Goal: Information Seeking & Learning: Check status

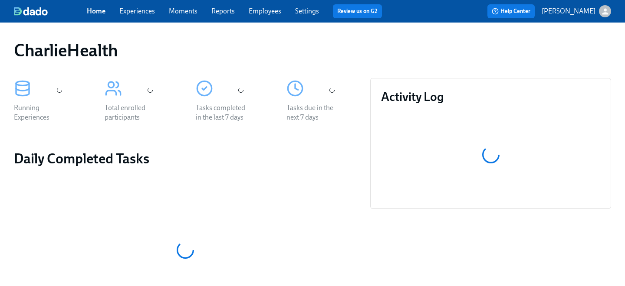
click at [279, 15] on span "Employees" at bounding box center [265, 12] width 33 height 10
click at [267, 12] on link "Employees" at bounding box center [265, 11] width 33 height 8
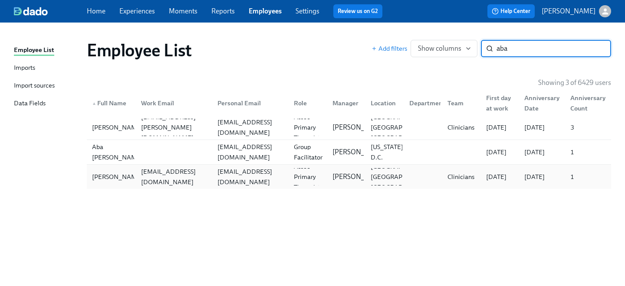
type input "aba"
click at [190, 181] on div "[EMAIL_ADDRESS][DOMAIN_NAME]" at bounding box center [174, 177] width 73 height 21
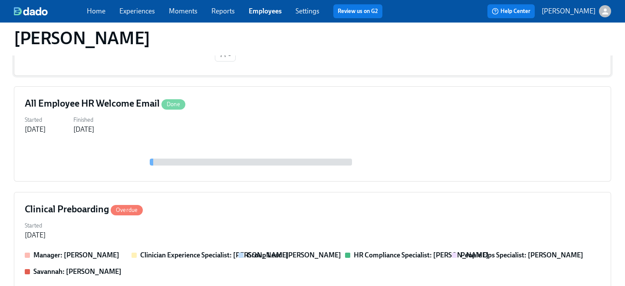
scroll to position [312, 0]
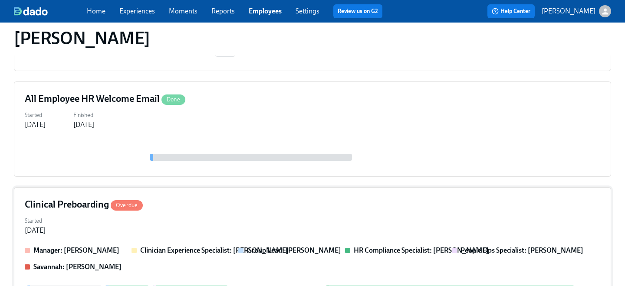
click at [302, 208] on div "Clinical Preboarding Overdue" at bounding box center [312, 204] width 575 height 13
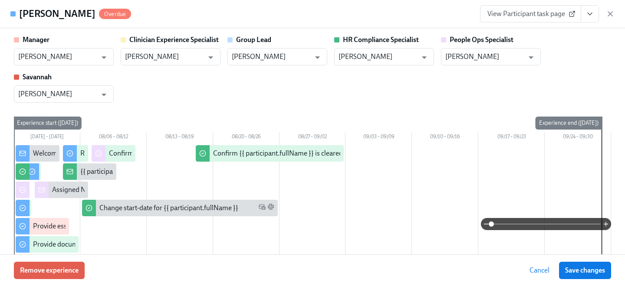
click at [593, 18] on button "View task page" at bounding box center [589, 13] width 18 height 17
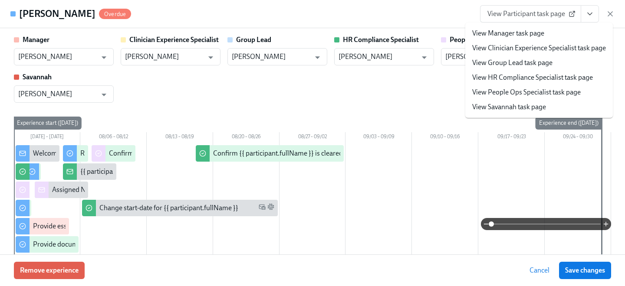
click at [531, 92] on link "View People Ops Specialist task page" at bounding box center [526, 93] width 108 height 10
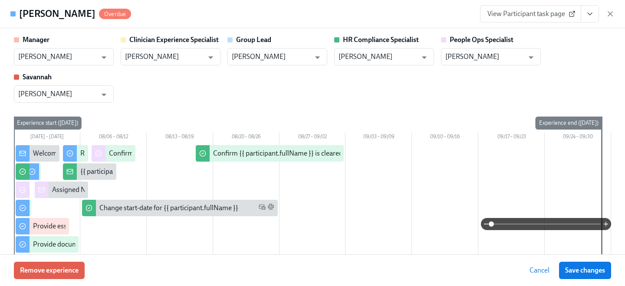
click at [552, 16] on span "View Participant task page" at bounding box center [530, 14] width 86 height 9
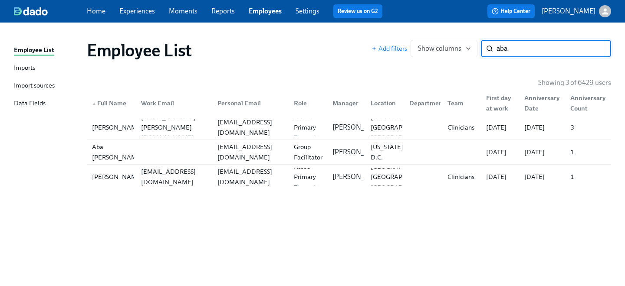
drag, startPoint x: 512, startPoint y: 50, endPoint x: 448, endPoint y: 34, distance: 66.2
click at [459, 39] on div "Employee List Add filters Show columns aba ​" at bounding box center [349, 50] width 538 height 35
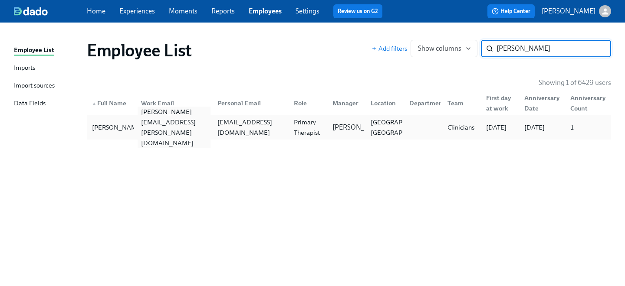
type input "[PERSON_NAME]"
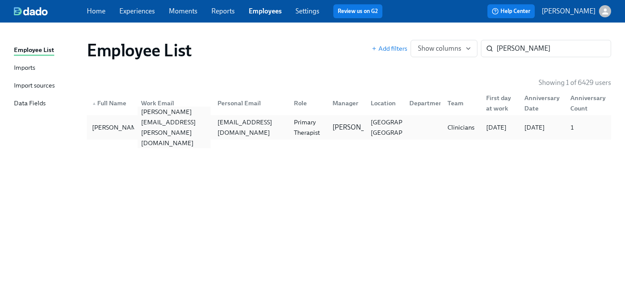
click at [175, 121] on div "[PERSON_NAME][EMAIL_ADDRESS][PERSON_NAME][DOMAIN_NAME]" at bounding box center [172, 127] width 76 height 17
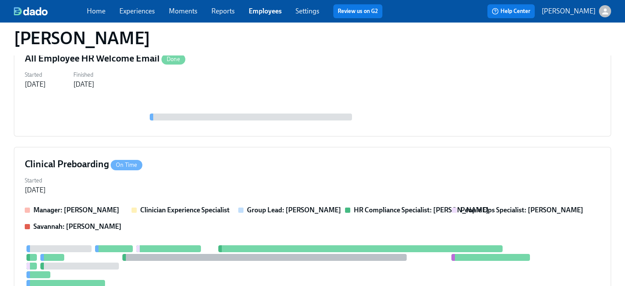
scroll to position [354, 0]
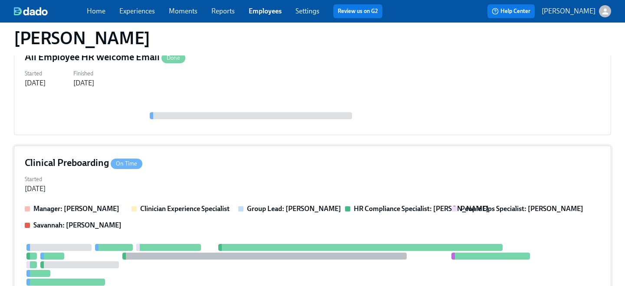
click at [232, 178] on div "Started [DATE]" at bounding box center [312, 183] width 575 height 21
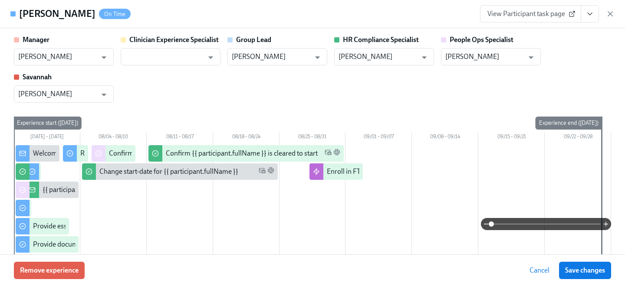
click at [555, 20] on link "View Participant task page" at bounding box center [530, 13] width 101 height 17
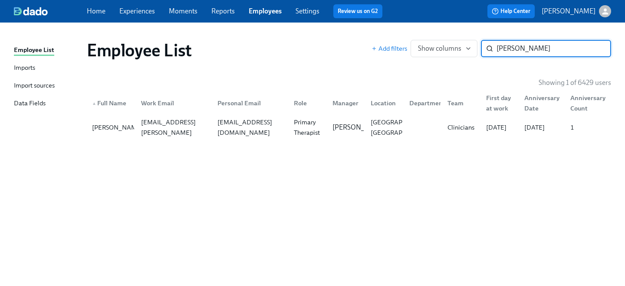
drag, startPoint x: 565, startPoint y: 51, endPoint x: 423, endPoint y: 30, distance: 144.3
click at [432, 33] on div "Employee List Add filters Show columns [PERSON_NAME] ​" at bounding box center [349, 50] width 538 height 35
type input "[PERSON_NAME]"
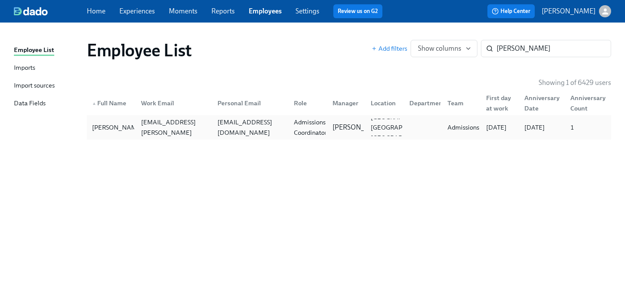
click at [220, 125] on div "[EMAIL_ADDRESS][DOMAIN_NAME]" at bounding box center [250, 127] width 73 height 21
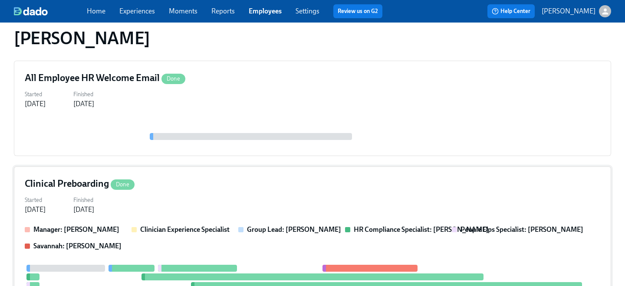
scroll to position [101, 0]
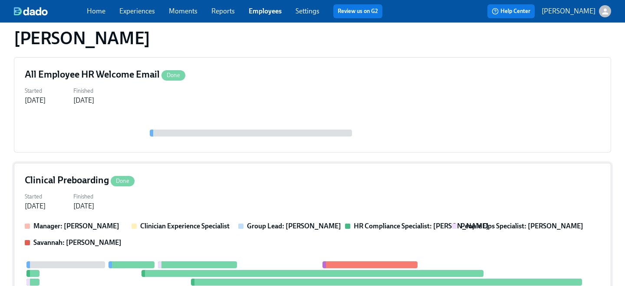
click at [227, 217] on div "Clinical Preboarding Done Started [DATE] Finished [DATE] Manager: [PERSON_NAME]…" at bounding box center [312, 289] width 597 height 252
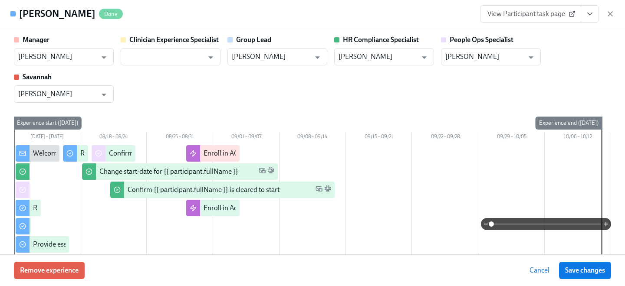
click at [536, 21] on link "View Participant task page" at bounding box center [530, 13] width 101 height 17
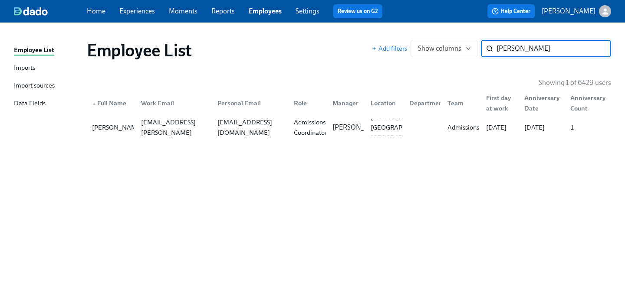
drag, startPoint x: 527, startPoint y: 51, endPoint x: 424, endPoint y: 31, distance: 104.7
click at [430, 34] on div "Employee List Add filters Show columns [PERSON_NAME] cli ​" at bounding box center [349, 50] width 538 height 35
type input "[PERSON_NAME]"
click at [209, 147] on div "Employee List Add filters Show columns [PERSON_NAME] ​ Showing 1 of 6429 users …" at bounding box center [312, 149] width 597 height 233
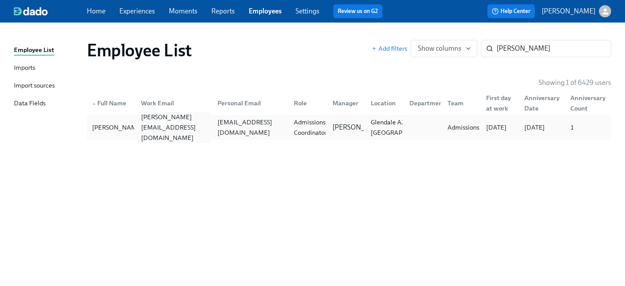
click at [195, 128] on div "[PERSON_NAME][EMAIL_ADDRESS][DOMAIN_NAME]" at bounding box center [174, 127] width 73 height 31
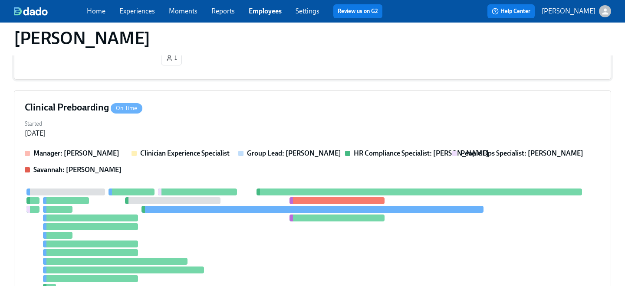
scroll to position [270, 0]
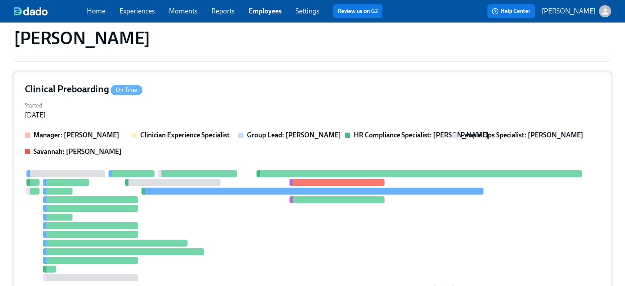
click at [222, 115] on div "Started [DATE]" at bounding box center [312, 109] width 575 height 21
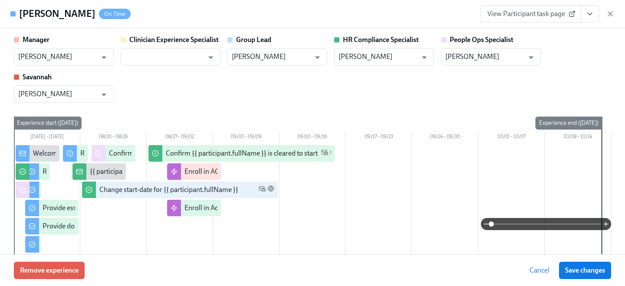
click at [544, 11] on span "View Participant task page" at bounding box center [530, 14] width 86 height 9
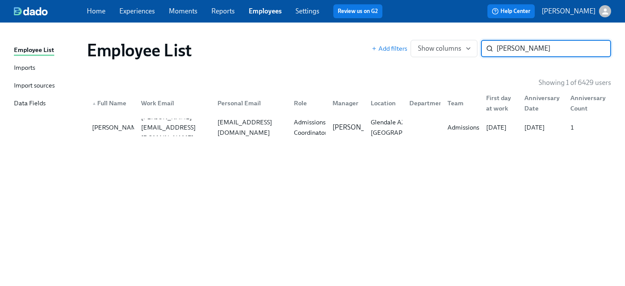
drag, startPoint x: 539, startPoint y: 51, endPoint x: 393, endPoint y: 0, distance: 154.4
click at [398, 5] on div "Home Experiences Moments Reports Employees Settings Review us on G2 Help Center…" at bounding box center [312, 143] width 625 height 286
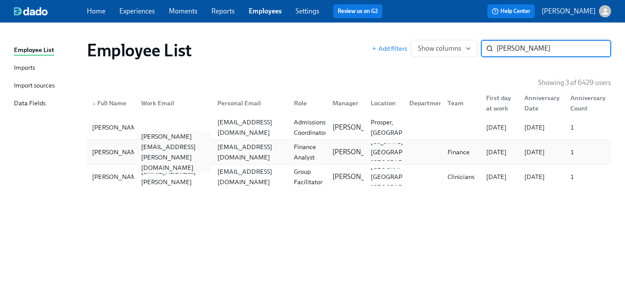
type input "[PERSON_NAME]"
click at [145, 160] on div "[PERSON_NAME][EMAIL_ADDRESS][PERSON_NAME][DOMAIN_NAME]" at bounding box center [172, 152] width 76 height 17
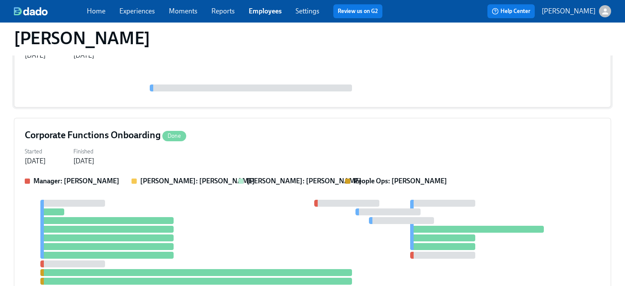
scroll to position [152, 0]
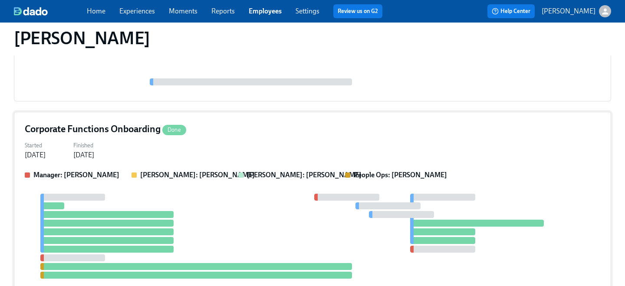
click at [208, 142] on div "Started [DATE] Finished [DATE]" at bounding box center [312, 149] width 575 height 21
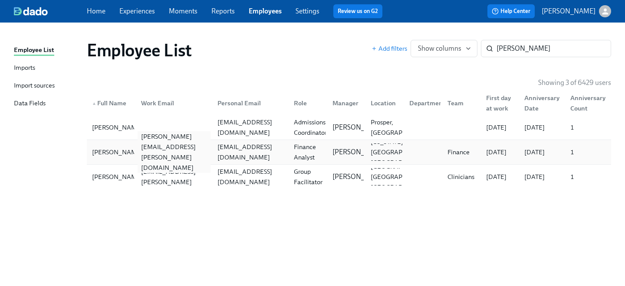
click at [150, 154] on div "[PERSON_NAME][EMAIL_ADDRESS][PERSON_NAME][DOMAIN_NAME]" at bounding box center [174, 152] width 73 height 42
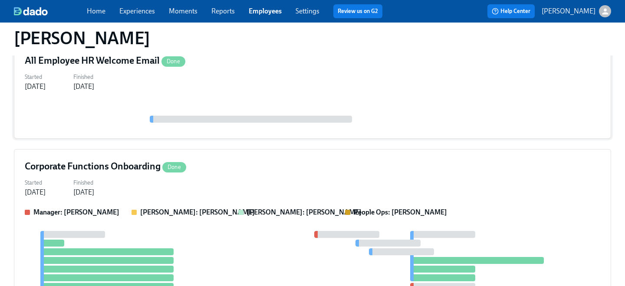
scroll to position [220, 0]
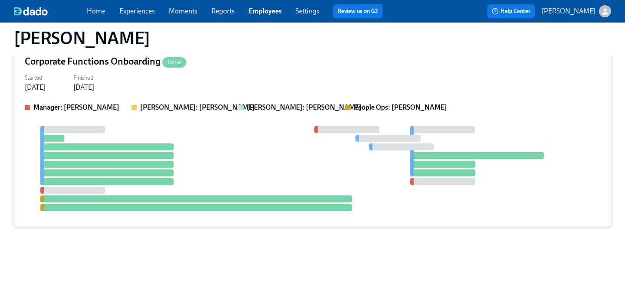
click at [187, 120] on div "Manager: [PERSON_NAME] [PERSON_NAME]: [PERSON_NAME] [PERSON_NAME]: [PERSON_NAME…" at bounding box center [312, 160] width 575 height 114
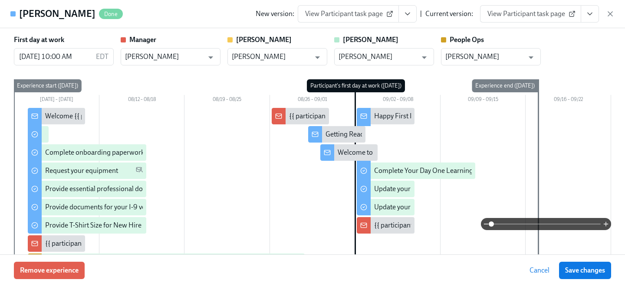
click at [502, 22] on link "View Participant task page" at bounding box center [530, 13] width 101 height 17
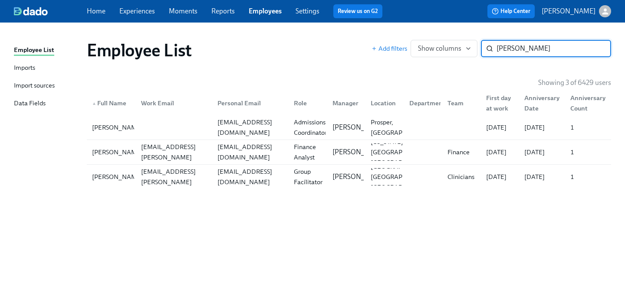
drag, startPoint x: 538, startPoint y: 46, endPoint x: 385, endPoint y: 28, distance: 153.8
click at [390, 30] on div "Employee List Imports Import sources Data Fields Employee List Add filters Show…" at bounding box center [312, 155] width 625 height 264
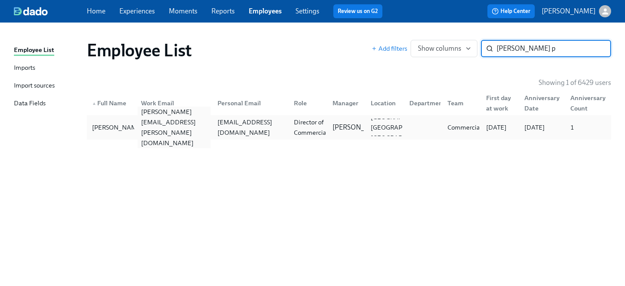
type input "[PERSON_NAME] p"
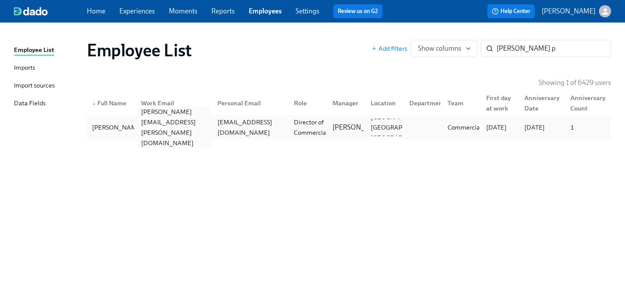
click at [204, 131] on div "[PERSON_NAME][EMAIL_ADDRESS][PERSON_NAME][DOMAIN_NAME]" at bounding box center [174, 128] width 73 height 42
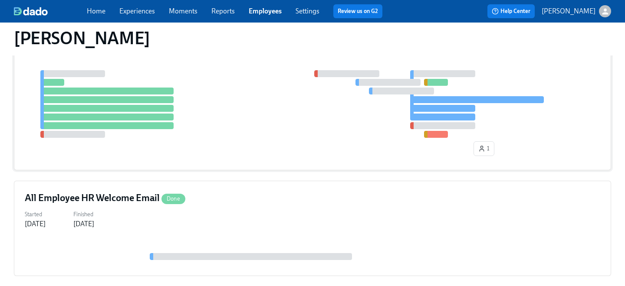
scroll to position [82, 0]
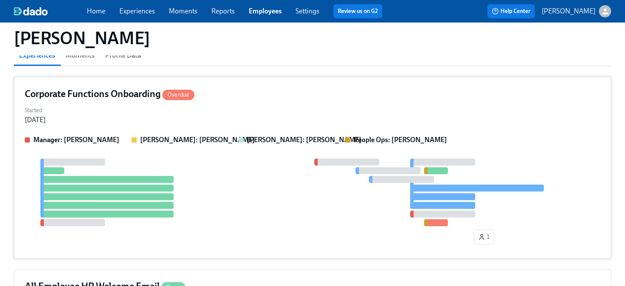
click at [244, 144] on div "[PERSON_NAME]: [PERSON_NAME]" at bounding box center [288, 140] width 100 height 10
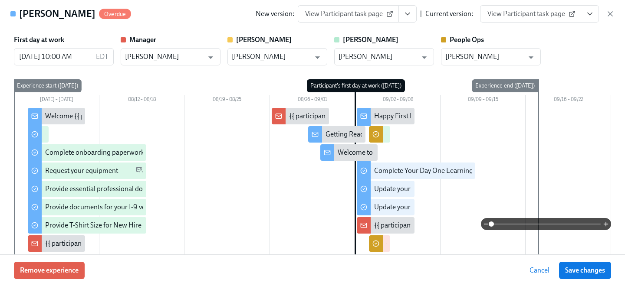
click at [513, 15] on span "View Participant task page" at bounding box center [530, 14] width 86 height 9
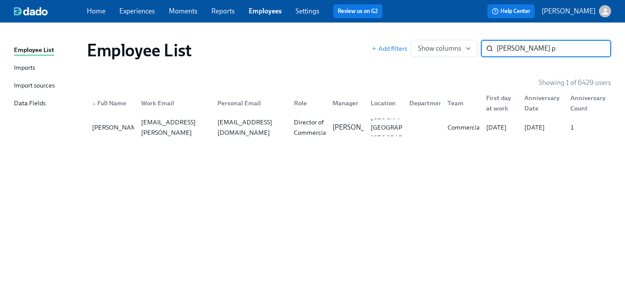
drag, startPoint x: 527, startPoint y: 50, endPoint x: 291, endPoint y: 47, distance: 236.0
click at [298, 48] on div "Employee List Add filters Show columns [PERSON_NAME] p ​" at bounding box center [349, 50] width 524 height 21
type input "stork"
click at [126, 129] on div "[PERSON_NAME]" at bounding box center [118, 127] width 58 height 10
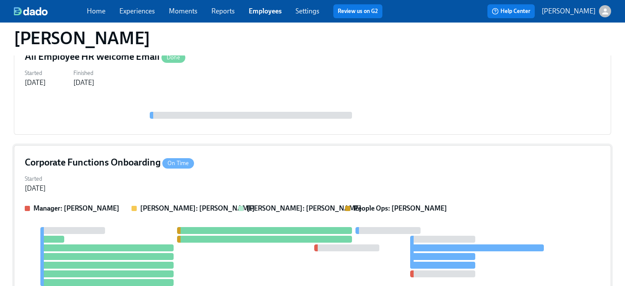
scroll to position [108, 0]
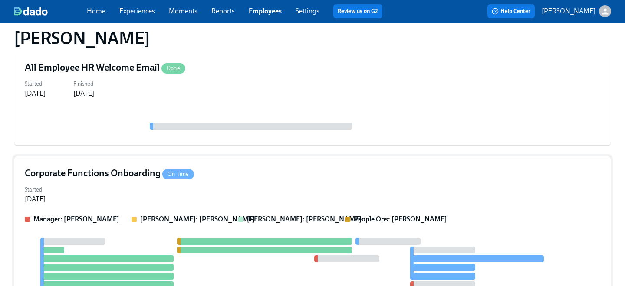
click at [217, 171] on div "Corporate Functions Onboarding On Time" at bounding box center [312, 173] width 575 height 13
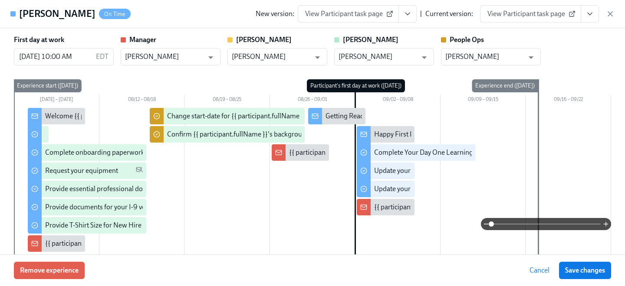
click at [506, 20] on link "View Participant task page" at bounding box center [530, 13] width 101 height 17
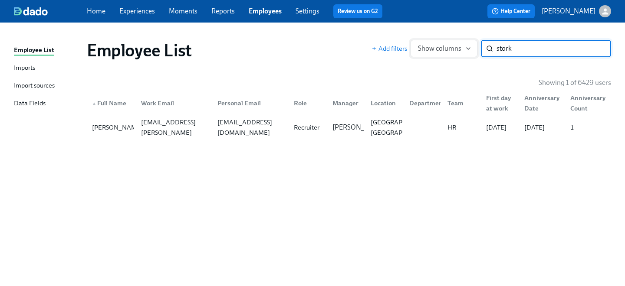
drag, startPoint x: 529, startPoint y: 52, endPoint x: 422, endPoint y: 48, distance: 107.2
click at [428, 50] on div "Add filters Show columns stork ​" at bounding box center [490, 48] width 239 height 17
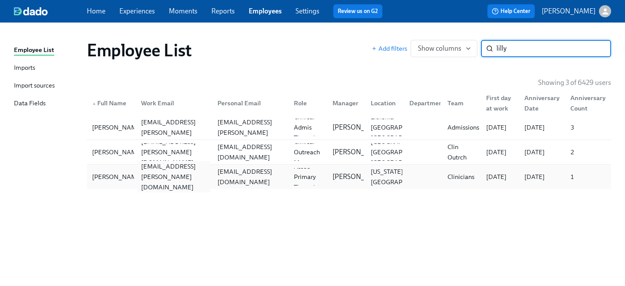
type input "lilly"
click at [173, 176] on div "[EMAIL_ADDRESS][PERSON_NAME][DOMAIN_NAME]" at bounding box center [174, 176] width 73 height 31
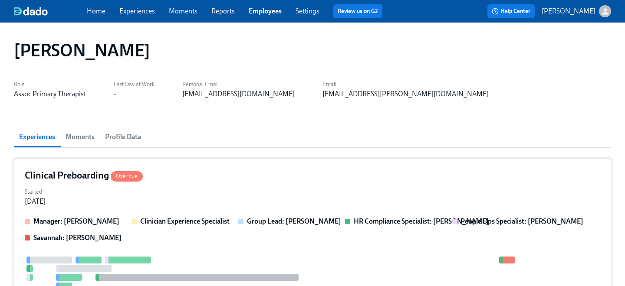
click at [184, 180] on div "Clinical Preboarding Overdue" at bounding box center [312, 175] width 575 height 13
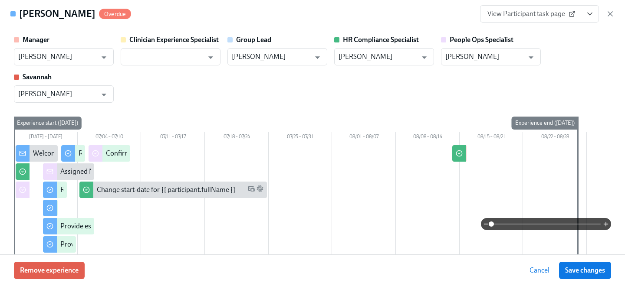
click at [528, 19] on link "View Participant task page" at bounding box center [530, 13] width 101 height 17
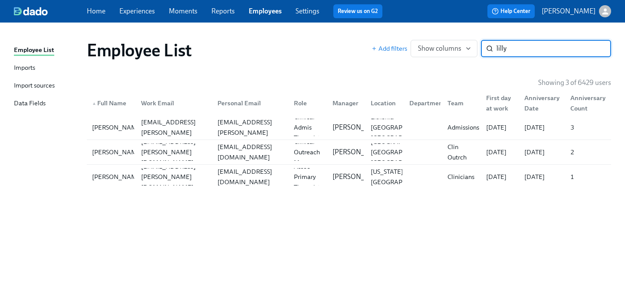
drag, startPoint x: 511, startPoint y: 48, endPoint x: 411, endPoint y: 36, distance: 100.0
click at [421, 40] on div "Add filters Show columns lilly ​" at bounding box center [490, 48] width 239 height 17
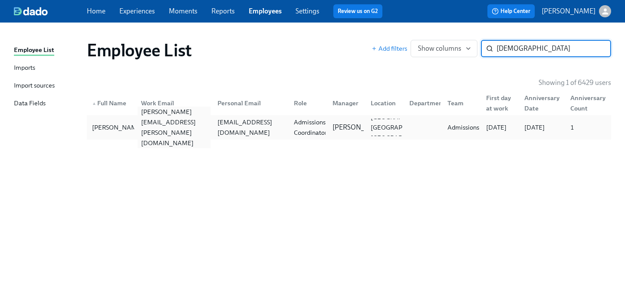
type input "[DEMOGRAPHIC_DATA]"
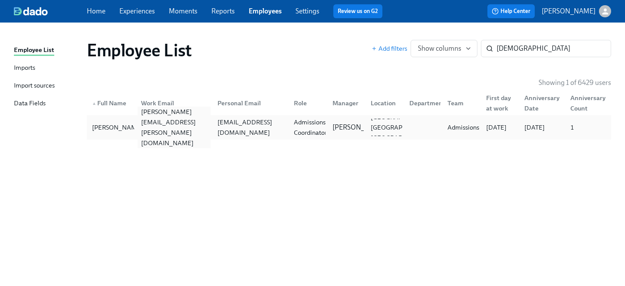
click at [163, 122] on div "[PERSON_NAME][EMAIL_ADDRESS][PERSON_NAME][DOMAIN_NAME]" at bounding box center [174, 128] width 73 height 42
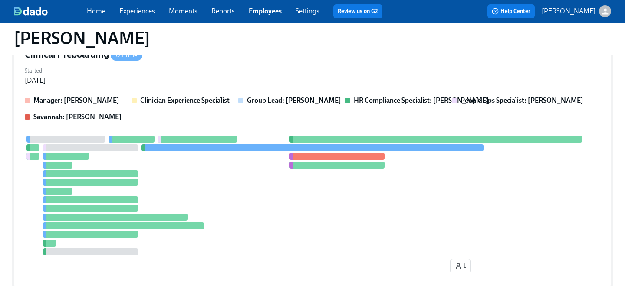
scroll to position [61, 0]
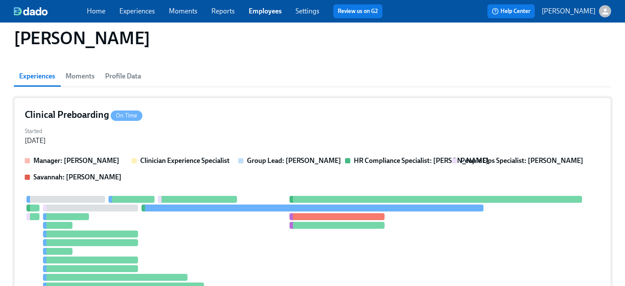
click at [182, 155] on div "Clinical Preboarding On Time Started [DATE] Manager: [PERSON_NAME] Clinician Ex…" at bounding box center [312, 223] width 597 height 251
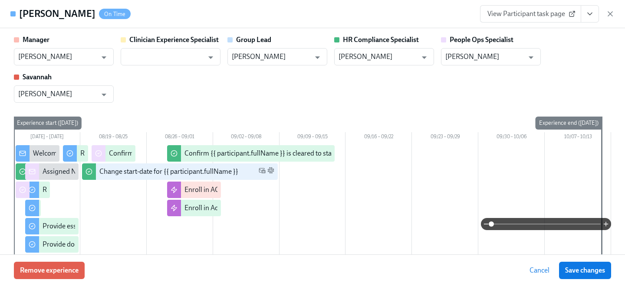
click at [509, 10] on span "View Participant task page" at bounding box center [530, 14] width 86 height 9
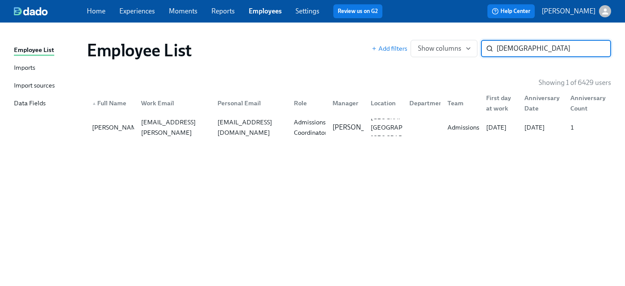
drag, startPoint x: 528, startPoint y: 49, endPoint x: 445, endPoint y: 38, distance: 84.5
click at [445, 38] on div "Employee List Add filters Show columns gebh ​" at bounding box center [349, 50] width 538 height 35
type input "max o'c"
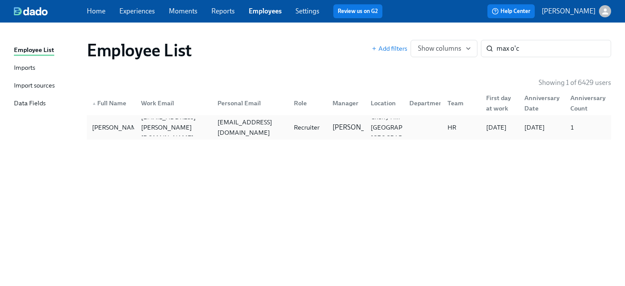
click at [285, 132] on div "[EMAIL_ADDRESS][DOMAIN_NAME]" at bounding box center [250, 127] width 73 height 21
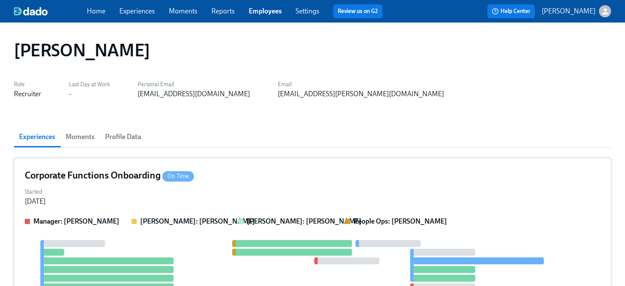
click at [282, 200] on div "Started [DATE]" at bounding box center [312, 196] width 575 height 21
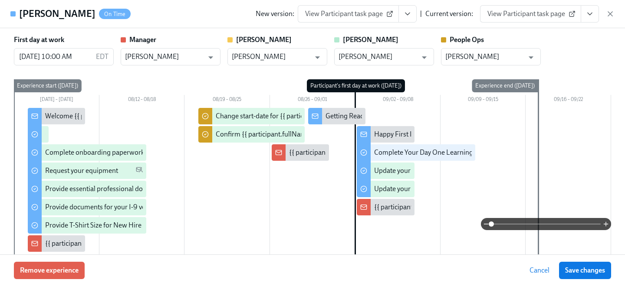
click at [526, 13] on span "View Participant task page" at bounding box center [530, 14] width 86 height 9
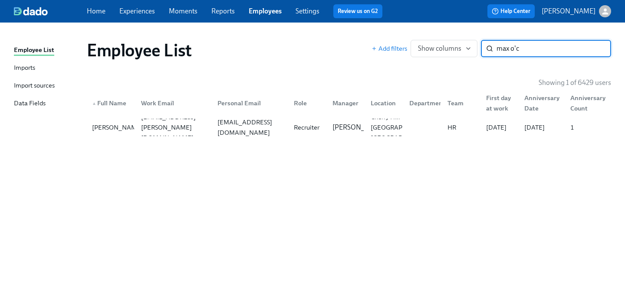
drag, startPoint x: 531, startPoint y: 50, endPoint x: 443, endPoint y: 20, distance: 93.0
click at [450, 26] on div "Employee List Imports Import sources Data Fields Employee List Add filters Show…" at bounding box center [312, 155] width 625 height 264
type input "[PERSON_NAME]"
click at [256, 136] on div "Nelson Virzi [EMAIL_ADDRESS][PERSON_NAME][DOMAIN_NAME] [EMAIL_ADDRESS][DOMAIN_N…" at bounding box center [349, 127] width 524 height 24
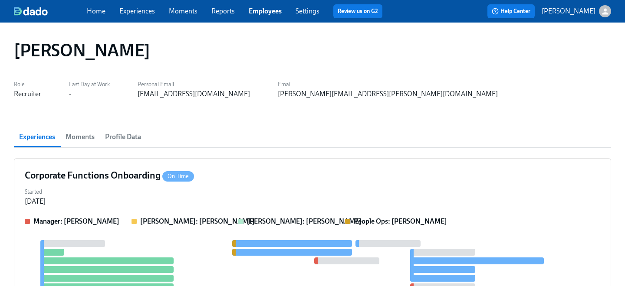
click at [257, 167] on div "Corporate Functions Onboarding On Time Started [DATE] Manager: [PERSON_NAME] [P…" at bounding box center [312, 249] width 597 height 182
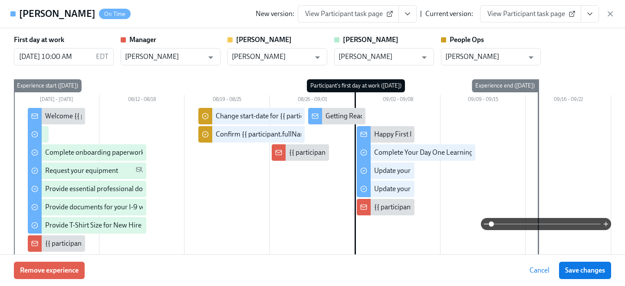
click at [544, 13] on span "View Participant task page" at bounding box center [530, 14] width 86 height 9
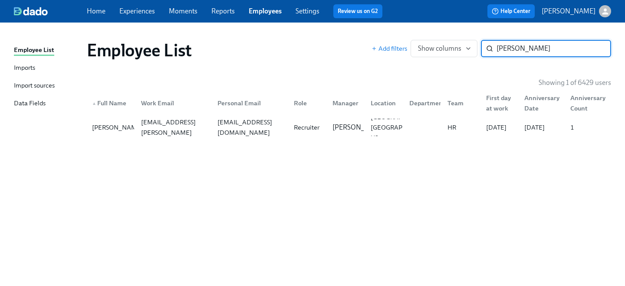
drag, startPoint x: 530, startPoint y: 54, endPoint x: 408, endPoint y: 16, distance: 127.6
click at [411, 19] on div "Home Experiences Moments Reports Employees Settings Review us on G2 Help Center…" at bounding box center [312, 143] width 625 height 286
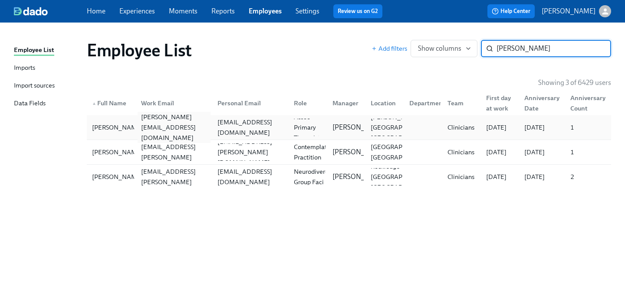
type input "[PERSON_NAME]"
click at [166, 127] on div "[PERSON_NAME][EMAIL_ADDRESS][DOMAIN_NAME]" at bounding box center [174, 127] width 73 height 31
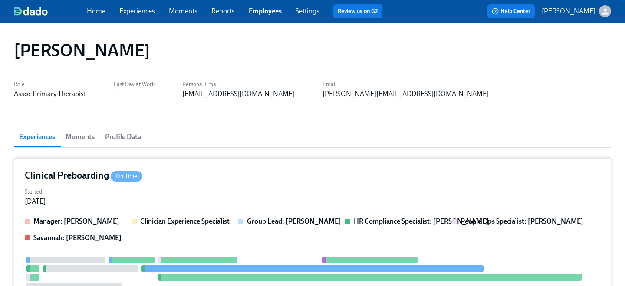
click at [225, 183] on div "Clinical Preboarding On Time Started [DATE] Manager: [PERSON_NAME] Clinician Ex…" at bounding box center [312, 287] width 597 height 259
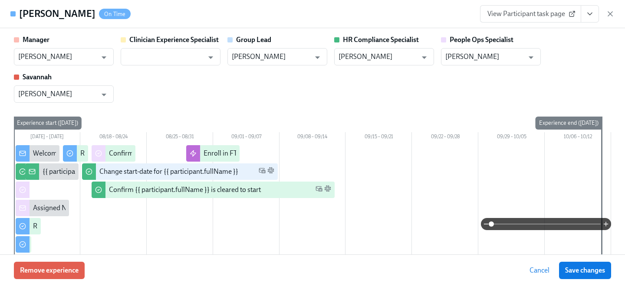
click at [522, 16] on span "View Participant task page" at bounding box center [530, 14] width 86 height 9
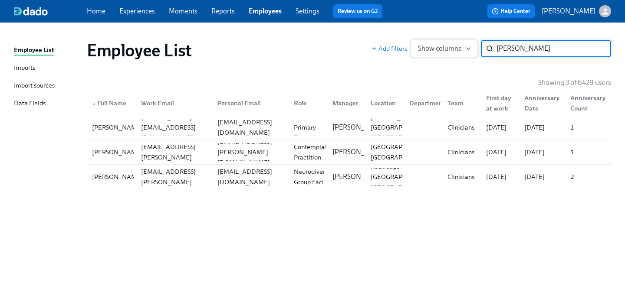
drag, startPoint x: 549, startPoint y: 50, endPoint x: 418, endPoint y: 40, distance: 131.8
click at [422, 43] on div "Add filters Show columns [PERSON_NAME] ​" at bounding box center [490, 48] width 239 height 17
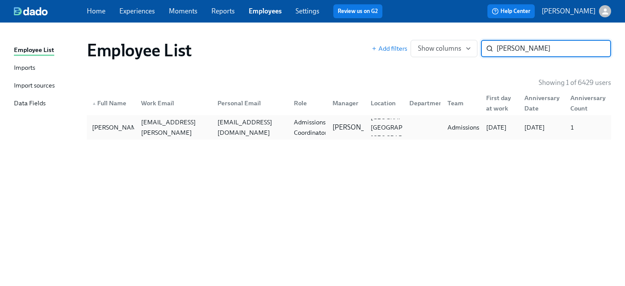
type input "[PERSON_NAME]"
click at [210, 132] on div "[EMAIL_ADDRESS][DOMAIN_NAME]" at bounding box center [248, 127] width 76 height 17
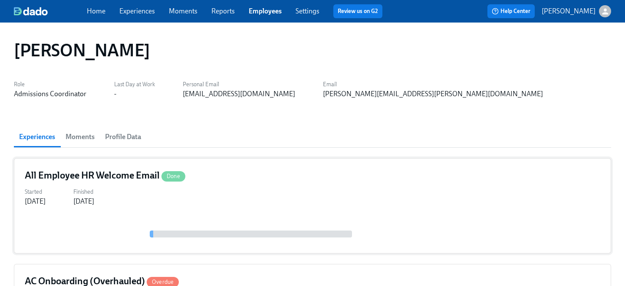
scroll to position [84, 0]
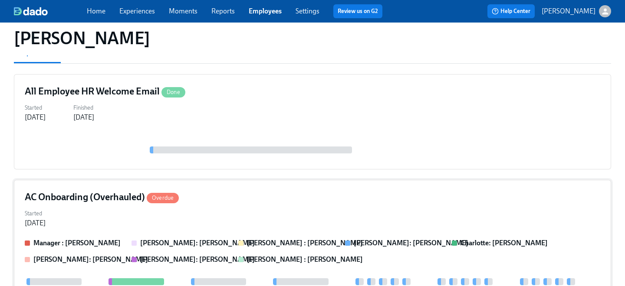
click at [230, 218] on div "Started [DATE]" at bounding box center [312, 217] width 575 height 21
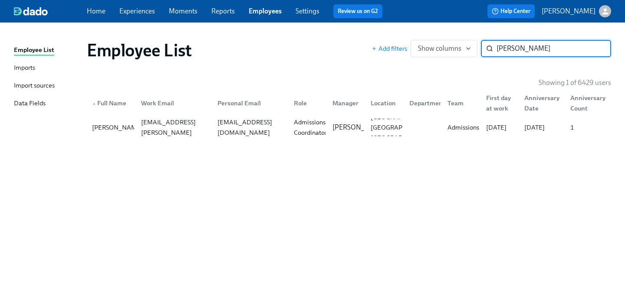
click at [145, 144] on div "Employee List Add filters Show columns [PERSON_NAME] b ​ Showing 1 of 6429 user…" at bounding box center [312, 149] width 597 height 233
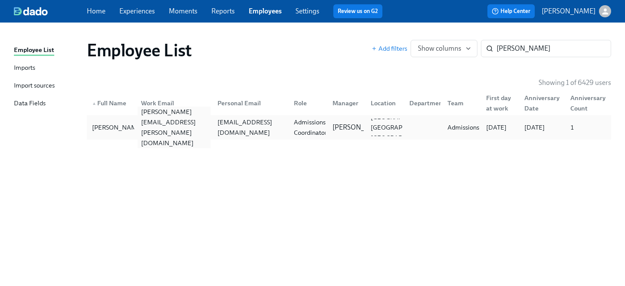
click at [142, 131] on div "[PERSON_NAME][EMAIL_ADDRESS][PERSON_NAME][DOMAIN_NAME]" at bounding box center [174, 128] width 73 height 42
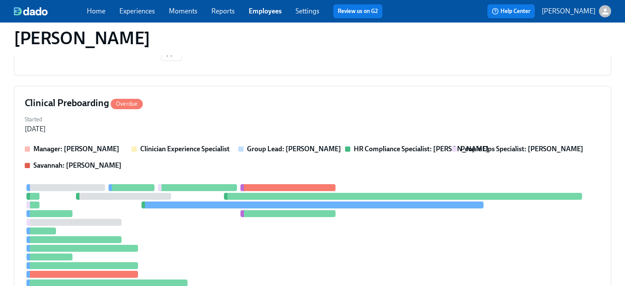
scroll to position [505, 0]
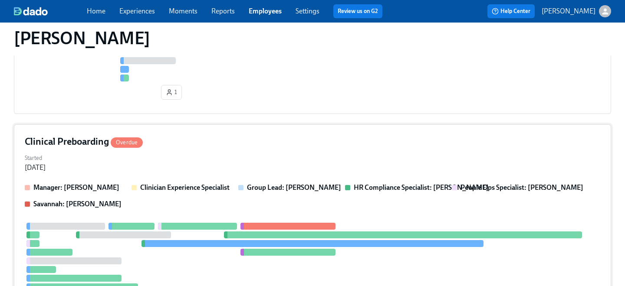
click at [192, 159] on div "Started [DATE]" at bounding box center [312, 162] width 575 height 21
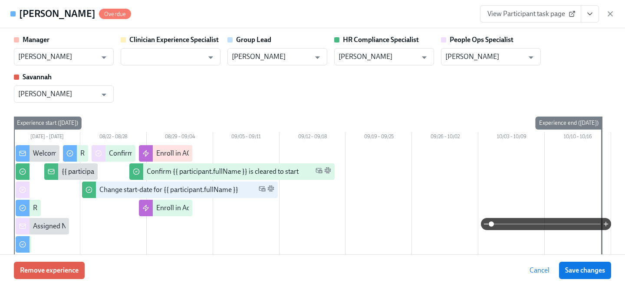
click at [545, 12] on span "View Participant task page" at bounding box center [530, 14] width 86 height 9
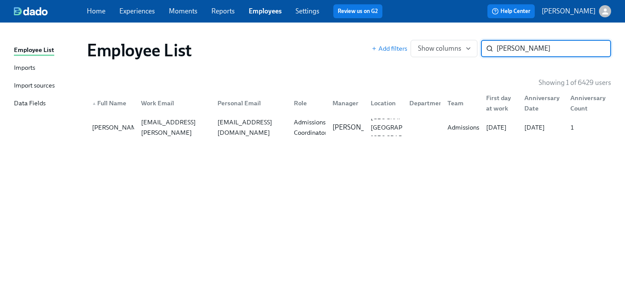
drag, startPoint x: 529, startPoint y: 51, endPoint x: 378, endPoint y: 38, distance: 151.6
click at [378, 38] on div "Employee List Add filters Show columns [PERSON_NAME] b ​" at bounding box center [349, 50] width 538 height 35
type input "leop"
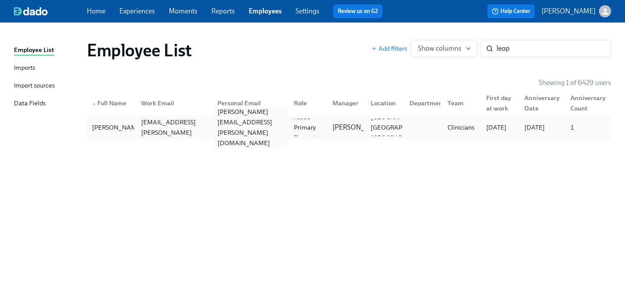
click at [218, 130] on div "[PERSON_NAME][EMAIL_ADDRESS][PERSON_NAME][DOMAIN_NAME]" at bounding box center [250, 128] width 73 height 42
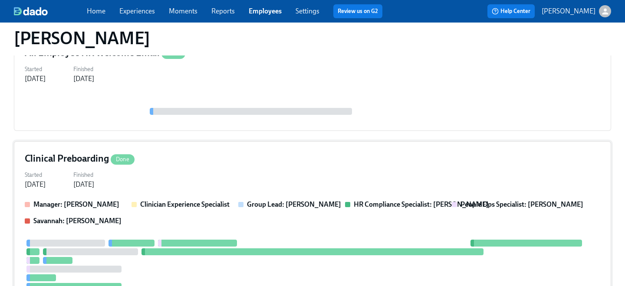
scroll to position [420, 0]
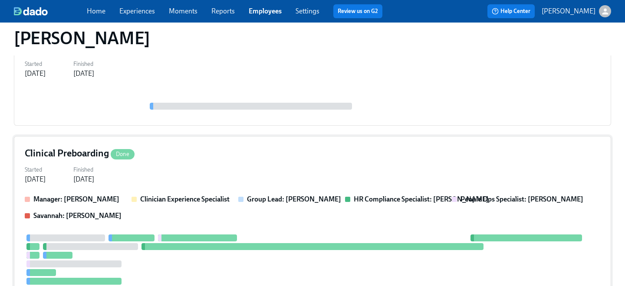
click at [215, 138] on div "Clinical Preboarding Done Started [DATE] Finished [DATE] Manager: [PERSON_NAME]…" at bounding box center [312, 253] width 597 height 234
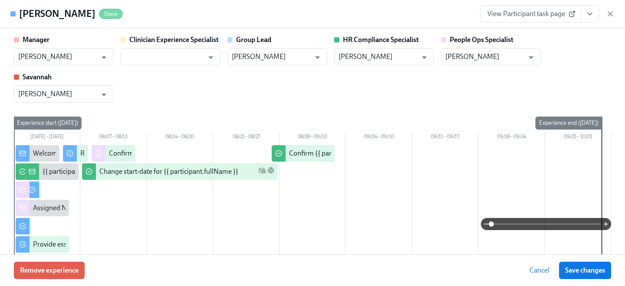
click at [518, 23] on div "[PERSON_NAME] Done View Participant task page" at bounding box center [312, 14] width 625 height 28
click at [515, 17] on span "View Participant task page" at bounding box center [530, 14] width 86 height 9
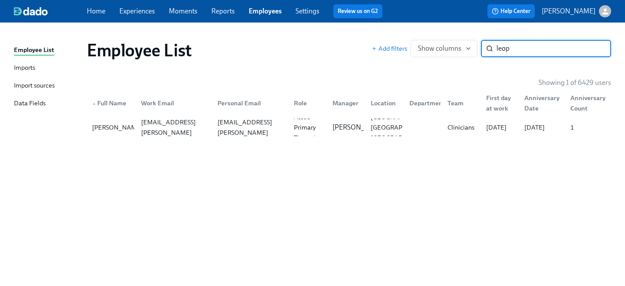
drag, startPoint x: 524, startPoint y: 49, endPoint x: 414, endPoint y: 39, distance: 110.2
click at [420, 43] on div "Add filters Show columns leop ​" at bounding box center [490, 48] width 239 height 17
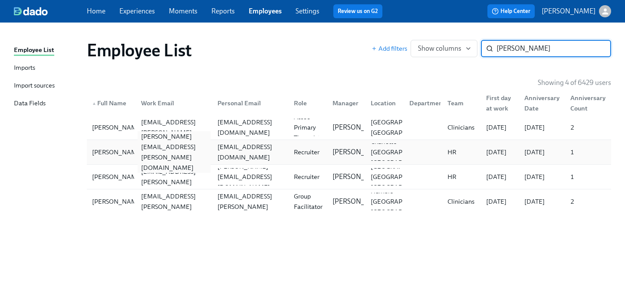
type input "[PERSON_NAME]"
click at [159, 158] on div "[PERSON_NAME][EMAIL_ADDRESS][PERSON_NAME][DOMAIN_NAME]" at bounding box center [172, 152] width 76 height 17
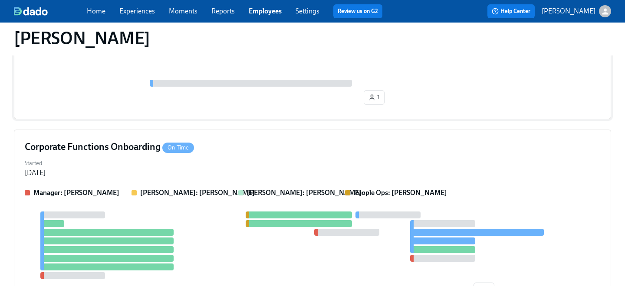
scroll to position [236, 0]
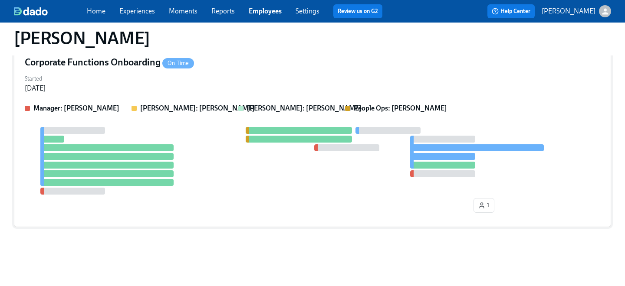
click at [212, 173] on div at bounding box center [312, 161] width 575 height 68
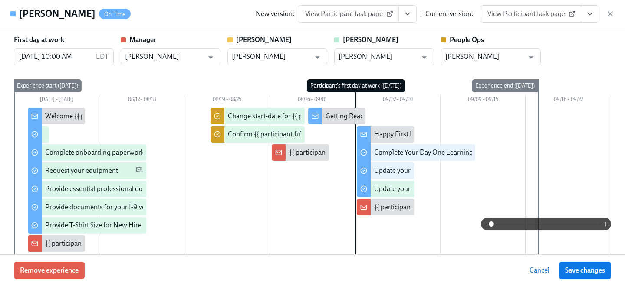
click at [531, 16] on span "View Participant task page" at bounding box center [530, 14] width 86 height 9
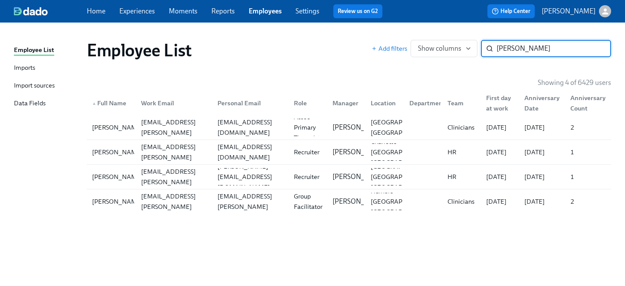
drag, startPoint x: 531, startPoint y: 48, endPoint x: 405, endPoint y: 20, distance: 129.3
click at [408, 23] on div "Employee List Imports Import sources Data Fields Employee List Add filters Show…" at bounding box center [312, 155] width 625 height 264
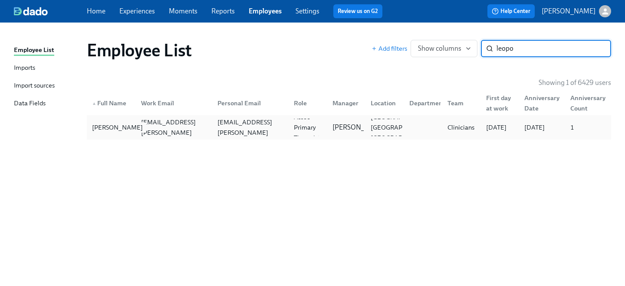
type input "leopo"
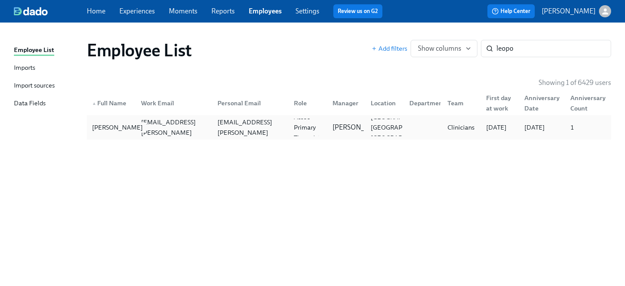
click at [111, 124] on div "[PERSON_NAME]" at bounding box center [118, 127] width 58 height 10
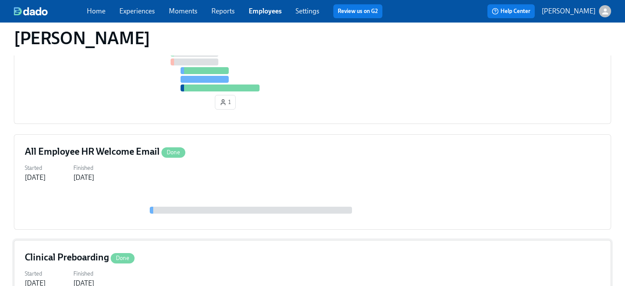
scroll to position [322, 0]
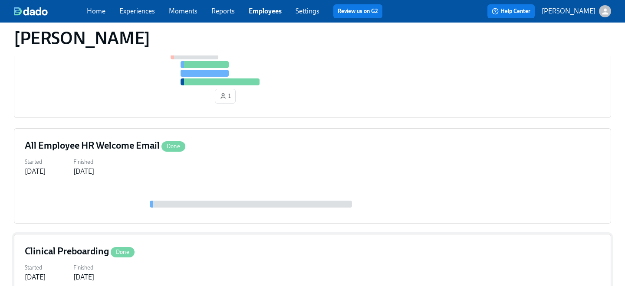
click at [174, 245] on div "Clinical Preboarding Done" at bounding box center [312, 251] width 575 height 13
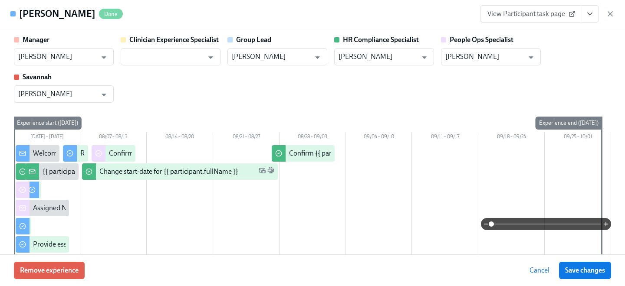
click at [506, 13] on span "View Participant task page" at bounding box center [530, 14] width 86 height 9
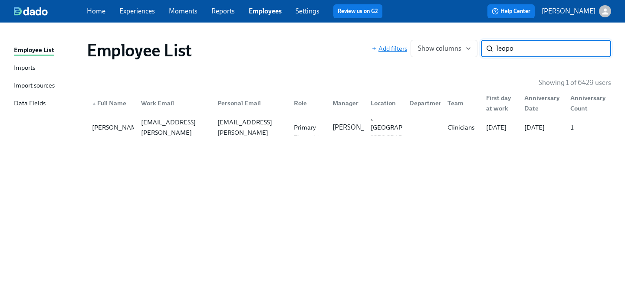
drag, startPoint x: 526, startPoint y: 50, endPoint x: 400, endPoint y: 49, distance: 126.3
click at [400, 49] on div "Add filters Show columns leopo ​" at bounding box center [490, 48] width 239 height 17
type input "star br"
click at [311, 131] on div "Admissions Coordinator" at bounding box center [310, 127] width 40 height 21
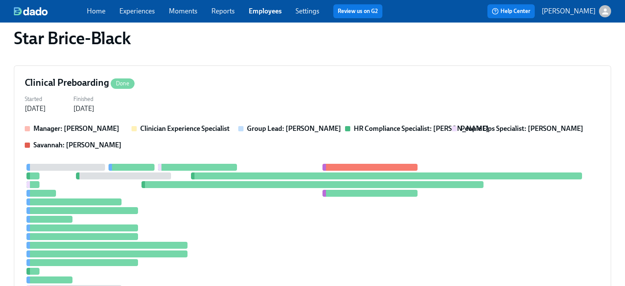
scroll to position [700, 0]
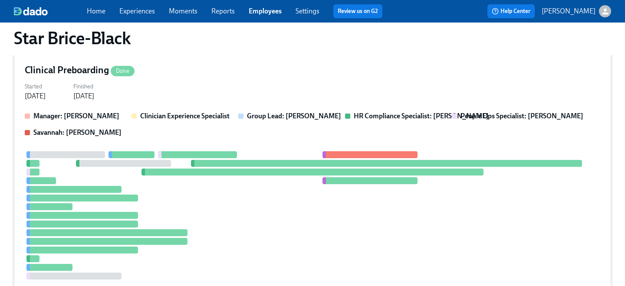
click at [294, 101] on div "Started [DATE] Finished [DATE]" at bounding box center [312, 90] width 575 height 21
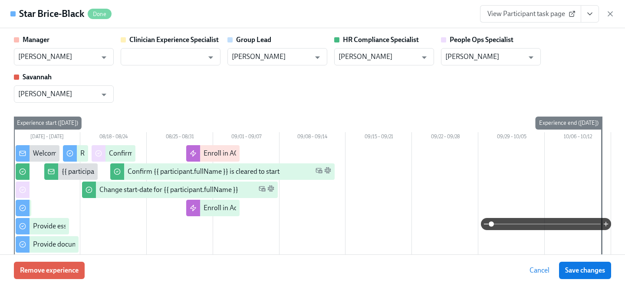
click at [533, 7] on link "View Participant task page" at bounding box center [530, 13] width 101 height 17
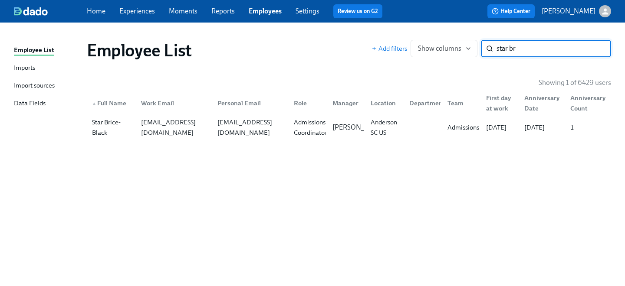
drag, startPoint x: 538, startPoint y: 48, endPoint x: 394, endPoint y: 17, distance: 146.5
click at [402, 24] on div "Employee List Imports Import sources Data Fields Employee List Add filters Show…" at bounding box center [312, 155] width 625 height 264
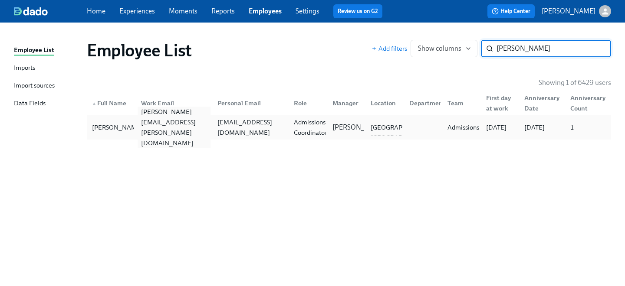
type input "[PERSON_NAME]"
click at [150, 121] on div "[PERSON_NAME][EMAIL_ADDRESS][PERSON_NAME][DOMAIN_NAME]" at bounding box center [172, 127] width 76 height 17
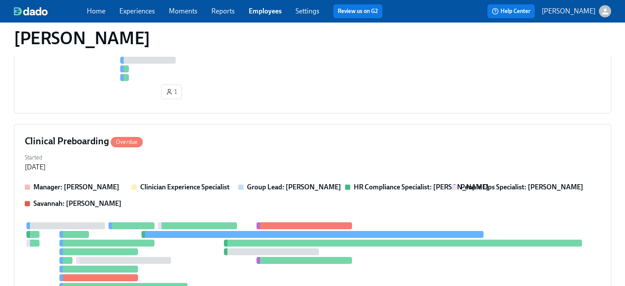
scroll to position [702, 0]
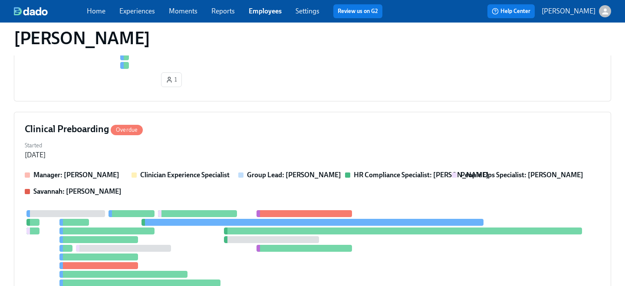
click at [204, 149] on div "Started [DATE]" at bounding box center [312, 149] width 575 height 21
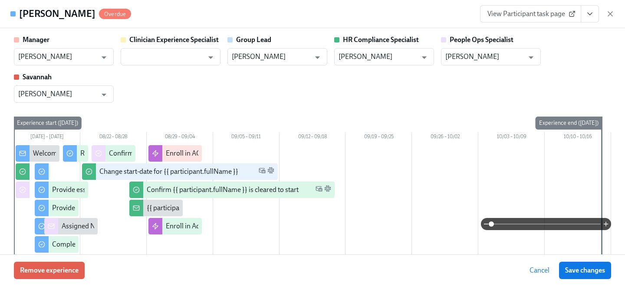
click at [550, 4] on div "[PERSON_NAME] Overdue View Participant task page" at bounding box center [312, 14] width 625 height 28
click at [548, 19] on link "View Participant task page" at bounding box center [530, 13] width 101 height 17
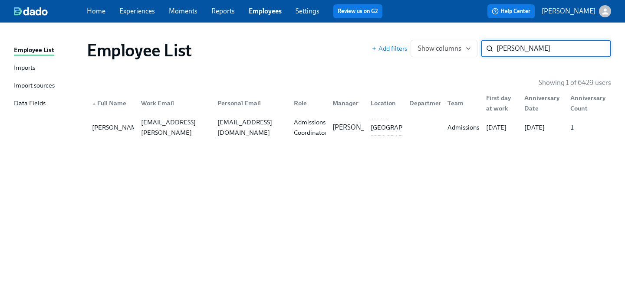
drag, startPoint x: 534, startPoint y: 55, endPoint x: 442, endPoint y: 22, distance: 97.1
click at [448, 28] on div "Employee List Imports Import sources Data Fields Employee List Add filters Show…" at bounding box center [312, 155] width 625 height 264
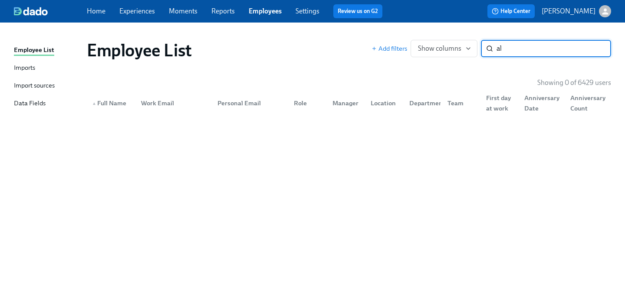
type input "a"
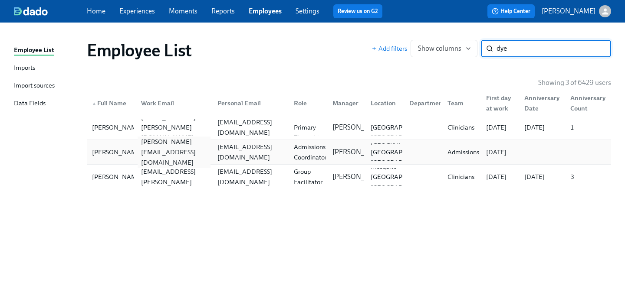
type input "dye"
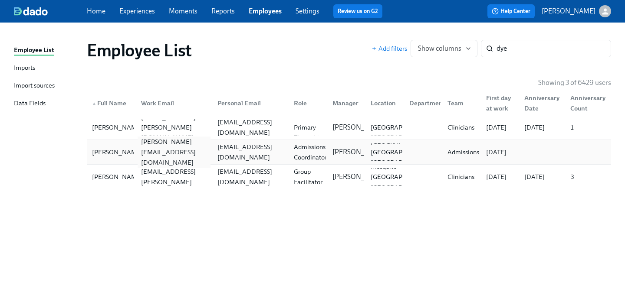
click at [190, 148] on div "[PERSON_NAME][EMAIL_ADDRESS][DOMAIN_NAME]" at bounding box center [174, 152] width 73 height 31
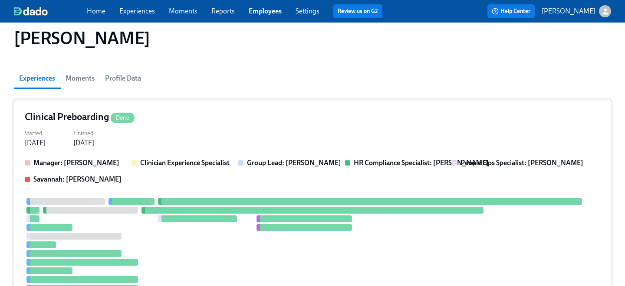
scroll to position [73, 0]
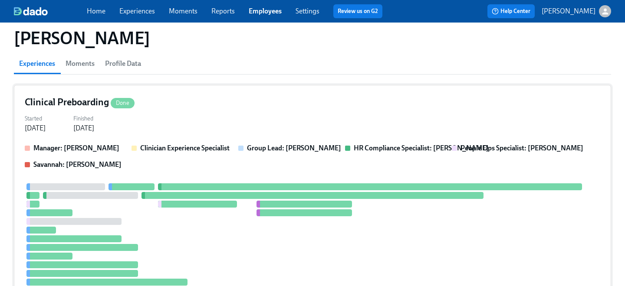
click at [189, 109] on div "Clinical Preboarding Done Started [DATE] Finished [DATE] Manager: [PERSON_NAME]…" at bounding box center [312, 206] width 597 height 243
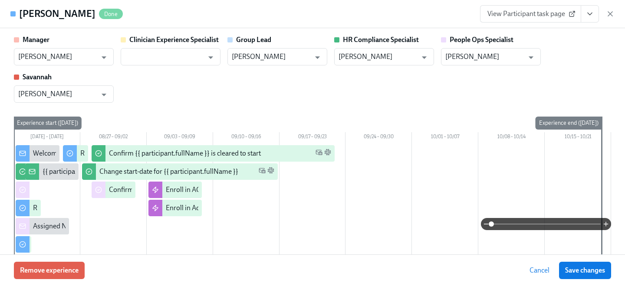
click at [522, 19] on link "View Participant task page" at bounding box center [530, 13] width 101 height 17
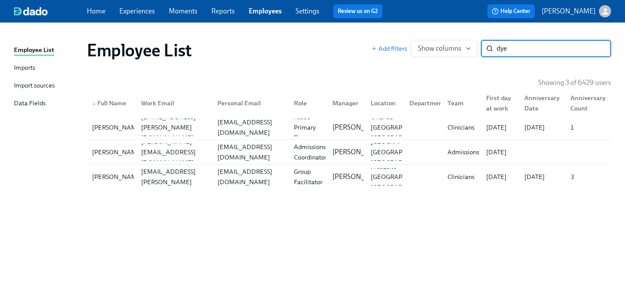
drag, startPoint x: 508, startPoint y: 47, endPoint x: 443, endPoint y: 39, distance: 65.2
click at [449, 43] on div "Add filters Show columns dye ​" at bounding box center [490, 48] width 239 height 17
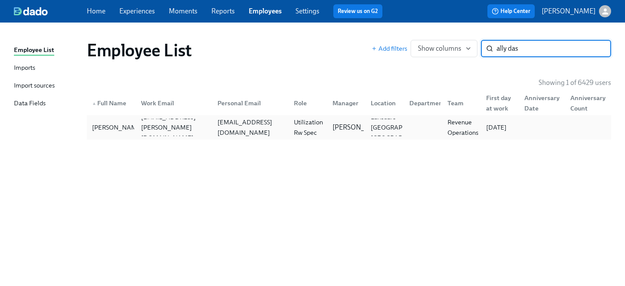
type input "ally das"
click at [260, 126] on div "[EMAIL_ADDRESS][DOMAIN_NAME]" at bounding box center [250, 127] width 73 height 21
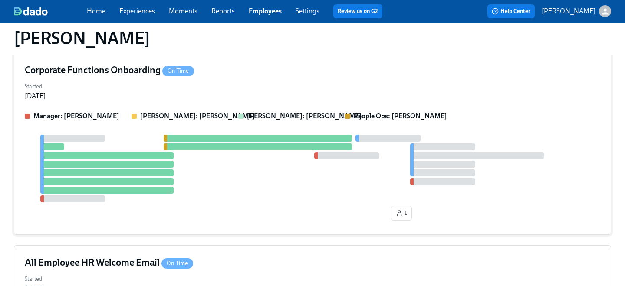
scroll to position [63, 0]
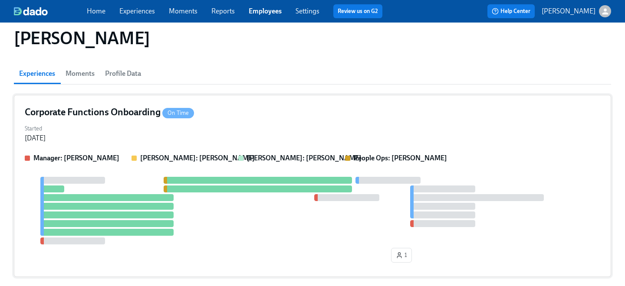
click at [281, 133] on div "Started [DATE]" at bounding box center [312, 132] width 575 height 21
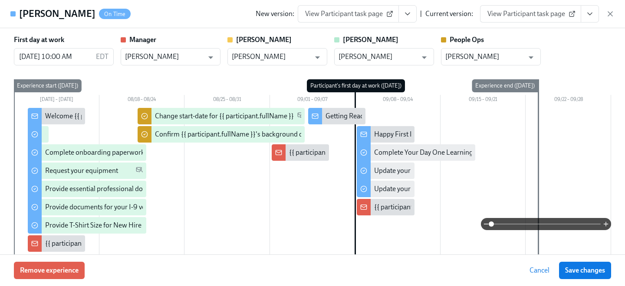
click at [527, 16] on span "View Participant task page" at bounding box center [530, 14] width 86 height 9
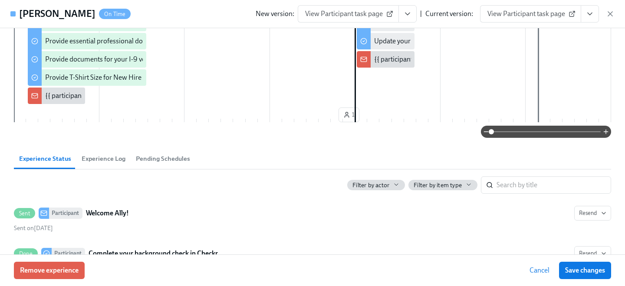
scroll to position [154, 0]
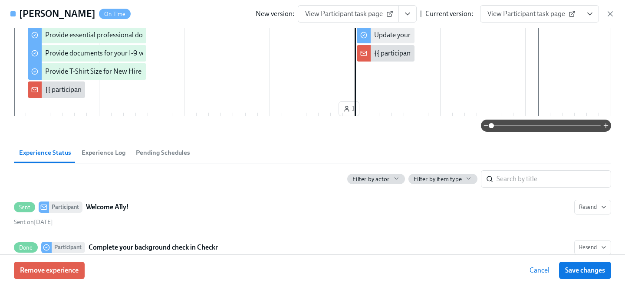
click at [525, 10] on span "View Participant task page" at bounding box center [530, 14] width 86 height 9
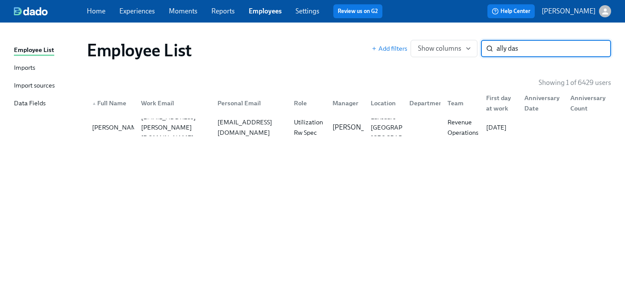
drag, startPoint x: 525, startPoint y: 52, endPoint x: 425, endPoint y: 13, distance: 107.1
click at [436, 24] on div "Employee List Imports Import sources Data Fields Employee List Add filters Show…" at bounding box center [312, 155] width 625 height 264
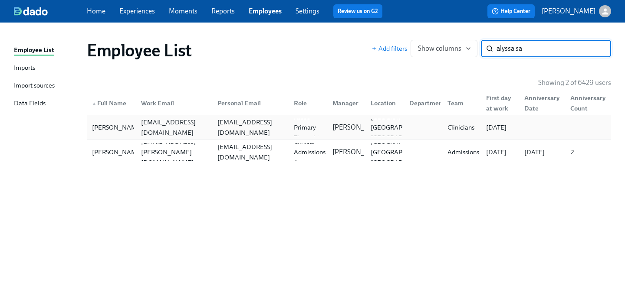
type input "alyssa sa"
click at [207, 125] on div "[EMAIL_ADDRESS][DOMAIN_NAME]" at bounding box center [174, 127] width 73 height 21
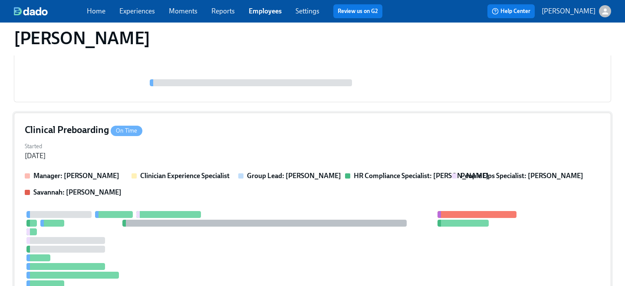
scroll to position [380, 0]
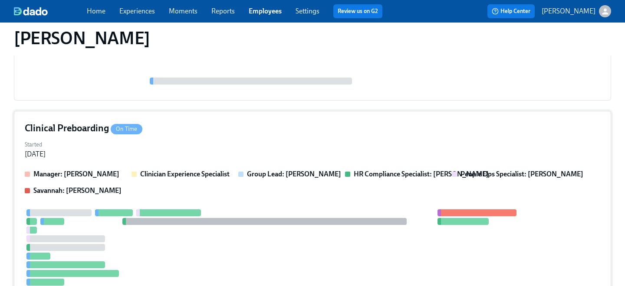
click at [214, 138] on div "Started [DATE]" at bounding box center [312, 148] width 575 height 21
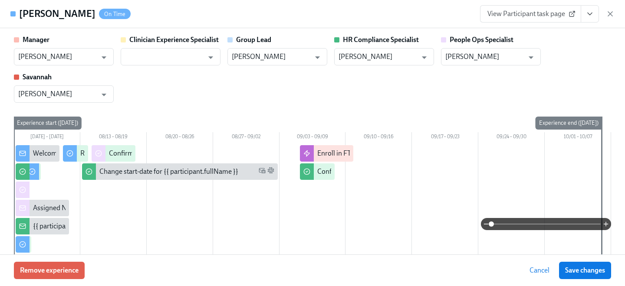
click at [557, 13] on span "View Participant task page" at bounding box center [530, 14] width 86 height 9
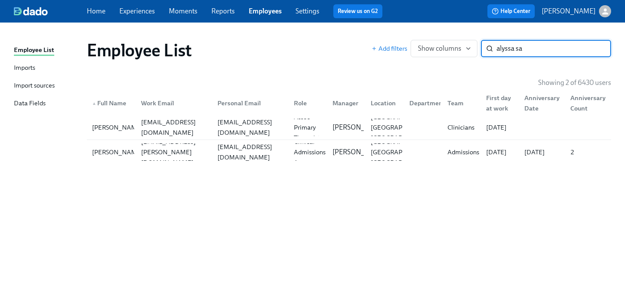
drag, startPoint x: 530, startPoint y: 48, endPoint x: 381, endPoint y: 24, distance: 150.7
click at [393, 29] on div "Employee List Imports Import sources Data Fields Employee List Add filters Show…" at bounding box center [312, 155] width 625 height 264
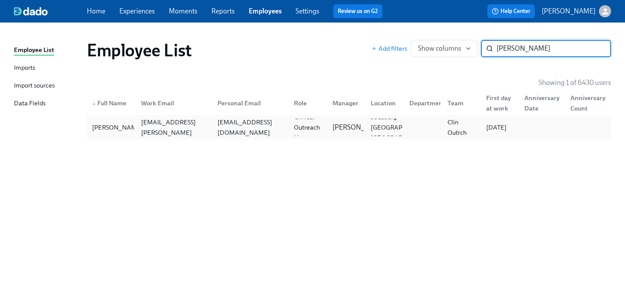
type input "[PERSON_NAME]"
click at [225, 126] on div "[EMAIL_ADDRESS][DOMAIN_NAME]" at bounding box center [250, 127] width 73 height 21
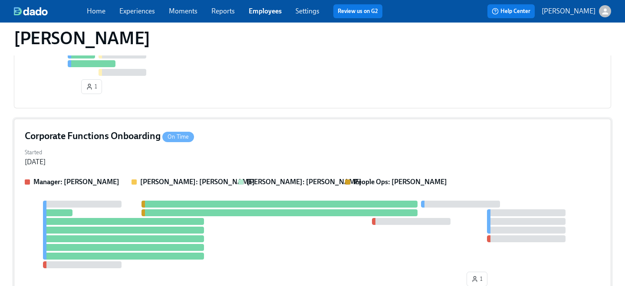
scroll to position [514, 0]
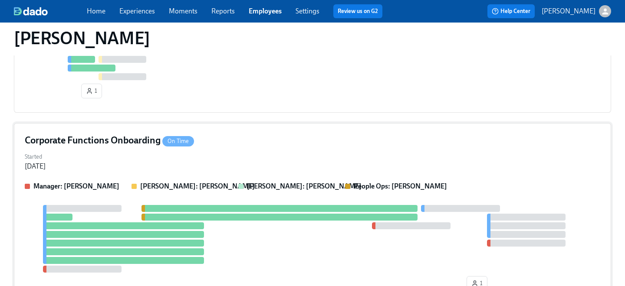
click at [231, 149] on div "Corporate Functions Onboarding On Time Started [DATE] Manager: [PERSON_NAME] [P…" at bounding box center [312, 214] width 597 height 182
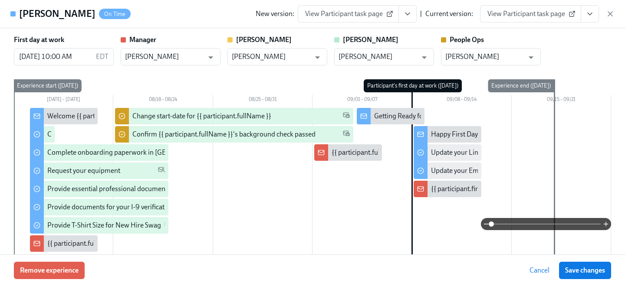
click at [533, 7] on link "View Participant task page" at bounding box center [530, 13] width 101 height 17
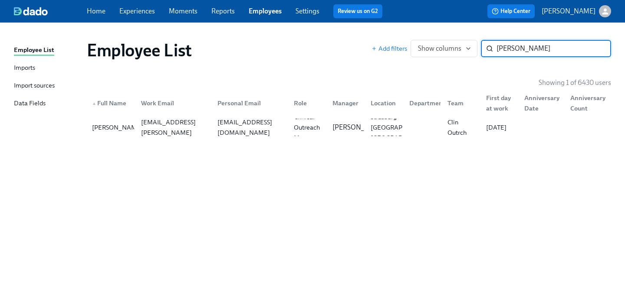
drag, startPoint x: 537, startPoint y: 50, endPoint x: 404, endPoint y: 36, distance: 133.1
click at [412, 39] on div "Employee List Add filters Show columns [PERSON_NAME] c ​" at bounding box center [349, 50] width 538 height 35
type input "[PERSON_NAME]"
click at [227, 134] on div "[EMAIL_ADDRESS][DOMAIN_NAME]" at bounding box center [248, 127] width 76 height 17
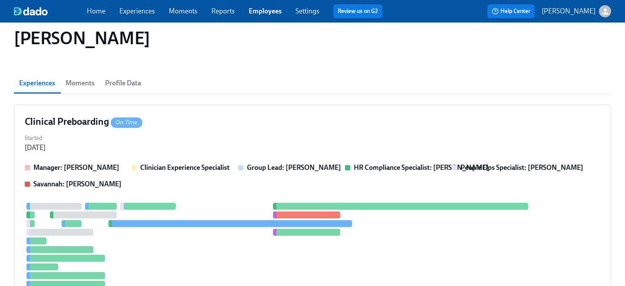
scroll to position [60, 0]
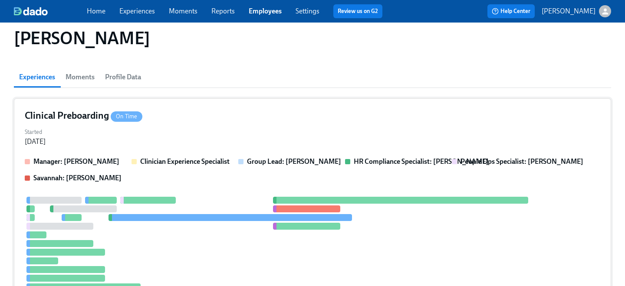
click at [202, 142] on div "Started [DATE]" at bounding box center [312, 136] width 575 height 21
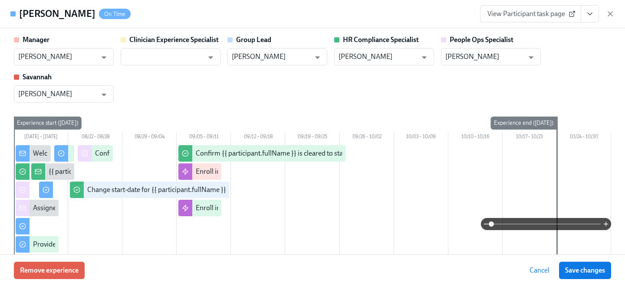
click at [558, 13] on span "View Participant task page" at bounding box center [530, 14] width 86 height 9
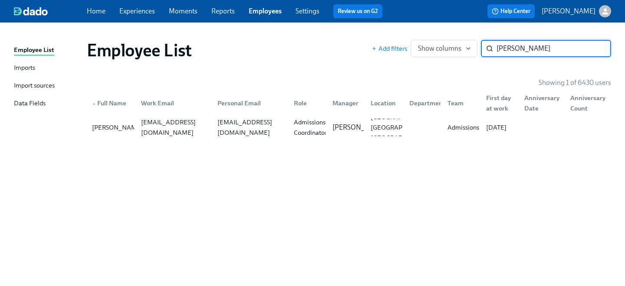
drag, startPoint x: 532, startPoint y: 52, endPoint x: 407, endPoint y: 29, distance: 127.1
click at [412, 33] on div "Employee List Add filters Show columns ayisha k ​" at bounding box center [349, 50] width 538 height 35
type input "[PERSON_NAME]"
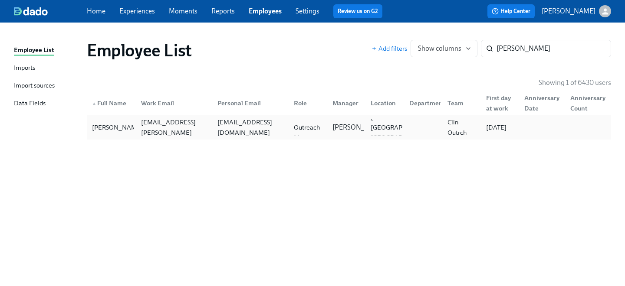
click at [239, 134] on div "[EMAIL_ADDRESS][DOMAIN_NAME]" at bounding box center [248, 127] width 76 height 17
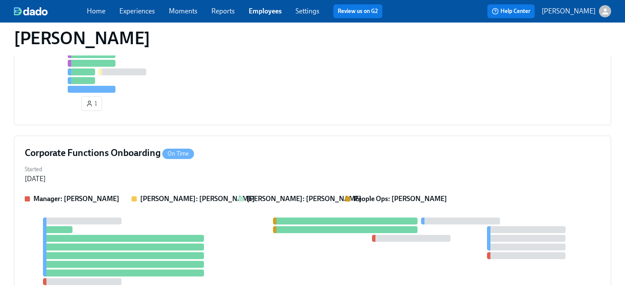
scroll to position [534, 0]
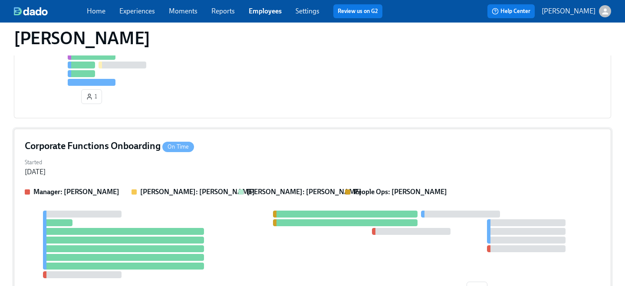
click at [208, 151] on div "Corporate Functions Onboarding On Time" at bounding box center [312, 146] width 575 height 13
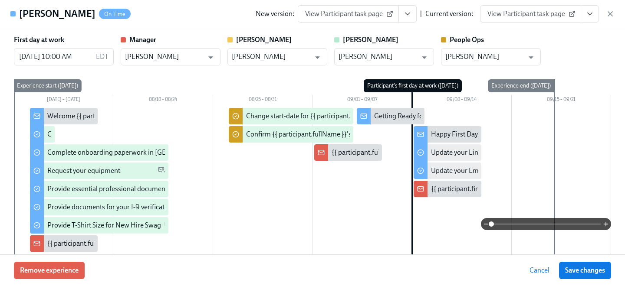
click at [525, 11] on span "View Participant task page" at bounding box center [530, 14] width 86 height 9
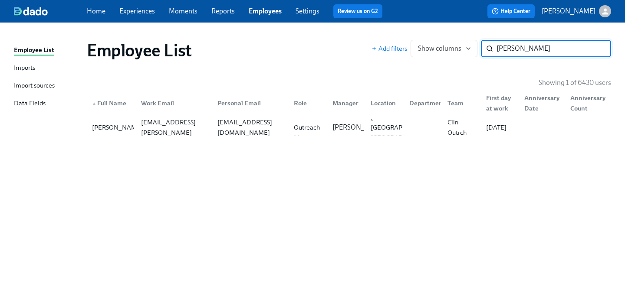
drag, startPoint x: 535, startPoint y: 52, endPoint x: 420, endPoint y: 23, distance: 119.1
click at [426, 28] on div "Employee List Imports Import sources Data Fields Employee List Add filters Show…" at bounding box center [312, 155] width 625 height 264
type input "[PERSON_NAME]"
click at [278, 111] on div "Personal Email" at bounding box center [248, 103] width 76 height 17
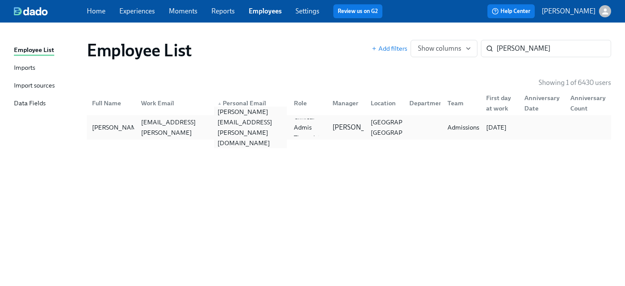
click at [267, 119] on div "[PERSON_NAME][EMAIL_ADDRESS][PERSON_NAME][DOMAIN_NAME]" at bounding box center [248, 127] width 76 height 17
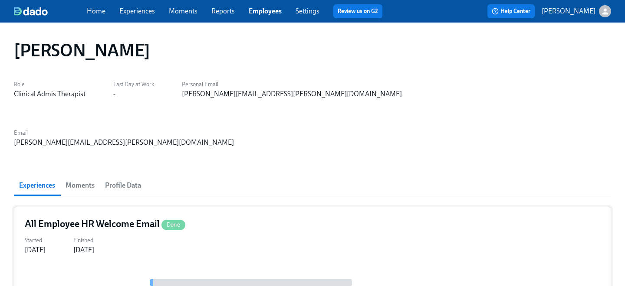
scroll to position [26, 0]
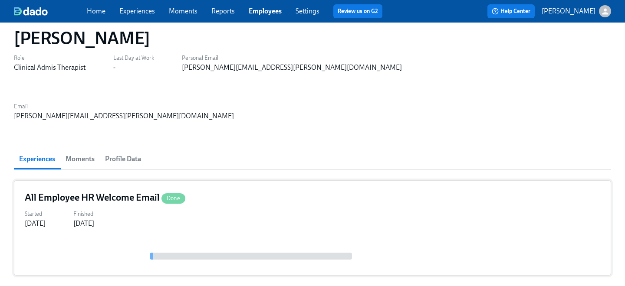
click at [131, 189] on div "All Employee HR Welcome Email Done Started [DATE] Finished [DATE]" at bounding box center [312, 227] width 597 height 95
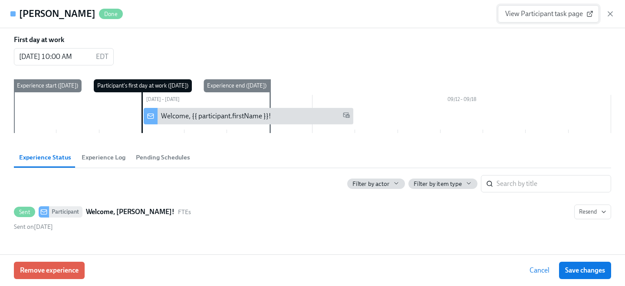
click at [541, 11] on span "View Participant task page" at bounding box center [548, 14] width 86 height 9
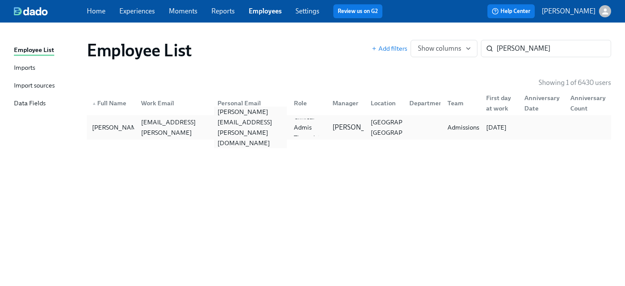
click at [223, 133] on div "[PERSON_NAME][EMAIL_ADDRESS][PERSON_NAME][DOMAIN_NAME]" at bounding box center [248, 127] width 76 height 17
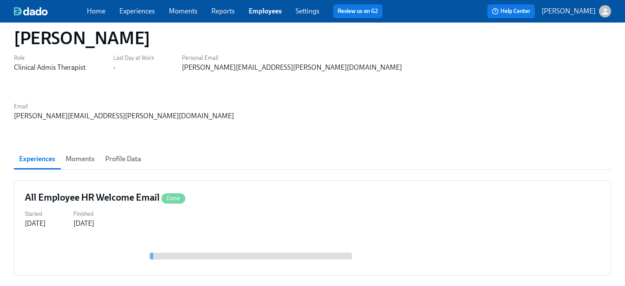
click at [89, 153] on span "Moments" at bounding box center [80, 159] width 29 height 12
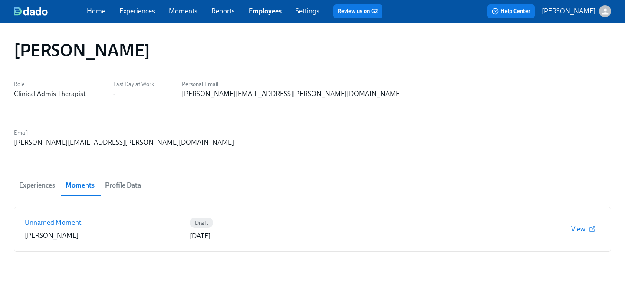
click at [128, 180] on span "Profile Data" at bounding box center [123, 186] width 36 height 12
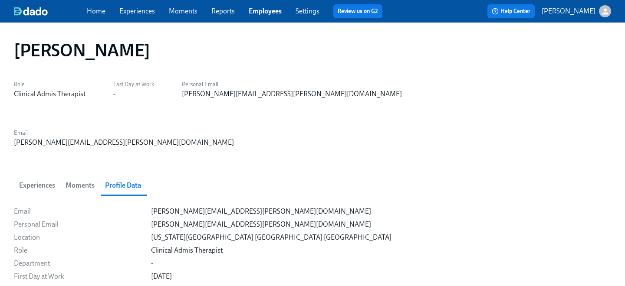
click at [50, 180] on span "Experiences" at bounding box center [37, 186] width 36 height 12
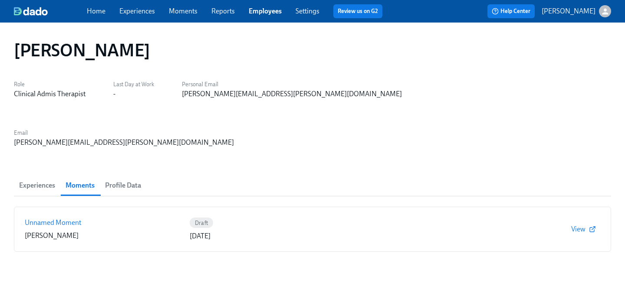
scroll to position [26, 0]
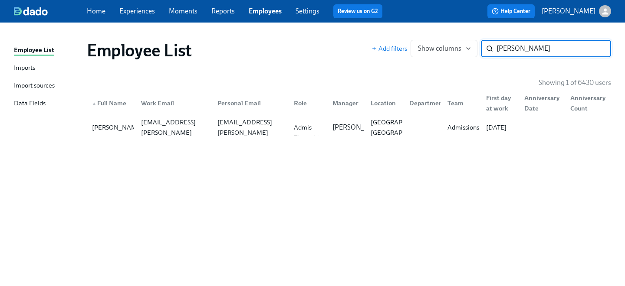
drag, startPoint x: 530, startPoint y: 46, endPoint x: 431, endPoint y: 29, distance: 100.4
click at [436, 32] on div "Employee List Imports Import sources Data Fields Employee List Add filters Show…" at bounding box center [312, 155] width 625 height 264
type input "[PERSON_NAME]"
click at [243, 127] on div "[EMAIL_ADDRESS][DOMAIN_NAME]" at bounding box center [250, 127] width 73 height 21
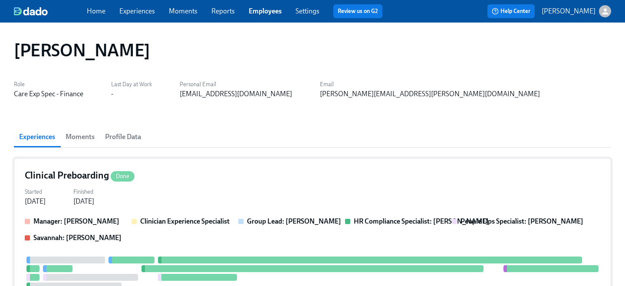
scroll to position [7, 0]
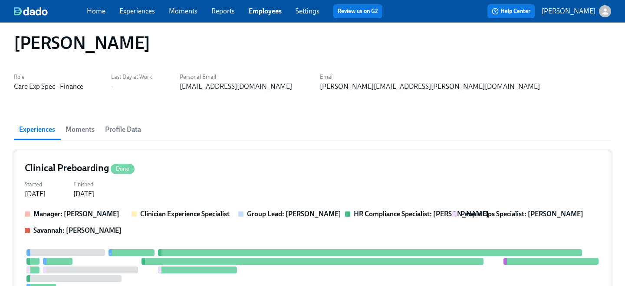
click at [229, 193] on div "Started [DATE] Finished [DATE]" at bounding box center [312, 188] width 575 height 21
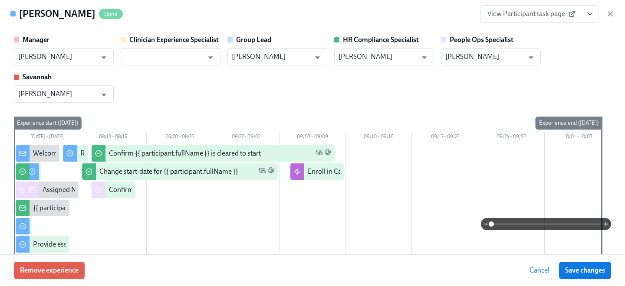
click at [510, 3] on div "[PERSON_NAME] Done View Participant task page" at bounding box center [312, 14] width 625 height 28
click at [515, 16] on span "View Participant task page" at bounding box center [530, 14] width 86 height 9
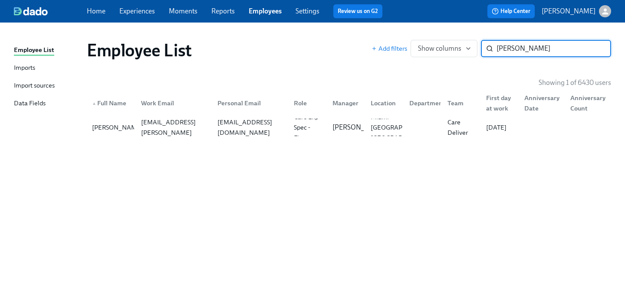
drag, startPoint x: 531, startPoint y: 49, endPoint x: 409, endPoint y: 29, distance: 124.5
click at [420, 36] on div "Employee List Add filters Show columns [PERSON_NAME] ​" at bounding box center [349, 50] width 538 height 35
type input "[PERSON_NAME]"
click at [269, 126] on div "[EMAIL_ADDRESS][DOMAIN_NAME]" at bounding box center [250, 127] width 73 height 21
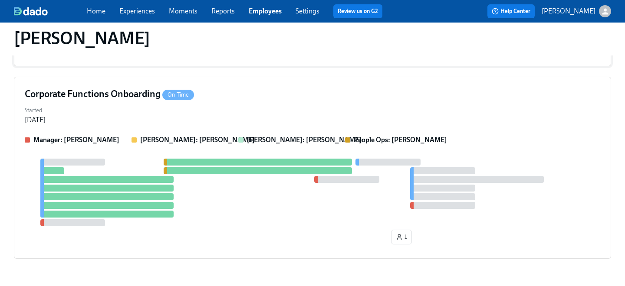
scroll to position [111, 0]
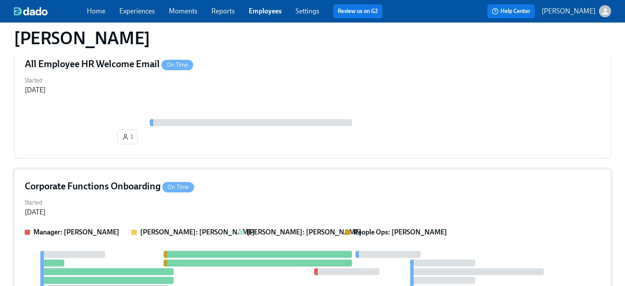
click at [227, 175] on div "Corporate Functions Onboarding On Time Started [DATE] Manager: [PERSON_NAME] [P…" at bounding box center [312, 260] width 597 height 182
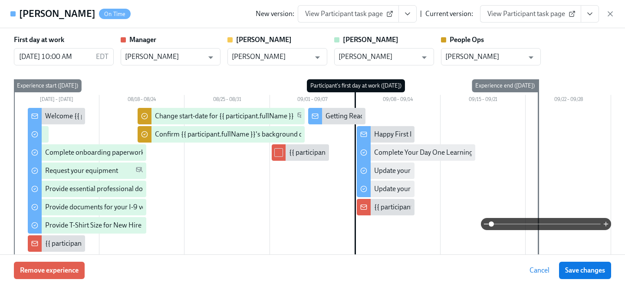
click at [539, 14] on span "View Participant task page" at bounding box center [530, 14] width 86 height 9
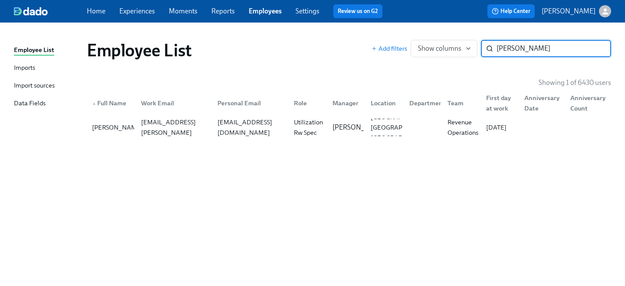
drag, startPoint x: 532, startPoint y: 48, endPoint x: 370, endPoint y: 42, distance: 161.9
click at [370, 42] on div "Employee List Add filters Show columns [PERSON_NAME] sn ​" at bounding box center [349, 50] width 524 height 21
type input "[PERSON_NAME]"
click at [191, 120] on div "[PERSON_NAME][EMAIL_ADDRESS][PERSON_NAME][DOMAIN_NAME]" at bounding box center [172, 127] width 76 height 17
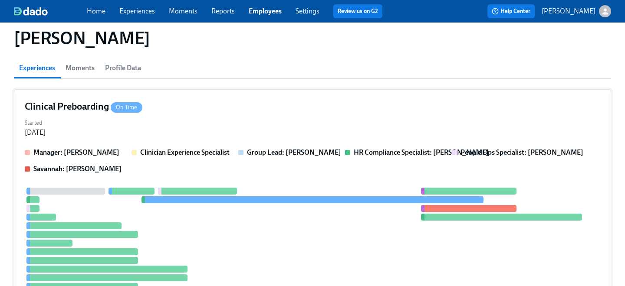
scroll to position [77, 0]
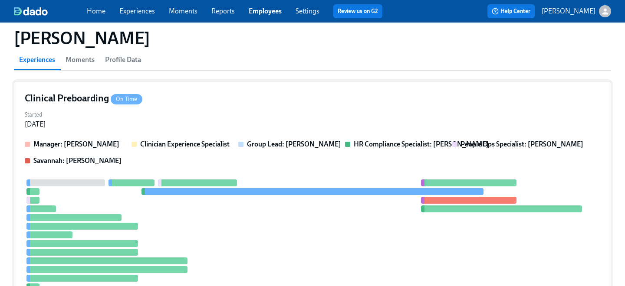
click at [171, 136] on div "Clinical Preboarding On Time Started [DATE] Manager: [PERSON_NAME] Clinician Ex…" at bounding box center [312, 215] width 597 height 268
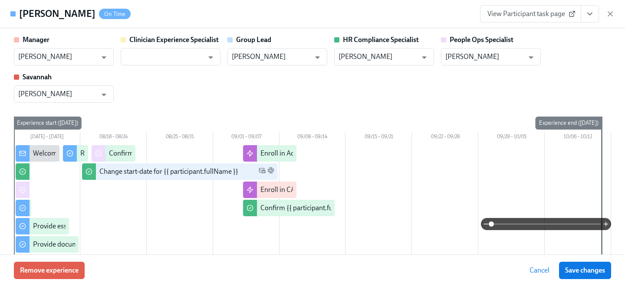
click at [545, 13] on span "View Participant task page" at bounding box center [530, 14] width 86 height 9
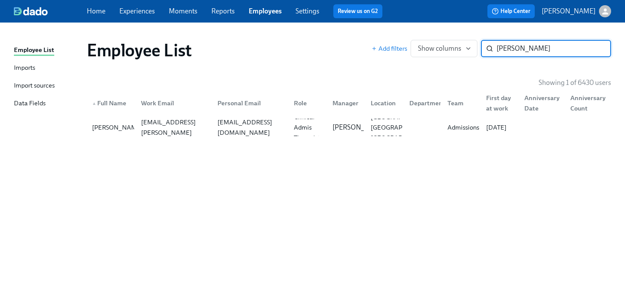
drag, startPoint x: 539, startPoint y: 51, endPoint x: 386, endPoint y: 16, distance: 156.6
click at [393, 20] on div "Home Experiences Moments Reports Employees Settings Review us on G2 Help Center…" at bounding box center [312, 143] width 625 height 286
type input "[PERSON_NAME] c"
click at [236, 121] on div "[EMAIL_ADDRESS][DOMAIN_NAME]" at bounding box center [248, 127] width 76 height 17
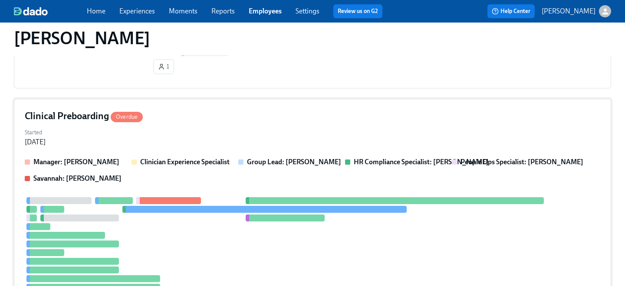
scroll to position [295, 0]
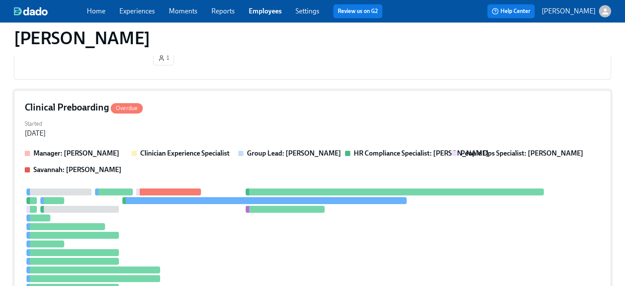
click at [190, 157] on strong "Clinician Experience Specialist" at bounding box center [184, 153] width 89 height 8
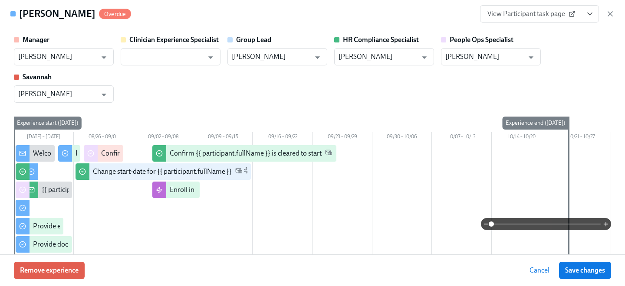
click at [543, 18] on span "View Participant task page" at bounding box center [530, 14] width 86 height 9
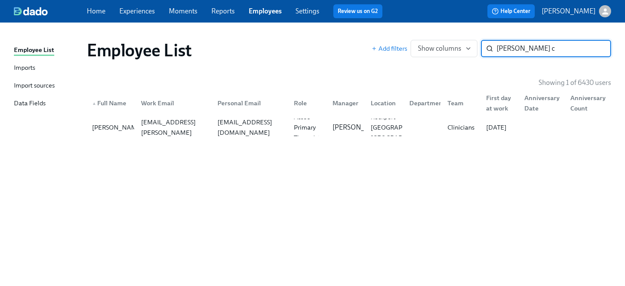
drag, startPoint x: 537, startPoint y: 46, endPoint x: 420, endPoint y: 36, distance: 118.0
click at [436, 39] on div "Employee List Add filters Show columns [PERSON_NAME] c ​" at bounding box center [349, 50] width 538 height 35
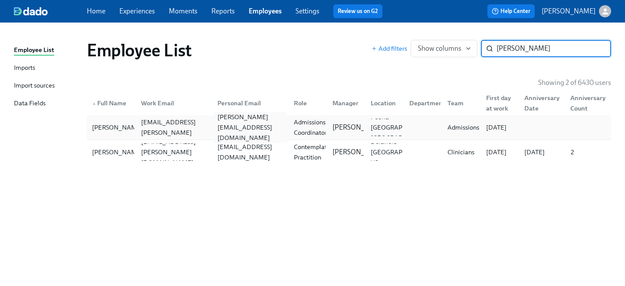
type input "[PERSON_NAME]"
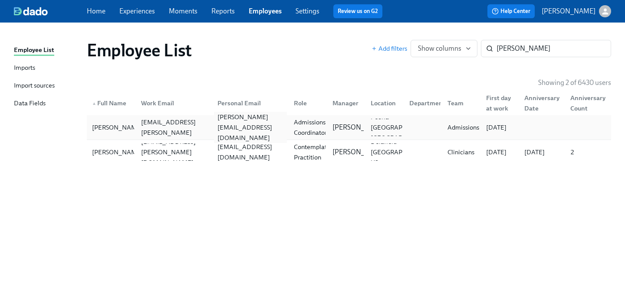
click at [233, 129] on div "[PERSON_NAME][EMAIL_ADDRESS][DOMAIN_NAME]" at bounding box center [250, 127] width 73 height 31
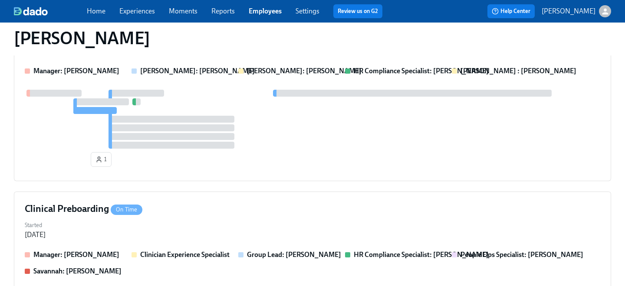
scroll to position [647, 0]
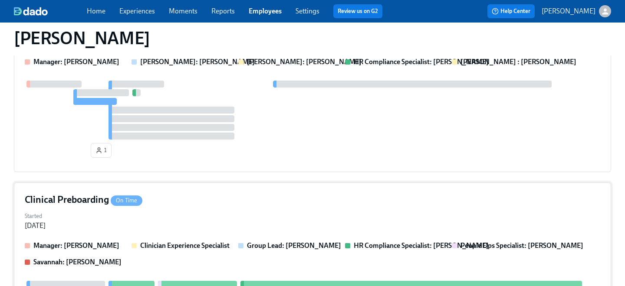
click at [216, 194] on div "Clinical Preboarding On Time" at bounding box center [312, 199] width 575 height 13
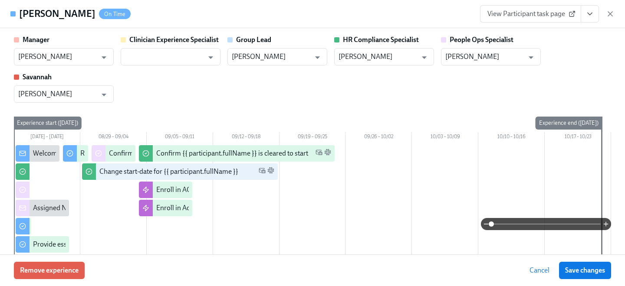
click at [547, 16] on span "View Participant task page" at bounding box center [530, 14] width 86 height 9
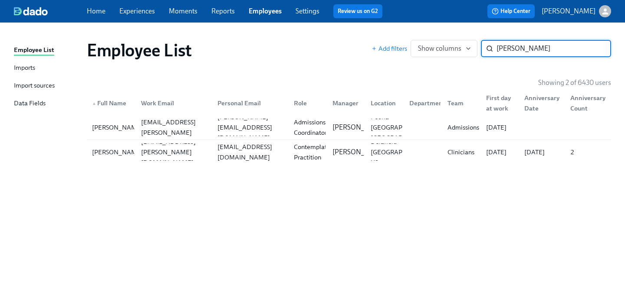
drag, startPoint x: 517, startPoint y: 49, endPoint x: 384, endPoint y: 36, distance: 133.4
click at [401, 38] on div "Employee List Add filters Show columns [PERSON_NAME] ​" at bounding box center [349, 50] width 538 height 35
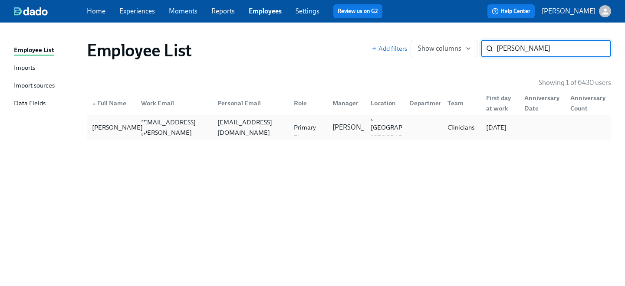
type input "[PERSON_NAME]"
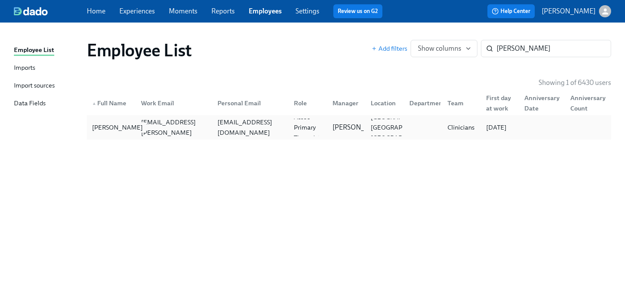
click at [120, 133] on div "[PERSON_NAME]" at bounding box center [112, 127] width 46 height 17
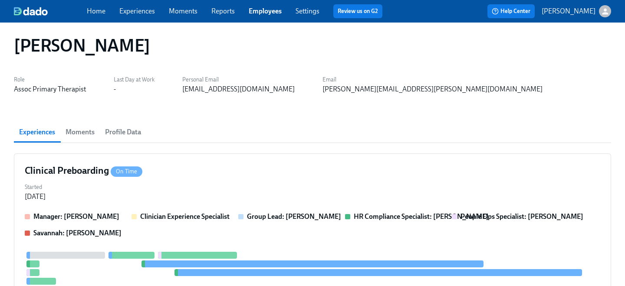
scroll to position [7, 0]
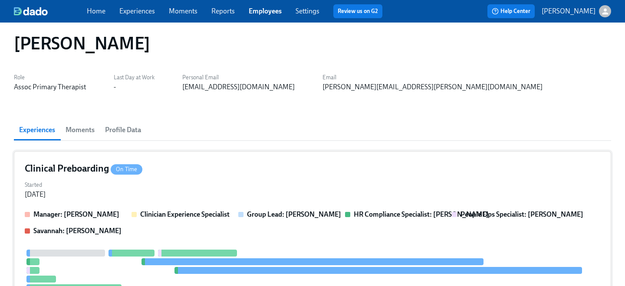
click at [178, 179] on div "Started [DATE]" at bounding box center [312, 189] width 575 height 21
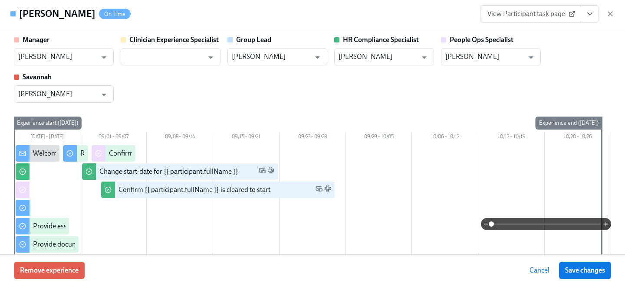
click at [540, 11] on span "View Participant task page" at bounding box center [530, 14] width 86 height 9
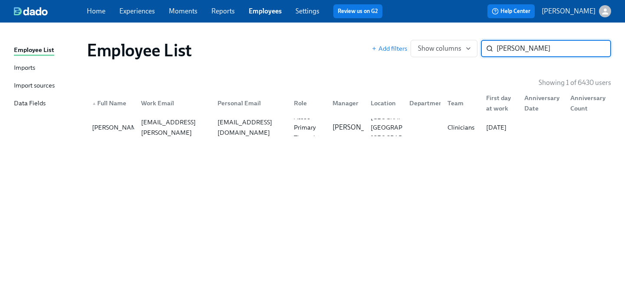
drag, startPoint x: 530, startPoint y: 48, endPoint x: 411, endPoint y: 26, distance: 120.5
click at [420, 28] on div "Employee List Imports Import sources Data Fields Employee List Add filters Show…" at bounding box center [312, 155] width 625 height 264
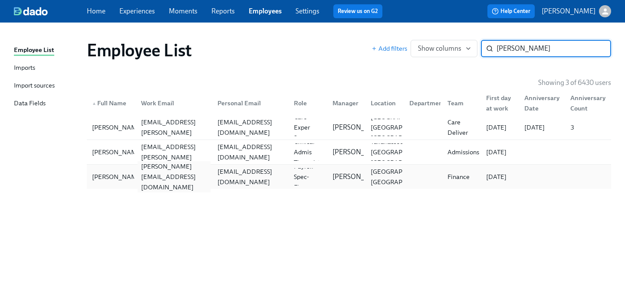
type input "[PERSON_NAME]"
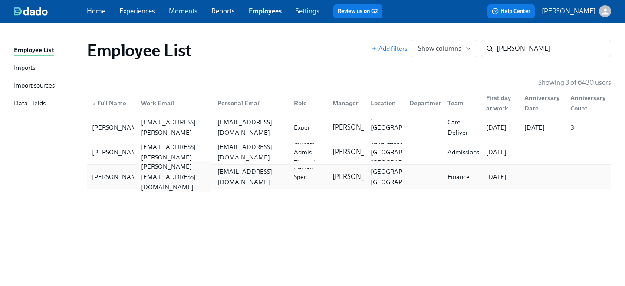
click at [166, 172] on div "[PERSON_NAME][EMAIL_ADDRESS][DOMAIN_NAME]" at bounding box center [174, 176] width 73 height 31
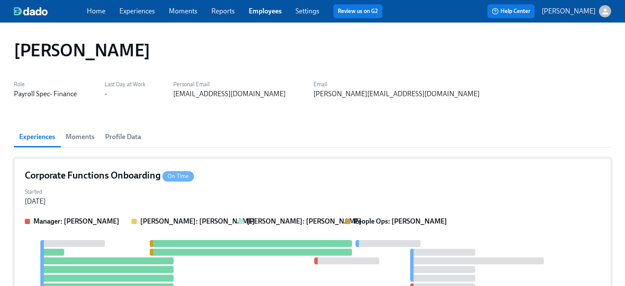
click at [253, 184] on div "Corporate Functions Onboarding On Time Started [DATE] Manager: [PERSON_NAME]: […" at bounding box center [312, 249] width 597 height 182
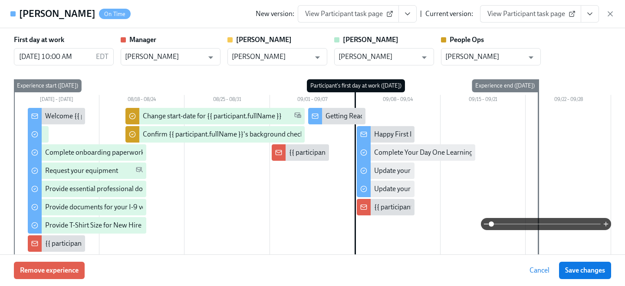
click at [527, 8] on link "View Participant task page" at bounding box center [530, 13] width 101 height 17
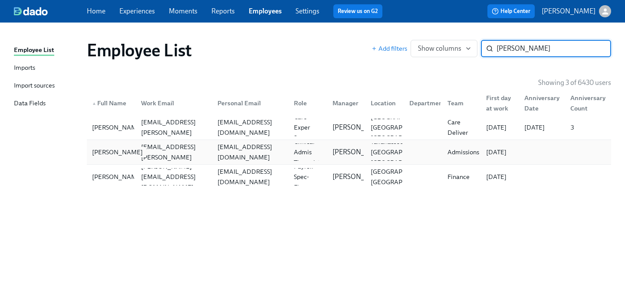
click at [125, 156] on div "[PERSON_NAME]" at bounding box center [118, 152] width 58 height 10
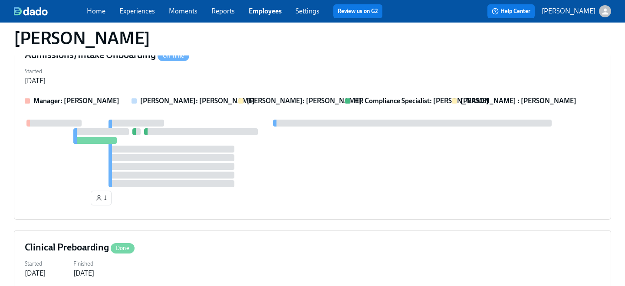
scroll to position [506, 0]
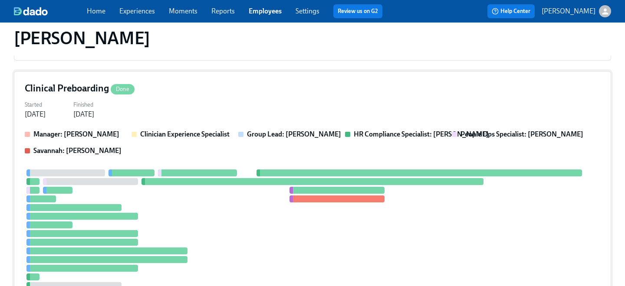
click at [180, 114] on div "Started [DATE] Finished [DATE]" at bounding box center [312, 108] width 575 height 21
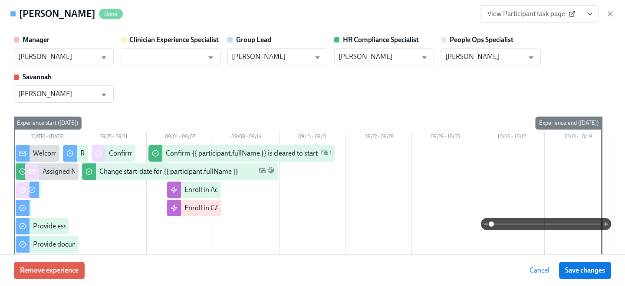
click at [526, 13] on span "View Participant task page" at bounding box center [530, 14] width 86 height 9
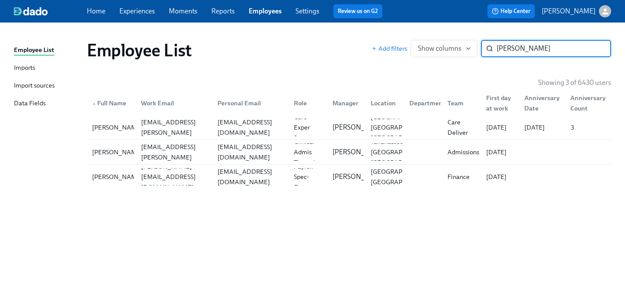
drag, startPoint x: 523, startPoint y: 48, endPoint x: 406, endPoint y: 27, distance: 118.9
click at [426, 34] on div "Employee List Add filters Show columns [PERSON_NAME] ​" at bounding box center [349, 50] width 538 height 35
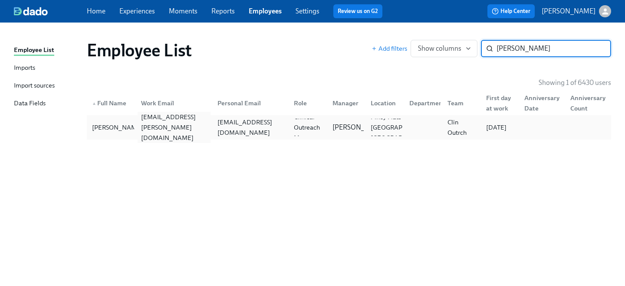
type input "[PERSON_NAME]"
click at [148, 132] on div "[EMAIL_ADDRESS][PERSON_NAME][DOMAIN_NAME]" at bounding box center [174, 127] width 73 height 31
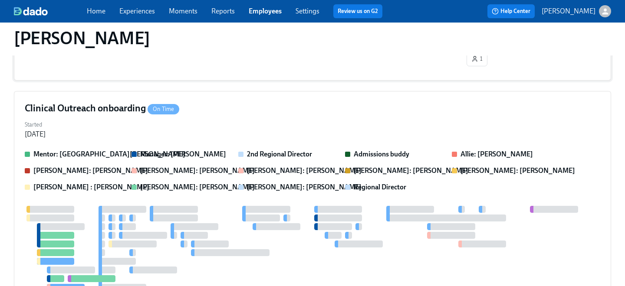
scroll to position [103, 0]
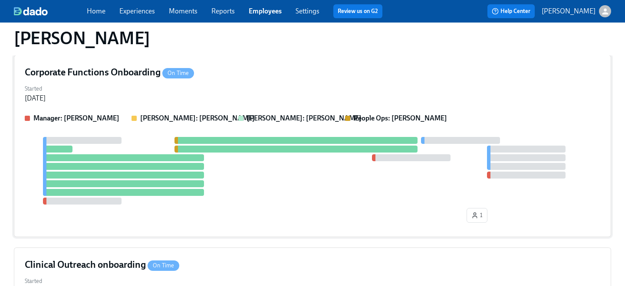
click at [233, 187] on div at bounding box center [312, 171] width 575 height 68
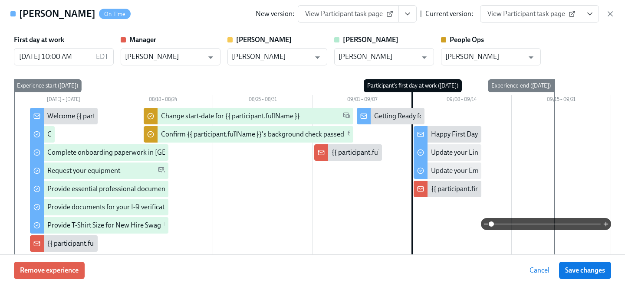
click at [537, 13] on span "View Participant task page" at bounding box center [530, 14] width 86 height 9
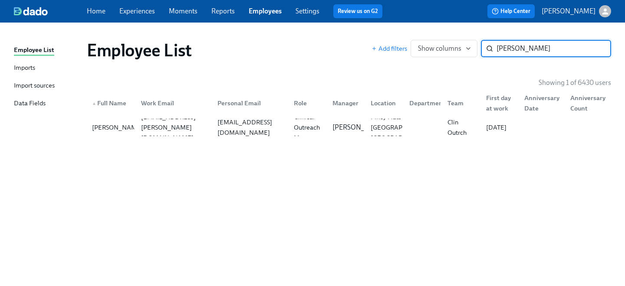
drag, startPoint x: 531, startPoint y: 51, endPoint x: 394, endPoint y: 23, distance: 139.5
click at [401, 29] on div "Employee List Imports Import sources Data Fields Employee List Add filters Show…" at bounding box center [312, 155] width 625 height 264
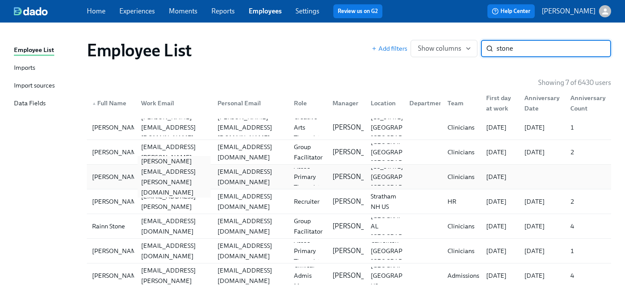
type input "stone"
click at [154, 177] on div "[PERSON_NAME][EMAIL_ADDRESS][PERSON_NAME][DOMAIN_NAME]" at bounding box center [174, 177] width 73 height 42
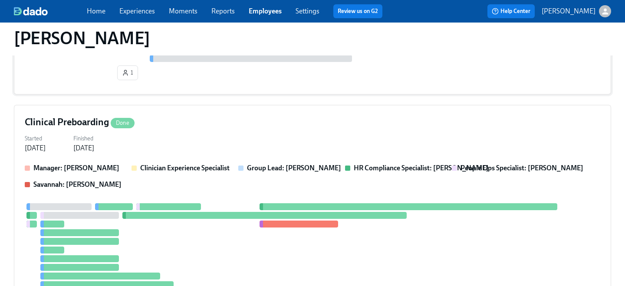
scroll to position [180, 0]
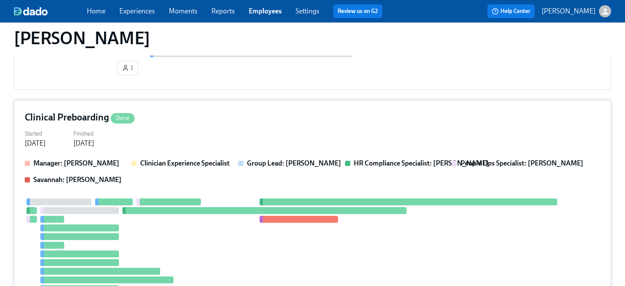
click at [193, 130] on div "Started [DATE] Finished [DATE]" at bounding box center [312, 138] width 575 height 21
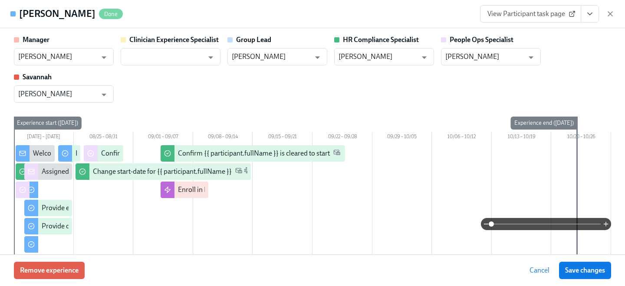
click at [537, 13] on span "View Participant task page" at bounding box center [530, 14] width 86 height 9
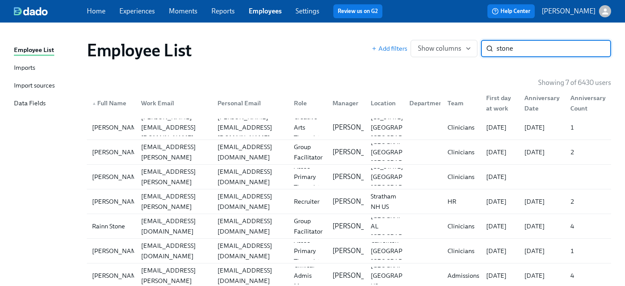
drag, startPoint x: 538, startPoint y: 47, endPoint x: 371, endPoint y: 34, distance: 166.7
click at [384, 40] on div "Add filters Show columns stone ​" at bounding box center [490, 48] width 239 height 17
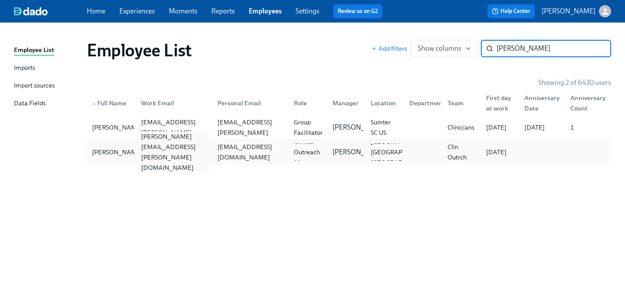
type input "[PERSON_NAME]"
click at [157, 148] on div "[PERSON_NAME][EMAIL_ADDRESS][PERSON_NAME][DOMAIN_NAME]" at bounding box center [174, 152] width 73 height 42
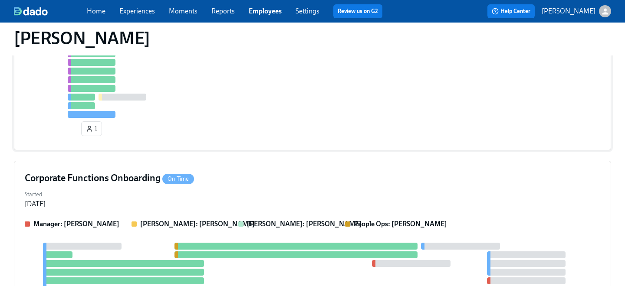
scroll to position [475, 0]
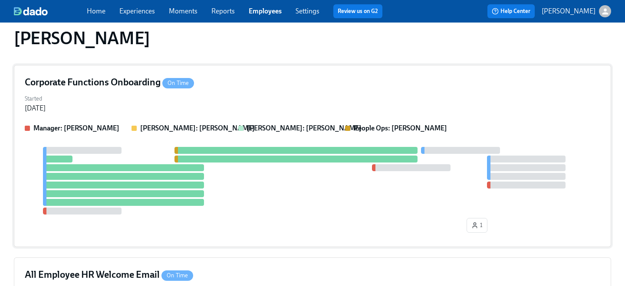
click at [220, 82] on div "Corporate Functions Onboarding On Time" at bounding box center [312, 82] width 575 height 13
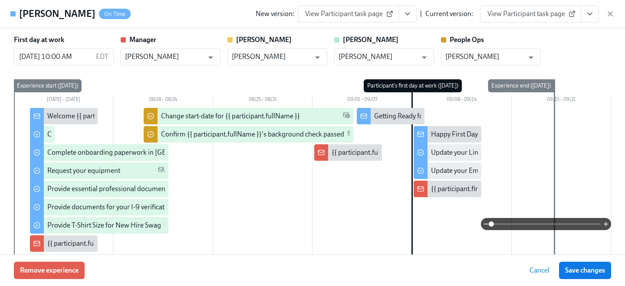
click at [555, 8] on link "View Participant task page" at bounding box center [530, 13] width 101 height 17
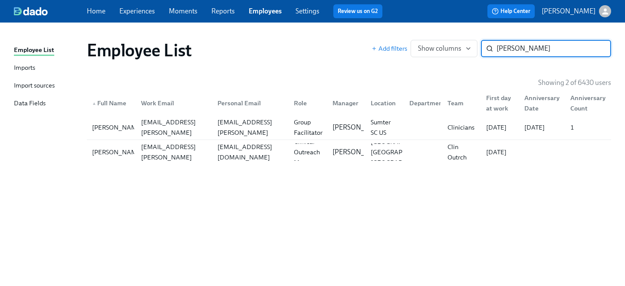
drag, startPoint x: 532, startPoint y: 42, endPoint x: 385, endPoint y: 36, distance: 147.2
click at [390, 38] on div "Employee List Add filters Show columns [PERSON_NAME] ​" at bounding box center [349, 50] width 538 height 35
click at [534, 42] on input "[PERSON_NAME]" at bounding box center [553, 48] width 115 height 17
drag, startPoint x: 535, startPoint y: 52, endPoint x: 428, endPoint y: 36, distance: 107.9
click at [433, 41] on div "Add filters Show columns [PERSON_NAME] ​" at bounding box center [490, 48] width 239 height 17
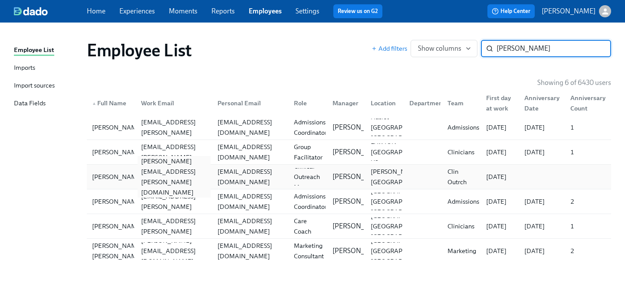
type input "[PERSON_NAME]"
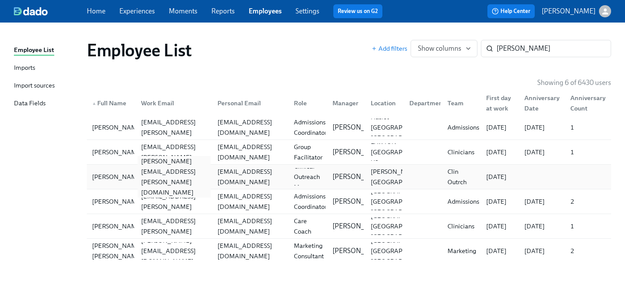
click at [177, 176] on div "[PERSON_NAME][EMAIL_ADDRESS][PERSON_NAME][DOMAIN_NAME]" at bounding box center [174, 177] width 73 height 42
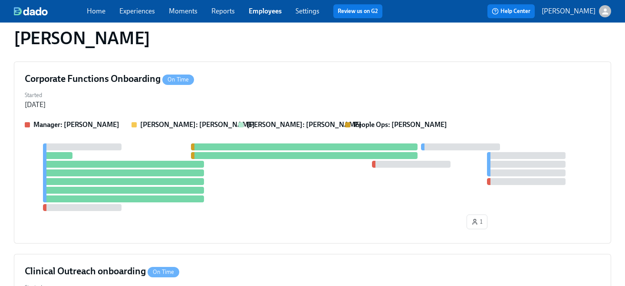
scroll to position [233, 0]
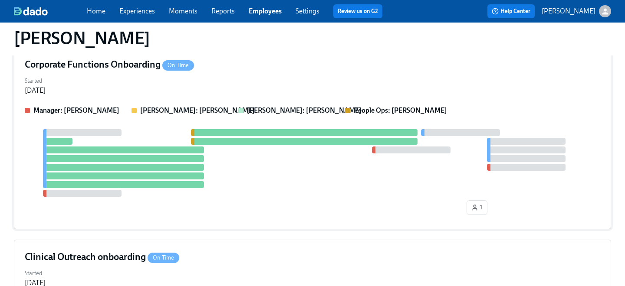
click at [222, 81] on div "Started [DATE]" at bounding box center [312, 85] width 575 height 21
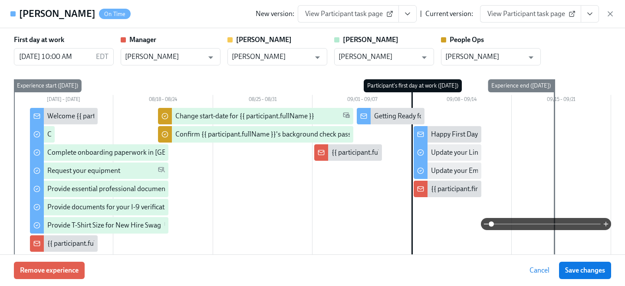
click at [544, 18] on span "View Participant task page" at bounding box center [530, 14] width 86 height 9
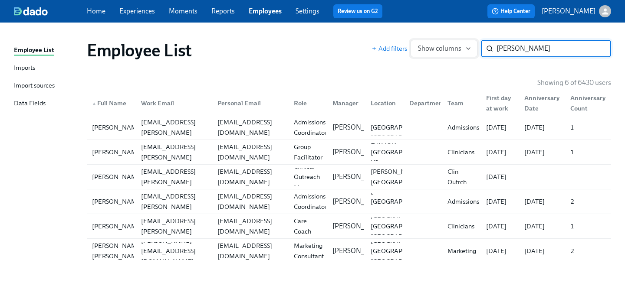
drag, startPoint x: 543, startPoint y: 47, endPoint x: 408, endPoint y: 42, distance: 135.0
click at [412, 44] on div "Add filters Show columns [PERSON_NAME] ​" at bounding box center [490, 48] width 239 height 17
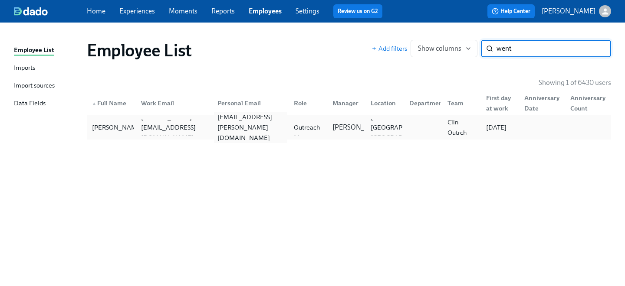
type input "went"
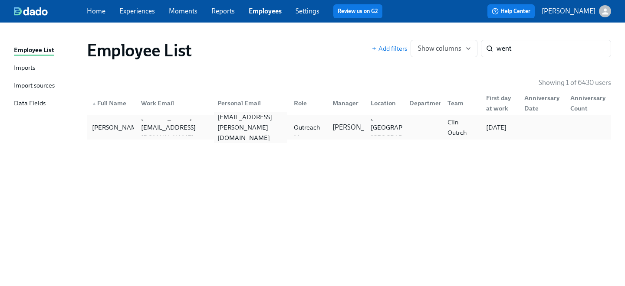
click at [265, 127] on div "[EMAIL_ADDRESS][PERSON_NAME][DOMAIN_NAME]" at bounding box center [250, 127] width 73 height 31
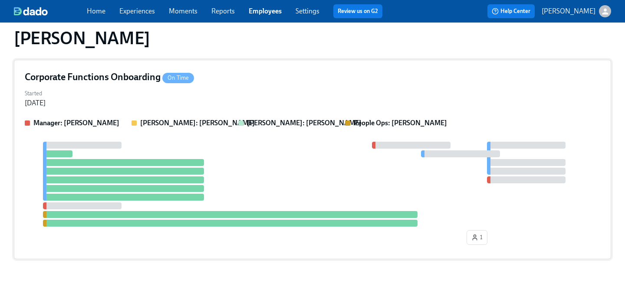
scroll to position [591, 0]
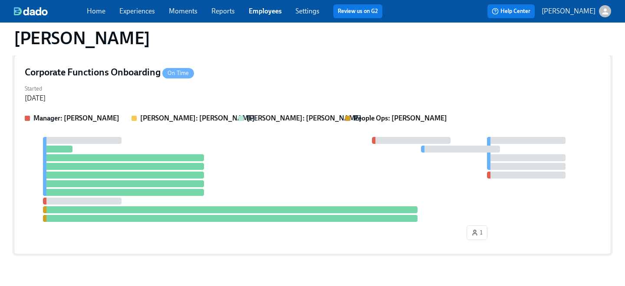
click at [238, 177] on div at bounding box center [312, 179] width 575 height 85
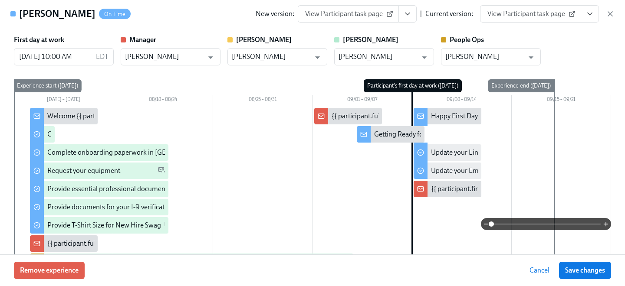
click at [550, 15] on span "View Participant task page" at bounding box center [530, 14] width 86 height 9
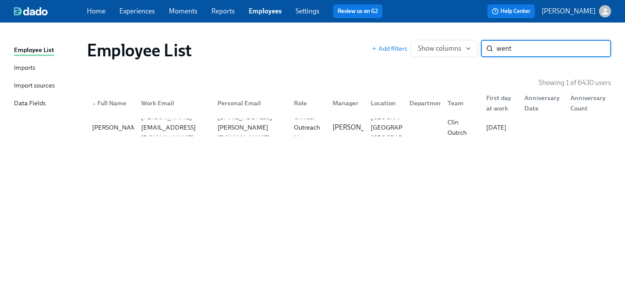
drag, startPoint x: 528, startPoint y: 51, endPoint x: 409, endPoint y: 16, distance: 123.5
click at [423, 26] on div "Employee List Imports Import sources Data Fields Employee List Add filters Show…" at bounding box center [312, 155] width 625 height 264
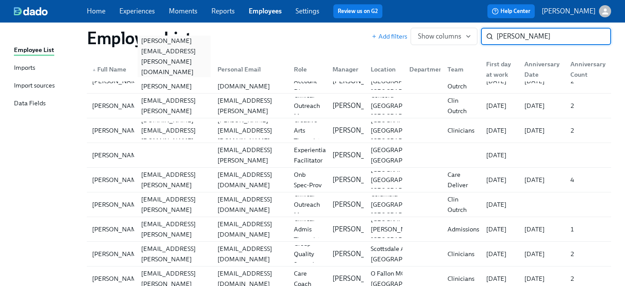
scroll to position [124, 0]
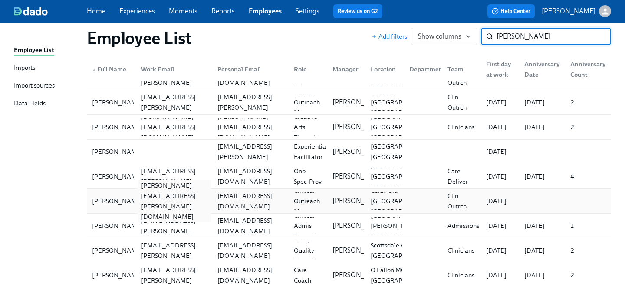
type input "[PERSON_NAME]"
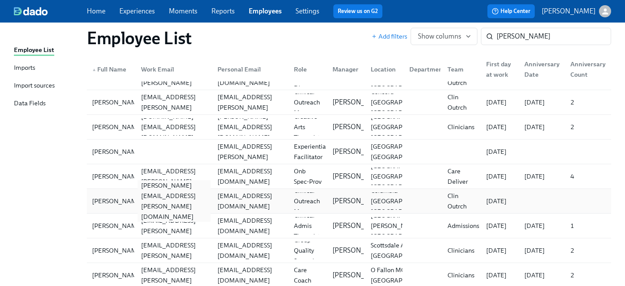
click at [180, 193] on div "[PERSON_NAME][EMAIL_ADDRESS][PERSON_NAME][DOMAIN_NAME]" at bounding box center [172, 201] width 76 height 17
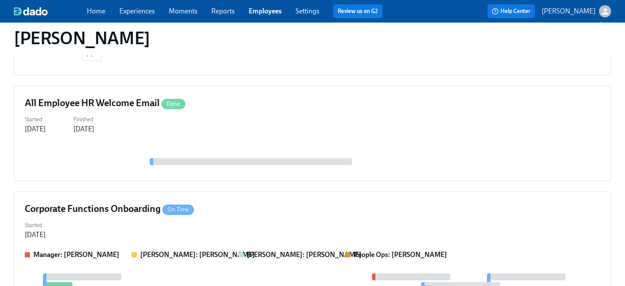
scroll to position [460, 0]
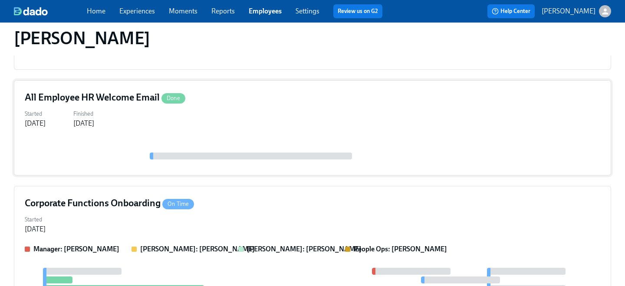
click at [218, 154] on div at bounding box center [251, 156] width 202 height 7
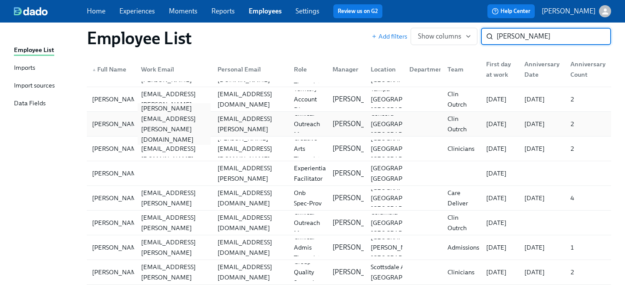
scroll to position [105, 0]
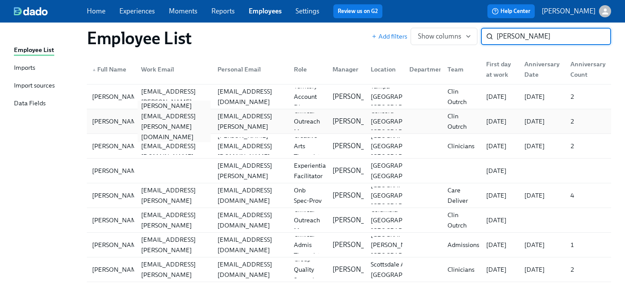
click at [149, 226] on div "[PERSON_NAME][EMAIL_ADDRESS][PERSON_NAME][DOMAIN_NAME]" at bounding box center [172, 220] width 76 height 17
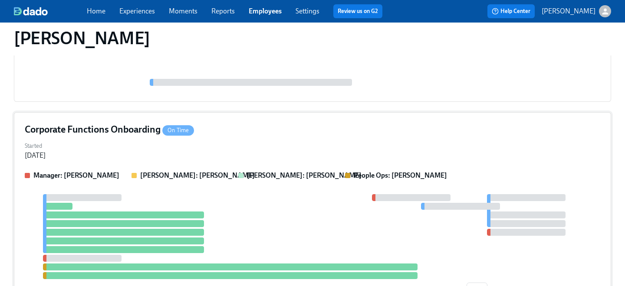
scroll to position [539, 0]
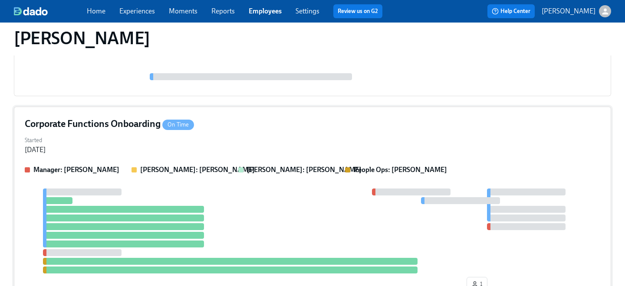
click at [217, 127] on div "Corporate Functions Onboarding On Time" at bounding box center [312, 124] width 575 height 13
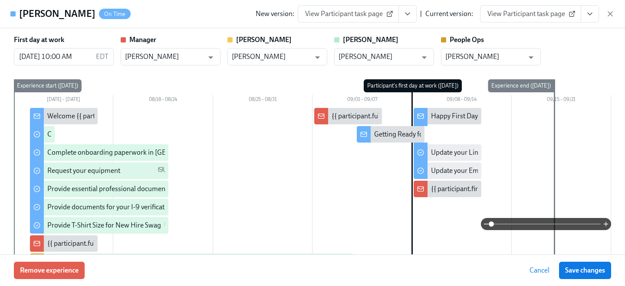
click at [566, 8] on link "View Participant task page" at bounding box center [530, 13] width 101 height 17
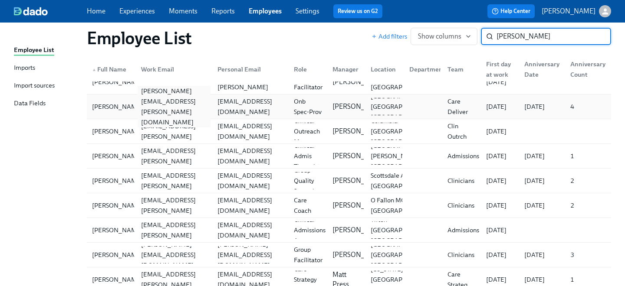
scroll to position [195, 0]
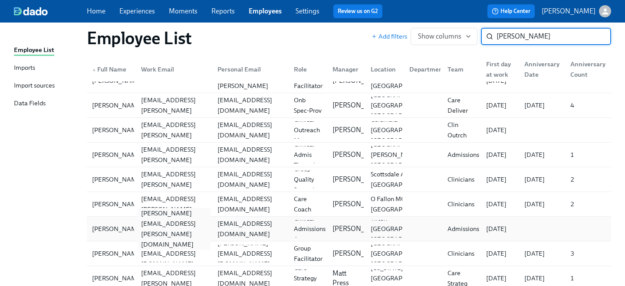
click at [147, 230] on div "[PERSON_NAME][EMAIL_ADDRESS][PERSON_NAME][DOMAIN_NAME]" at bounding box center [174, 229] width 73 height 42
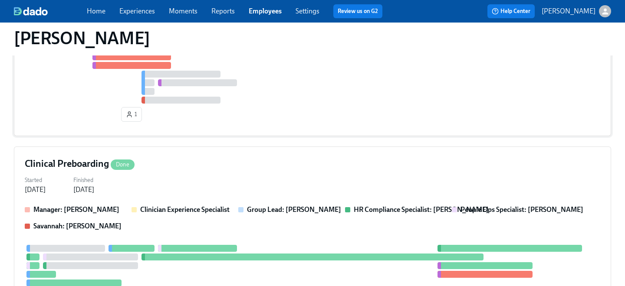
scroll to position [490, 0]
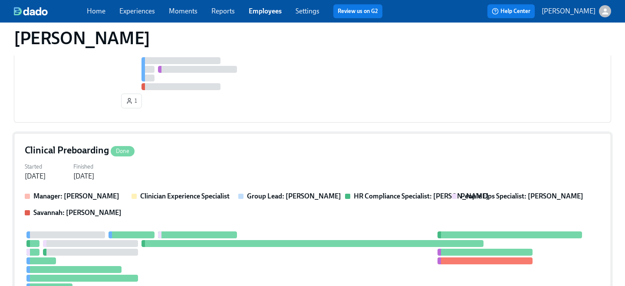
click at [227, 163] on div "Started [DATE] Finished [DATE]" at bounding box center [312, 171] width 575 height 21
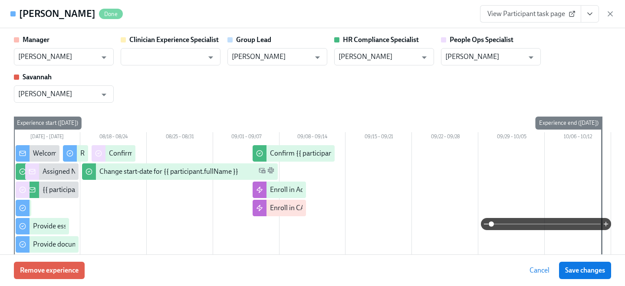
click at [544, 10] on span "View Participant task page" at bounding box center [530, 14] width 86 height 9
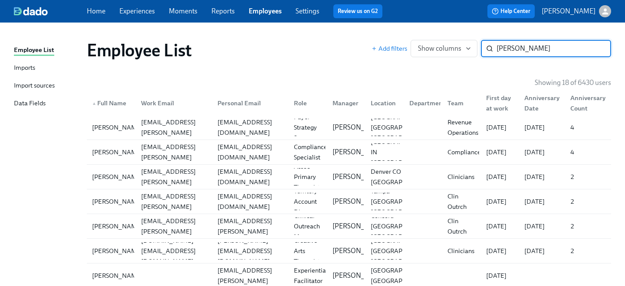
drag, startPoint x: 528, startPoint y: 49, endPoint x: 371, endPoint y: 37, distance: 157.5
click at [377, 41] on div "Add filters Show columns [PERSON_NAME] ​" at bounding box center [490, 48] width 239 height 17
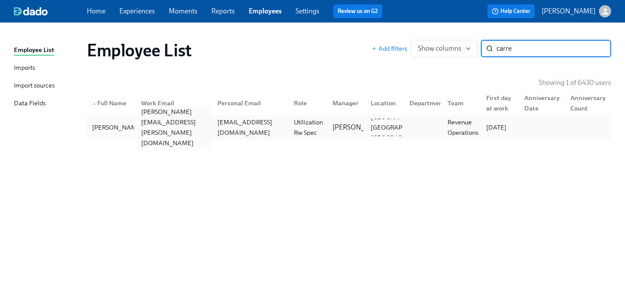
type input "carre"
click at [187, 136] on div "[PERSON_NAME][EMAIL_ADDRESS][PERSON_NAME][DOMAIN_NAME]" at bounding box center [172, 127] width 76 height 17
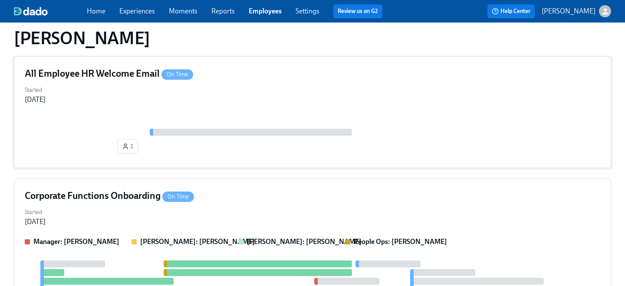
scroll to position [236, 0]
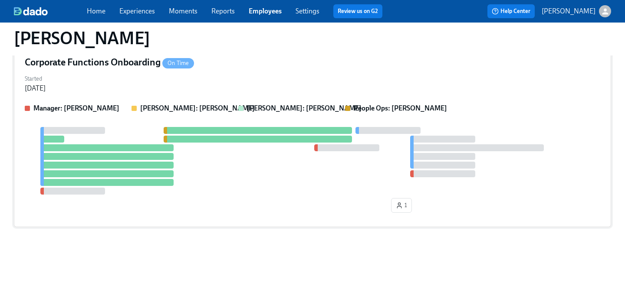
click at [245, 69] on div "Corporate Functions Onboarding On Time" at bounding box center [312, 62] width 575 height 13
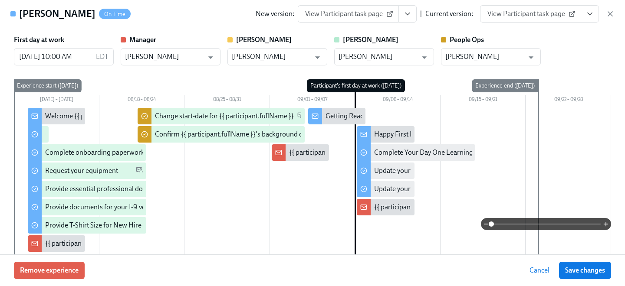
click at [551, 10] on span "View Participant task page" at bounding box center [530, 14] width 86 height 9
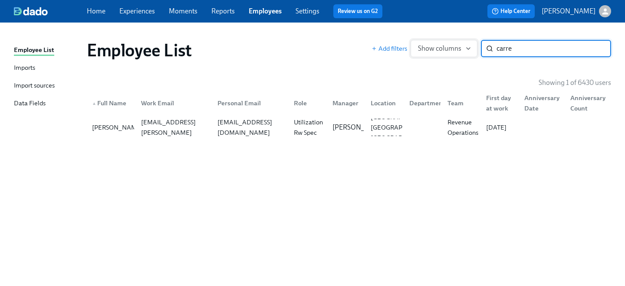
drag, startPoint x: 528, startPoint y: 45, endPoint x: 420, endPoint y: 29, distance: 108.8
click at [426, 35] on div "Employee List Add filters Show columns carre ​" at bounding box center [349, 50] width 538 height 35
type input "[PERSON_NAME]"
click at [220, 143] on div "Employee List Add filters Show columns [PERSON_NAME] ​ Showing 1 of 6430 users …" at bounding box center [312, 149] width 597 height 233
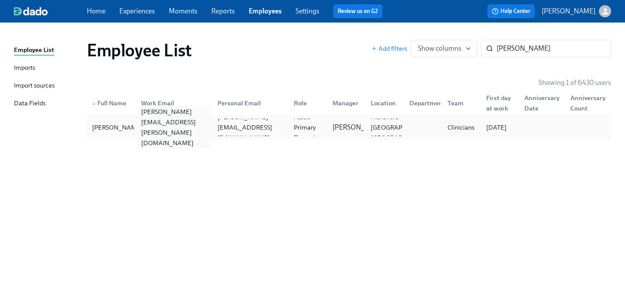
click at [208, 134] on div "[PERSON_NAME][EMAIL_ADDRESS][PERSON_NAME][DOMAIN_NAME]" at bounding box center [172, 127] width 76 height 17
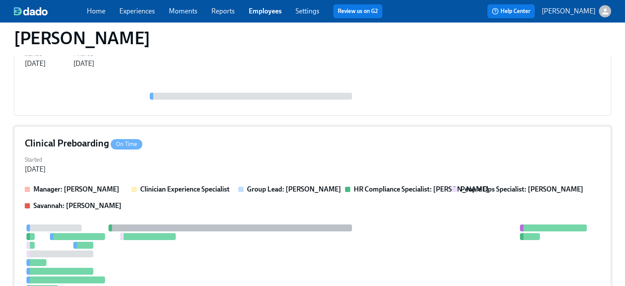
scroll to position [151, 0]
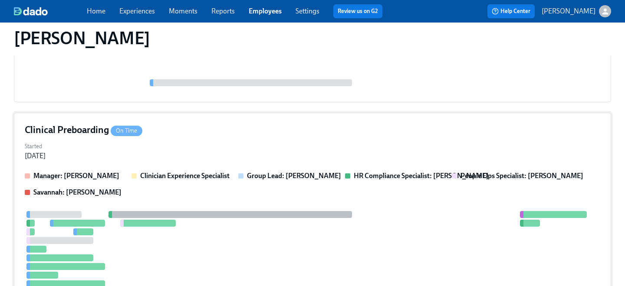
click at [186, 152] on div "Started [DATE]" at bounding box center [312, 150] width 575 height 21
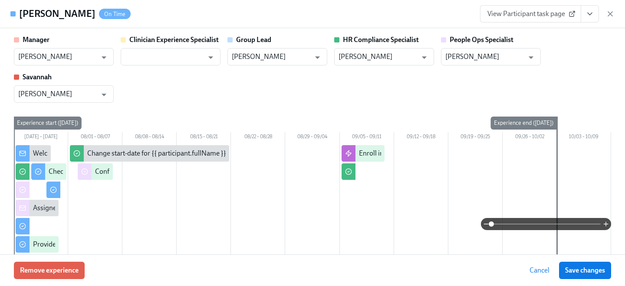
click at [550, 14] on span "View Participant task page" at bounding box center [530, 14] width 86 height 9
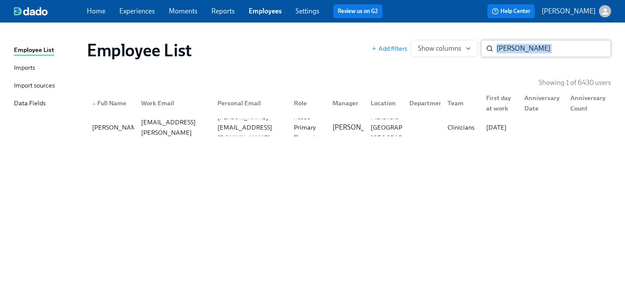
click at [548, 57] on div "Employee List Add filters Show columns [PERSON_NAME] ​" at bounding box center [349, 50] width 524 height 21
drag, startPoint x: 548, startPoint y: 52, endPoint x: 417, endPoint y: -3, distance: 142.7
click at [417, 0] on html "Home Experiences Moments Reports Employees Settings Review us on G2 Help Center…" at bounding box center [312, 143] width 625 height 286
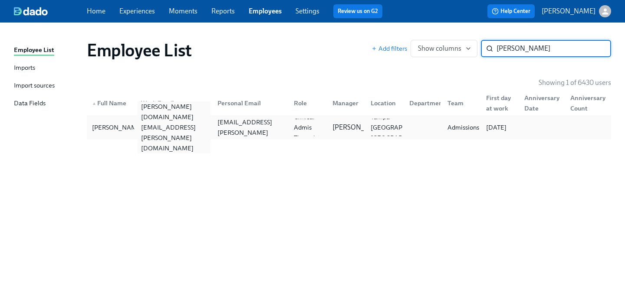
type input "[PERSON_NAME]"
click at [202, 123] on div "[PERSON_NAME][DOMAIN_NAME][EMAIL_ADDRESS][PERSON_NAME][DOMAIN_NAME]" at bounding box center [174, 128] width 73 height 52
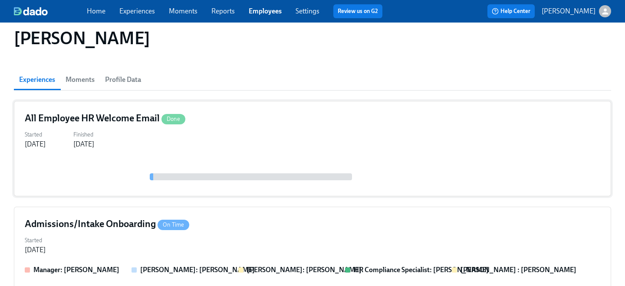
scroll to position [115, 0]
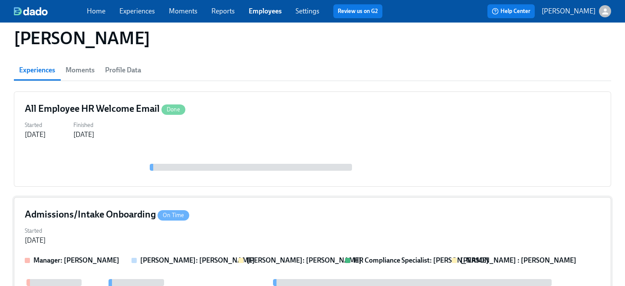
click at [184, 197] on div "Admissions/Intake Onboarding On Time Started [DATE] Manager: [PERSON_NAME] [PER…" at bounding box center [312, 288] width 597 height 182
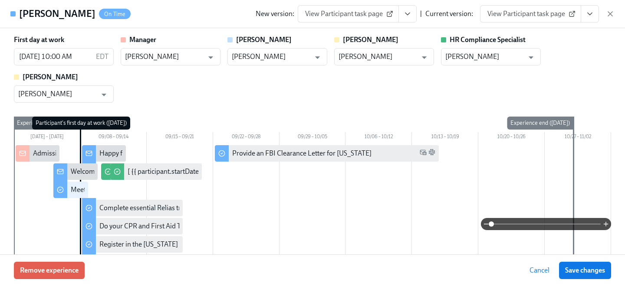
click at [539, 15] on span "View Participant task page" at bounding box center [530, 14] width 86 height 9
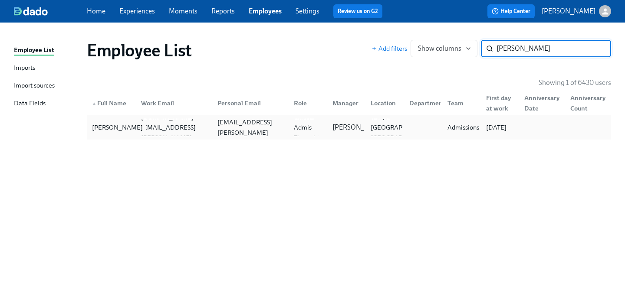
click at [132, 126] on div "[PERSON_NAME]" at bounding box center [118, 127] width 58 height 10
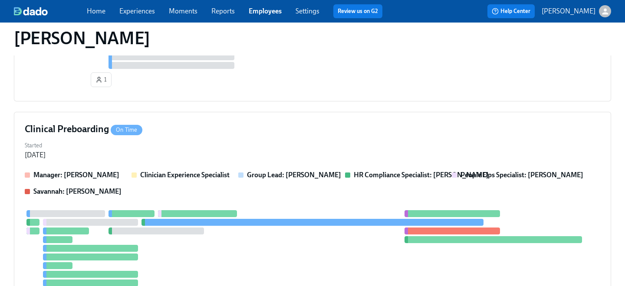
scroll to position [394, 0]
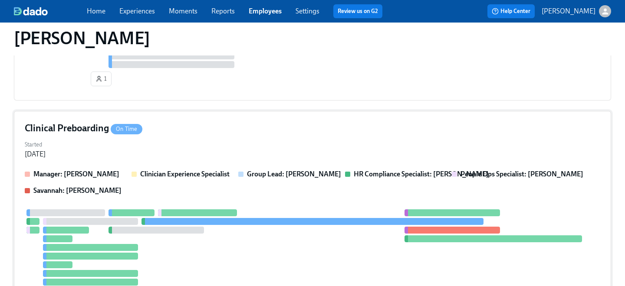
click at [168, 115] on div "Clinical Preboarding On Time Started [DATE] Manager: [PERSON_NAME] Clinician Ex…" at bounding box center [312, 232] width 597 height 242
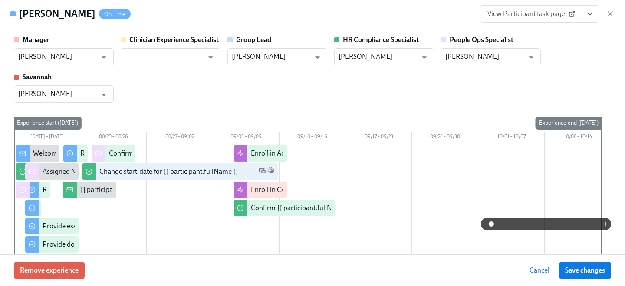
click at [531, 21] on link "View Participant task page" at bounding box center [530, 13] width 101 height 17
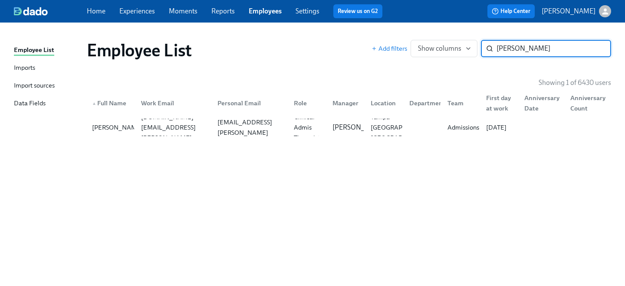
drag, startPoint x: 541, startPoint y: 51, endPoint x: 389, endPoint y: 32, distance: 152.6
click at [394, 35] on div "Employee List Add filters Show columns [PERSON_NAME] ​" at bounding box center [349, 50] width 538 height 35
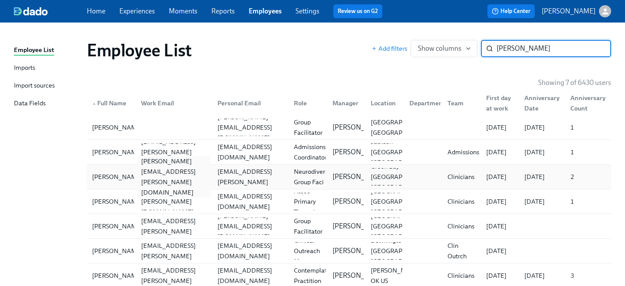
scroll to position [23, 0]
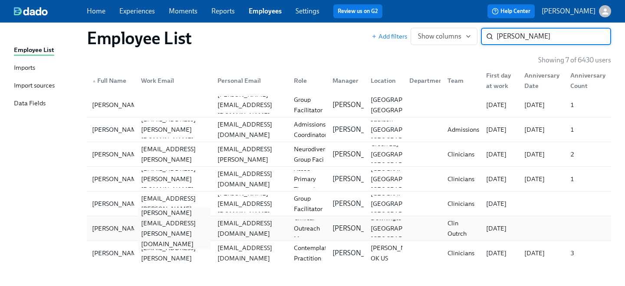
type input "[PERSON_NAME]"
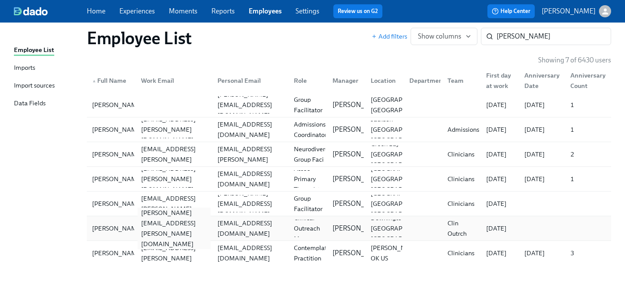
click at [175, 220] on div "[PERSON_NAME][EMAIL_ADDRESS][PERSON_NAME][DOMAIN_NAME]" at bounding box center [172, 228] width 76 height 17
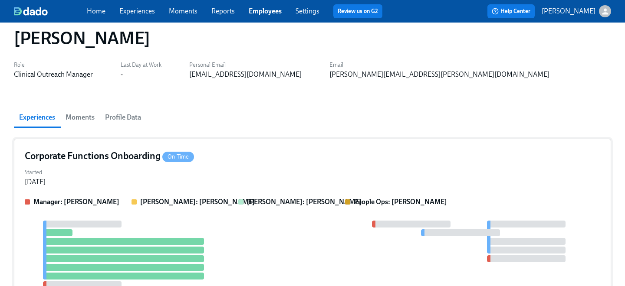
scroll to position [21, 0]
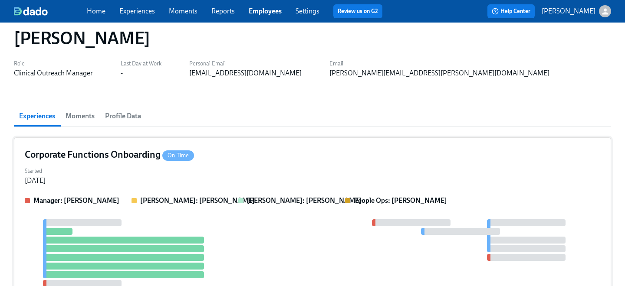
click at [243, 171] on div "Started [DATE]" at bounding box center [312, 175] width 575 height 21
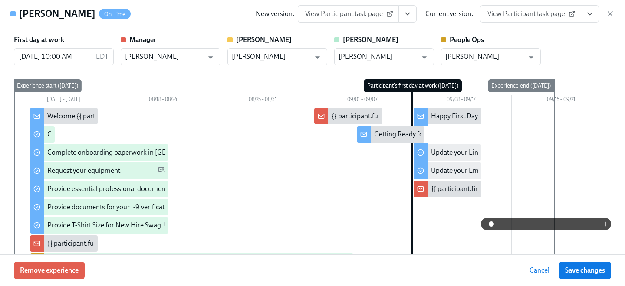
click at [523, 17] on span "View Participant task page" at bounding box center [530, 14] width 86 height 9
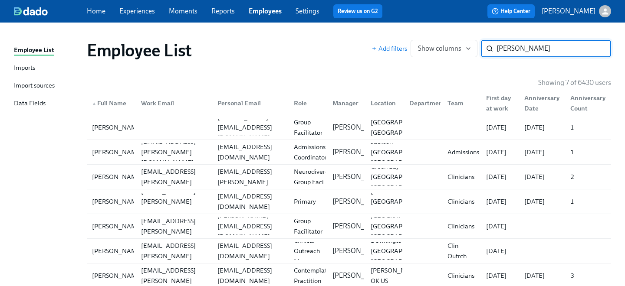
drag, startPoint x: 524, startPoint y: 50, endPoint x: 387, endPoint y: 5, distance: 143.9
click at [396, 16] on div "Home Experiences Moments Reports Employees Settings Review us on G2 Help Center…" at bounding box center [312, 154] width 625 height 309
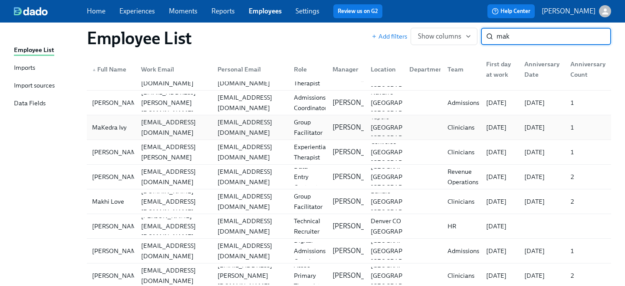
scroll to position [86, 0]
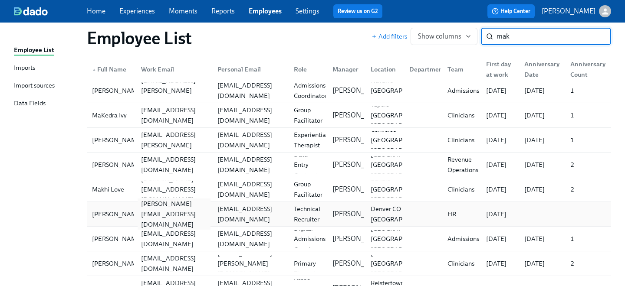
type input "mak"
click at [179, 208] on div "[PERSON_NAME][EMAIL_ADDRESS][DOMAIN_NAME]" at bounding box center [172, 214] width 76 height 17
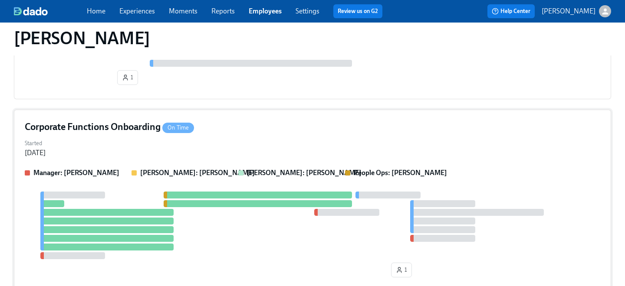
scroll to position [177, 0]
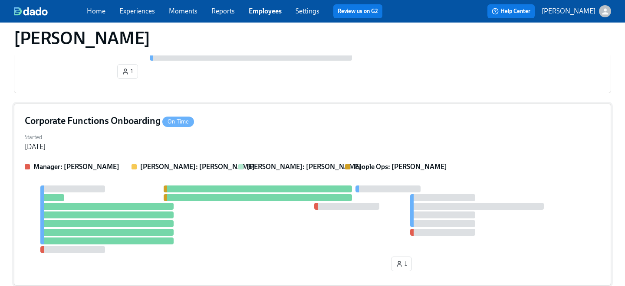
click at [197, 146] on div "Started [DATE]" at bounding box center [312, 141] width 575 height 21
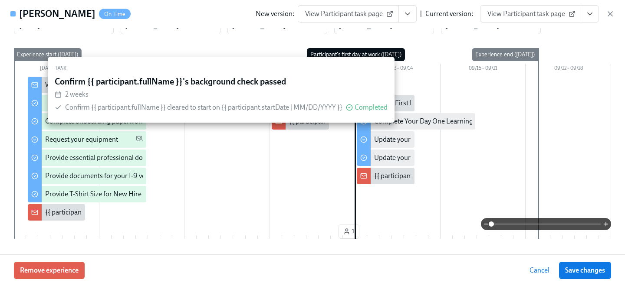
scroll to position [0, 0]
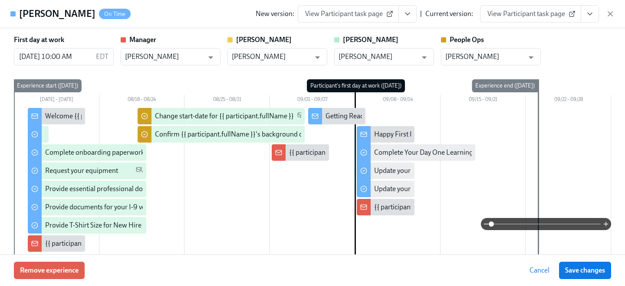
click at [515, 10] on span "View Participant task page" at bounding box center [530, 14] width 86 height 9
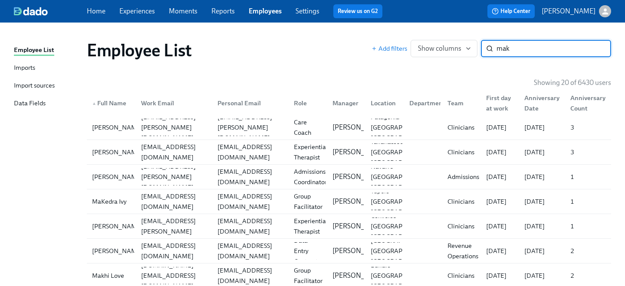
drag, startPoint x: 525, startPoint y: 51, endPoint x: 434, endPoint y: 28, distance: 93.2
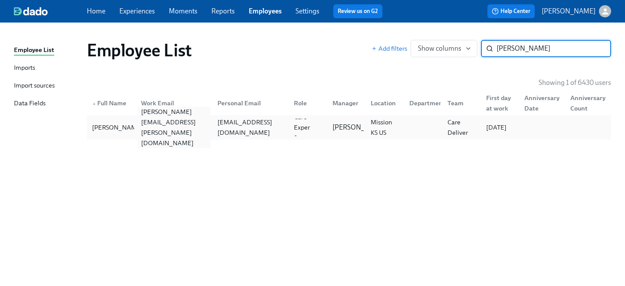
type input "[PERSON_NAME]"
click at [198, 134] on div "[PERSON_NAME][EMAIL_ADDRESS][PERSON_NAME][DOMAIN_NAME]" at bounding box center [172, 127] width 76 height 17
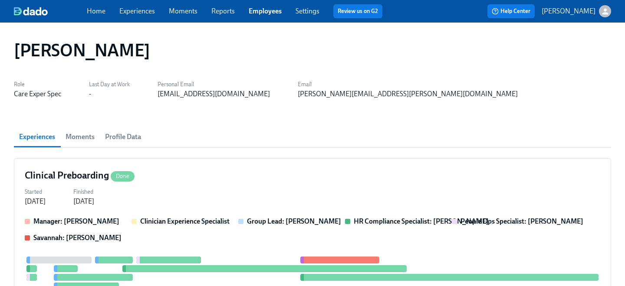
scroll to position [9, 0]
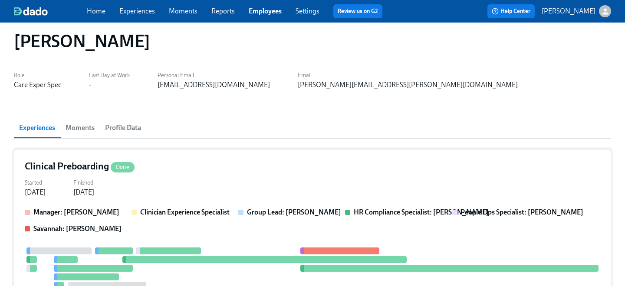
drag, startPoint x: 202, startPoint y: 171, endPoint x: 198, endPoint y: 180, distance: 9.3
click at [198, 180] on div "Started [DATE] Finished [DATE]" at bounding box center [312, 187] width 575 height 21
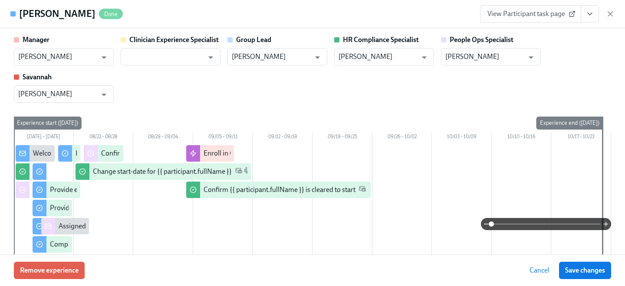
click at [536, 15] on span "View Participant task page" at bounding box center [530, 14] width 86 height 9
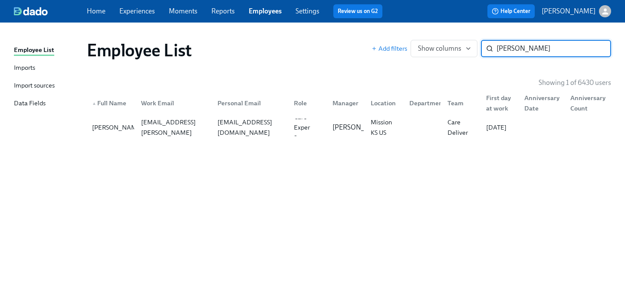
drag, startPoint x: 540, startPoint y: 49, endPoint x: 388, endPoint y: 22, distance: 154.3
click at [404, 29] on div "Employee List Imports Import sources Data Fields Employee List Add filters Show…" at bounding box center [312, 155] width 625 height 264
type input "[PERSON_NAME]"
click at [182, 128] on div "[PERSON_NAME][EMAIL_ADDRESS][PERSON_NAME][DOMAIN_NAME]" at bounding box center [174, 128] width 73 height 42
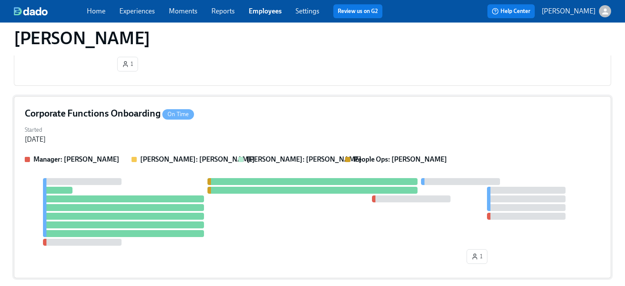
scroll to position [187, 0]
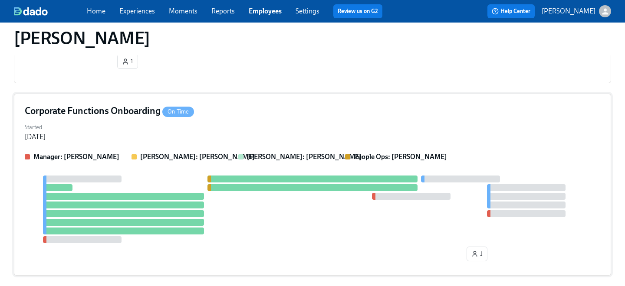
click at [220, 120] on div "Corporate Functions Onboarding On Time Started [DATE] Manager: [PERSON_NAME] [P…" at bounding box center [312, 185] width 597 height 182
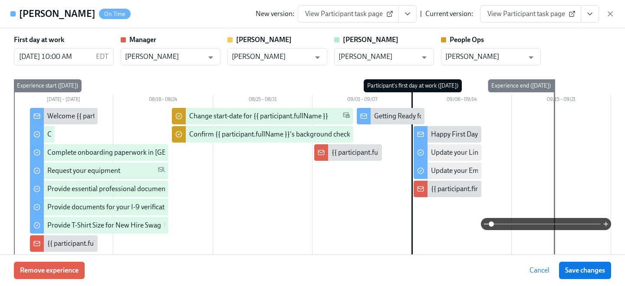
click at [519, 17] on span "View Participant task page" at bounding box center [530, 14] width 86 height 9
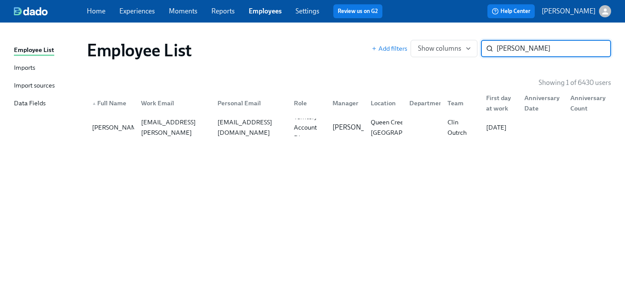
drag, startPoint x: 510, startPoint y: 50, endPoint x: 473, endPoint y: 26, distance: 43.7
click at [473, 33] on div "Employee List Add filters Show columns [PERSON_NAME] ​" at bounding box center [349, 50] width 538 height 35
type input "nateya"
click at [233, 123] on div "[EMAIL_ADDRESS][DOMAIN_NAME]" at bounding box center [250, 127] width 73 height 21
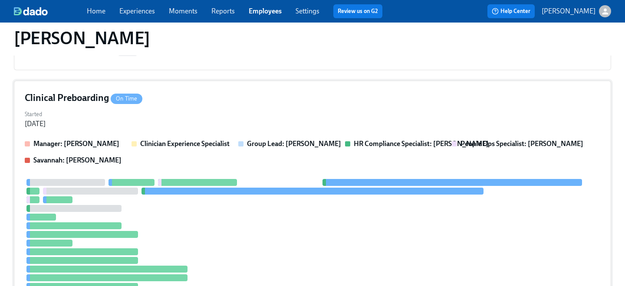
scroll to position [423, 0]
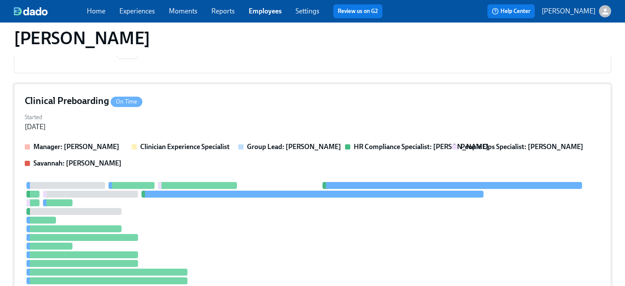
click at [251, 103] on div "Clinical Preboarding On Time" at bounding box center [312, 101] width 575 height 13
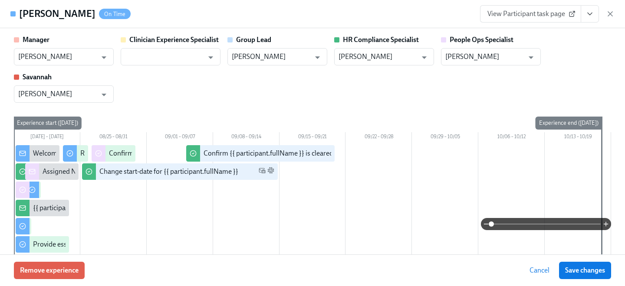
click at [509, 13] on span "View Participant task page" at bounding box center [530, 14] width 86 height 9
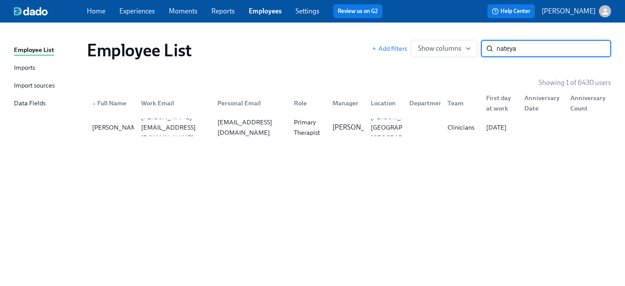
drag, startPoint x: 523, startPoint y: 48, endPoint x: 478, endPoint y: 29, distance: 49.0
click at [478, 36] on div "Employee List Add filters Show columns nateya ​" at bounding box center [349, 50] width 538 height 35
type input "OLUT"
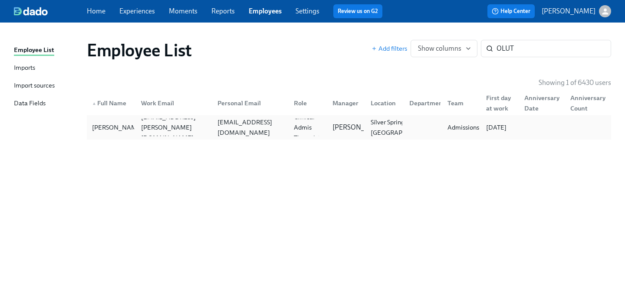
click at [282, 123] on div "[EMAIL_ADDRESS][DOMAIN_NAME]" at bounding box center [250, 127] width 73 height 21
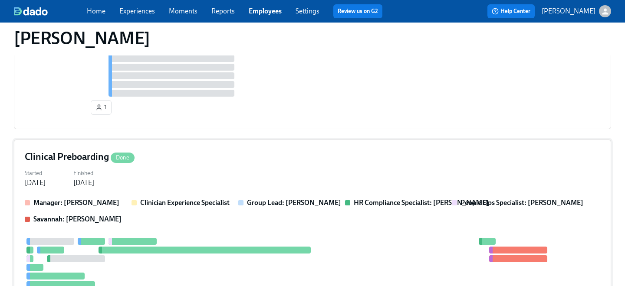
scroll to position [554, 0]
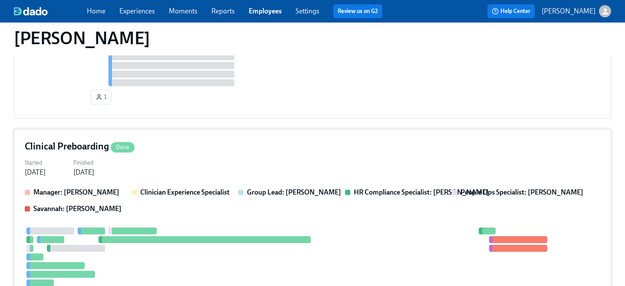
click at [220, 162] on div "Started [DATE] Finished [DATE]" at bounding box center [312, 167] width 575 height 21
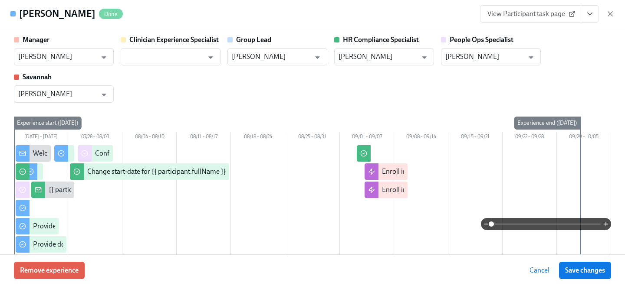
click at [534, 12] on span "View Participant task page" at bounding box center [530, 14] width 86 height 9
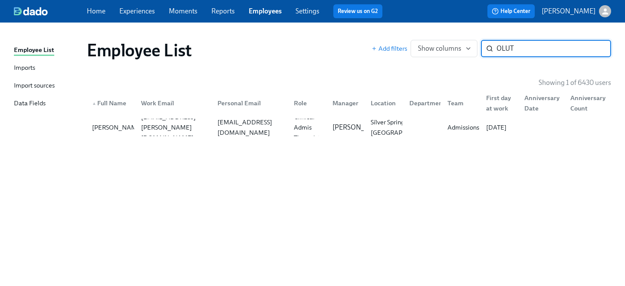
drag, startPoint x: 520, startPoint y: 48, endPoint x: 412, endPoint y: 31, distance: 108.8
click at [418, 34] on div "Employee List Add filters Show columns OLUT ​" at bounding box center [349, 50] width 538 height 35
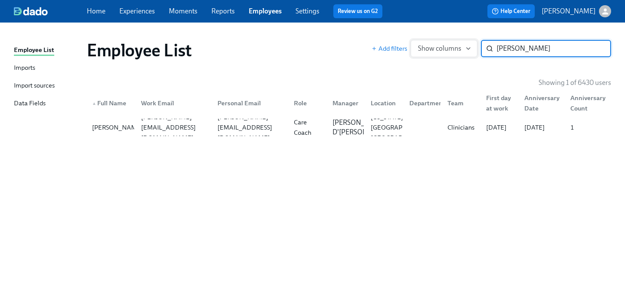
drag, startPoint x: 540, startPoint y: 49, endPoint x: 441, endPoint y: 41, distance: 99.6
click at [445, 43] on div "Add filters Show columns [PERSON_NAME] ​" at bounding box center [490, 48] width 239 height 17
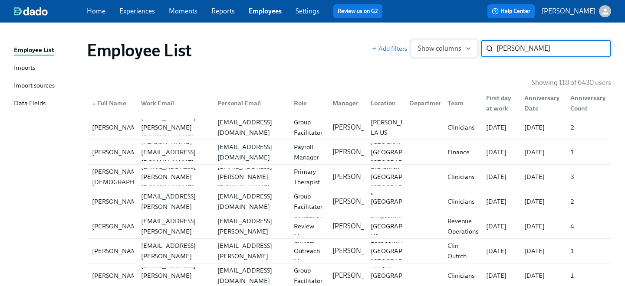
type input "[PERSON_NAME]"
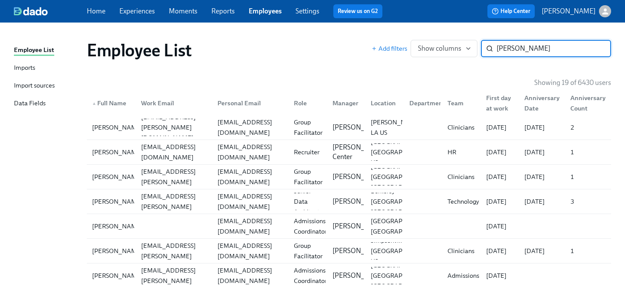
drag, startPoint x: 547, startPoint y: 44, endPoint x: 436, endPoint y: 36, distance: 111.8
click at [441, 39] on div "Employee List Add filters Show columns [PERSON_NAME] ​" at bounding box center [349, 50] width 538 height 35
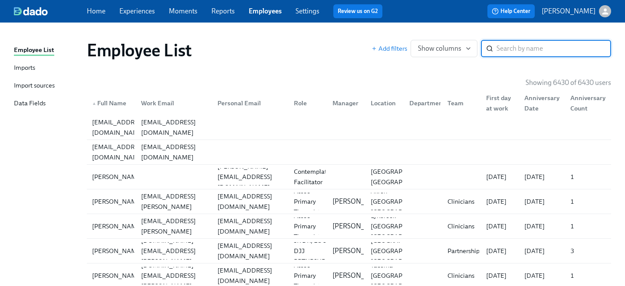
paste input "[PERSON_NAME]"
type input "[PERSON_NAME]"
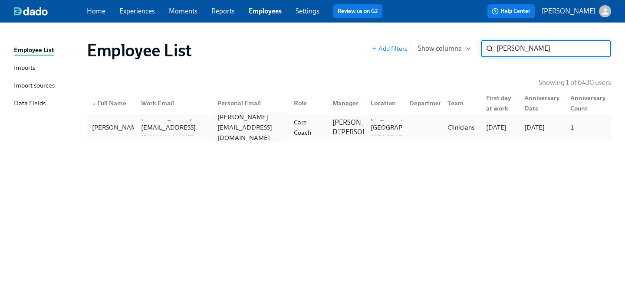
click at [256, 127] on div "[PERSON_NAME][EMAIL_ADDRESS][DOMAIN_NAME]" at bounding box center [250, 127] width 73 height 31
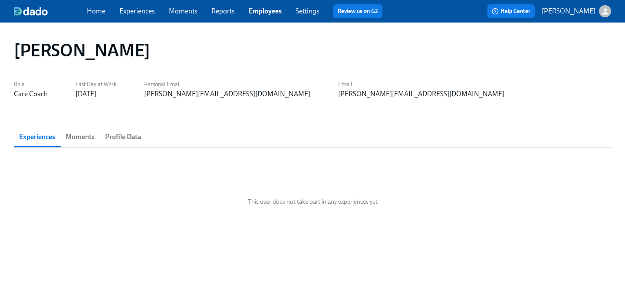
click at [84, 133] on span "Moments" at bounding box center [80, 137] width 29 height 12
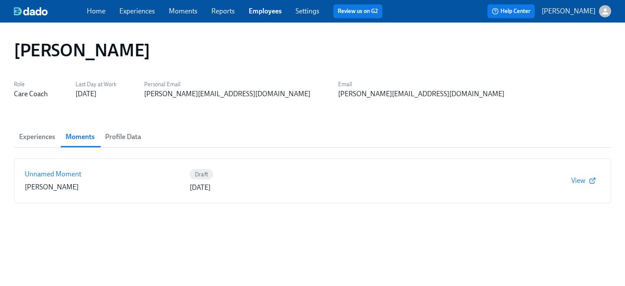
click at [122, 135] on span "Profile Data" at bounding box center [123, 137] width 36 height 12
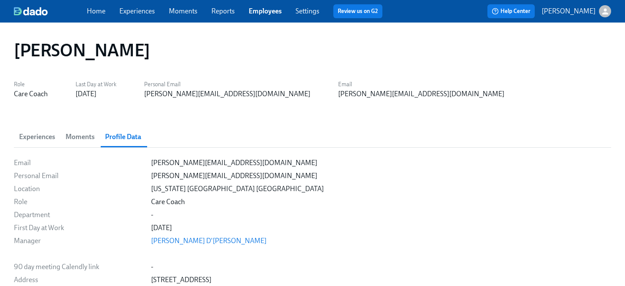
click at [52, 134] on span "Experiences" at bounding box center [37, 137] width 36 height 12
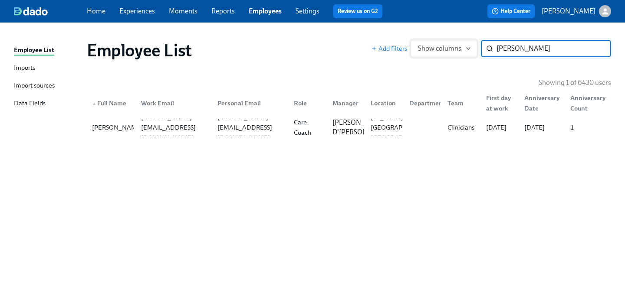
drag, startPoint x: 549, startPoint y: 52, endPoint x: 429, endPoint y: 44, distance: 120.1
click at [432, 46] on div "Add filters Show columns [PERSON_NAME] ​" at bounding box center [490, 48] width 239 height 17
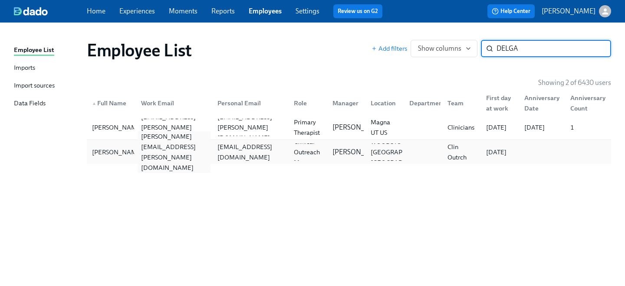
type input "DELGA"
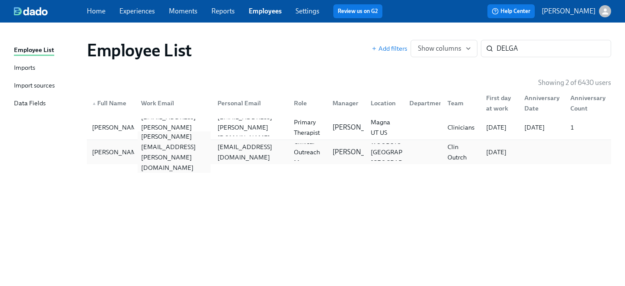
click at [157, 152] on div "[PERSON_NAME][EMAIL_ADDRESS][PERSON_NAME][DOMAIN_NAME]" at bounding box center [174, 152] width 73 height 42
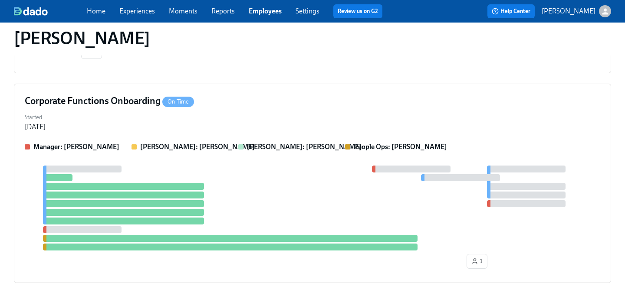
scroll to position [472, 0]
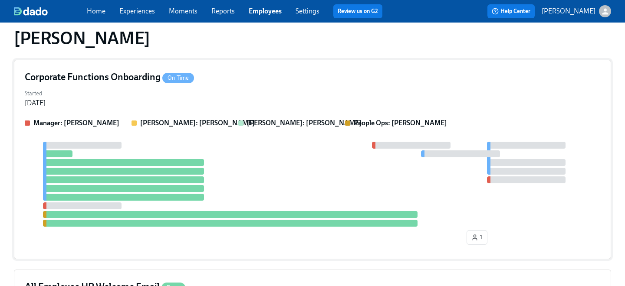
click at [276, 98] on div "Started [DATE]" at bounding box center [312, 97] width 575 height 21
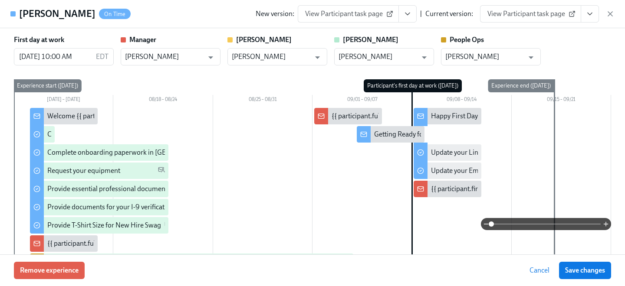
click at [540, 13] on span "View Participant task page" at bounding box center [530, 14] width 86 height 9
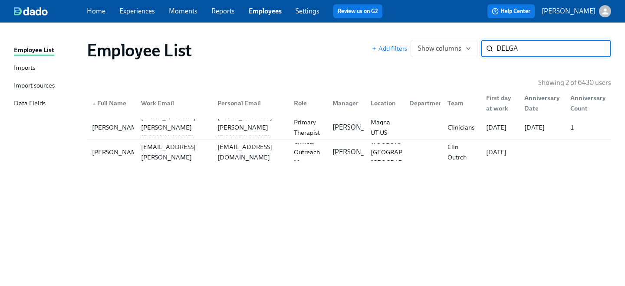
drag, startPoint x: 525, startPoint y: 51, endPoint x: 400, endPoint y: 26, distance: 126.9
click at [413, 33] on div "Employee List Add filters Show columns DELGA ​" at bounding box center [349, 50] width 538 height 35
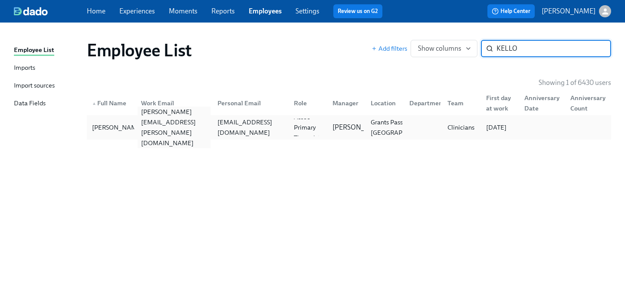
type input "KELLO"
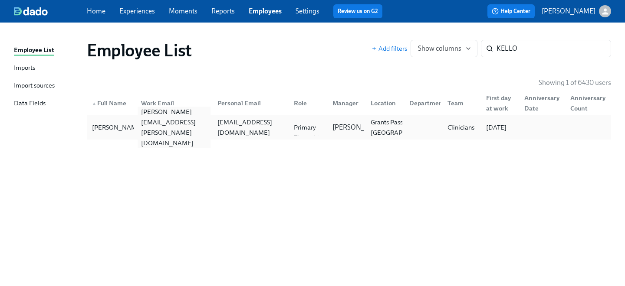
click at [180, 125] on div "[PERSON_NAME][EMAIL_ADDRESS][PERSON_NAME][DOMAIN_NAME]" at bounding box center [174, 128] width 73 height 42
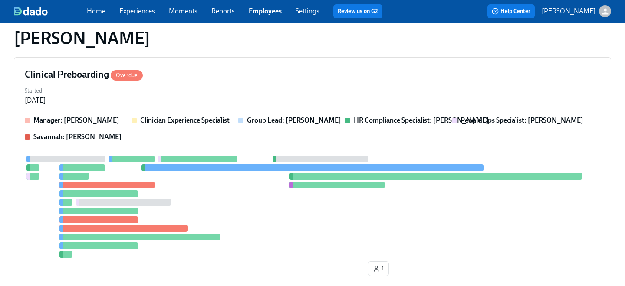
scroll to position [332, 0]
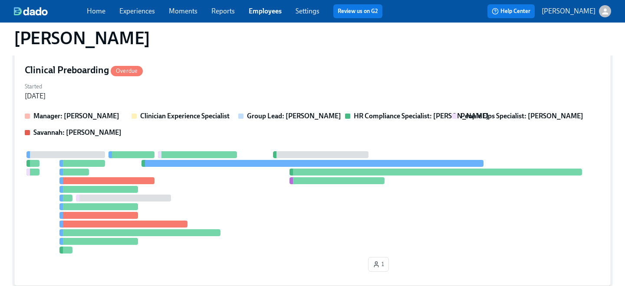
click at [207, 96] on div "Started [DATE]" at bounding box center [312, 90] width 575 height 21
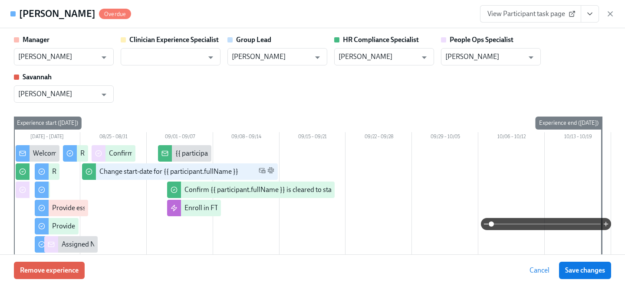
click at [544, 16] on span "View Participant task page" at bounding box center [530, 14] width 86 height 9
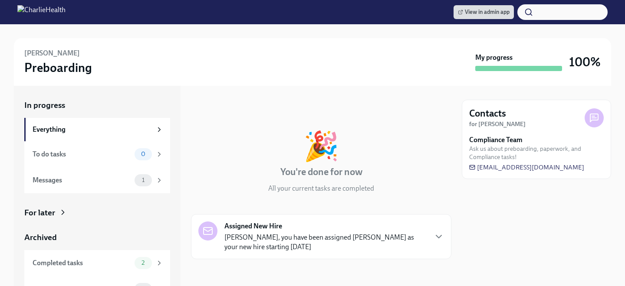
scroll to position [0, 0]
click at [137, 262] on span "2" at bounding box center [142, 263] width 13 height 7
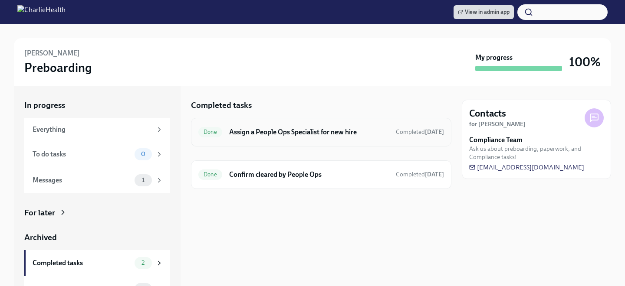
click at [246, 134] on h6 "Assign a People Ops Specialist for new hire" at bounding box center [309, 133] width 160 height 10
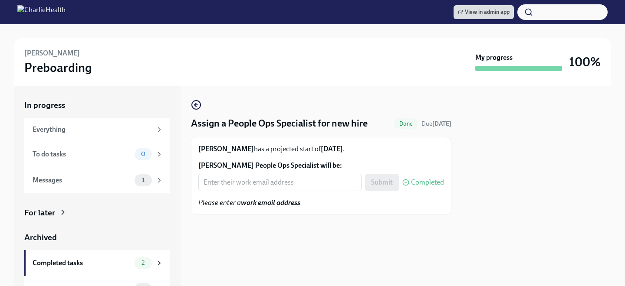
click at [108, 207] on div "For later" at bounding box center [97, 212] width 146 height 11
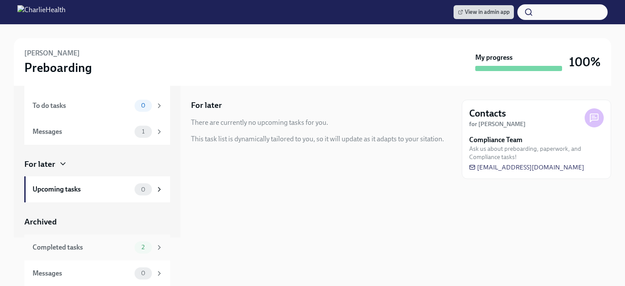
click at [131, 240] on div "Completed tasks 2" at bounding box center [97, 248] width 146 height 26
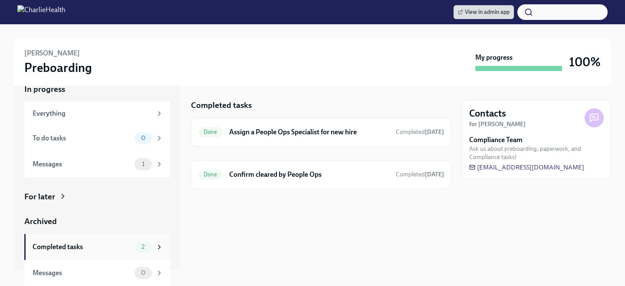
scroll to position [16, 0]
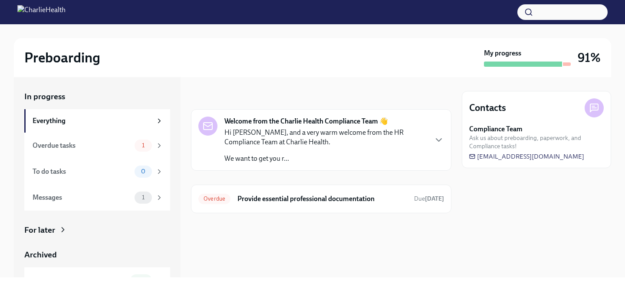
scroll to position [42, 0]
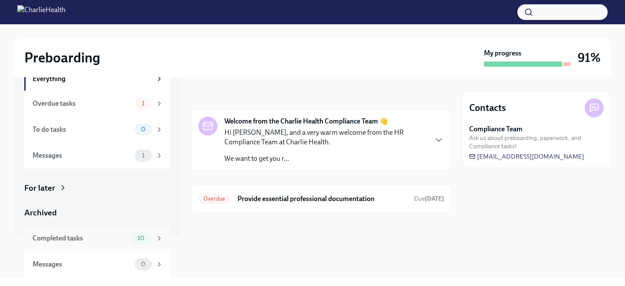
click at [133, 241] on span "10" at bounding box center [140, 238] width 17 height 7
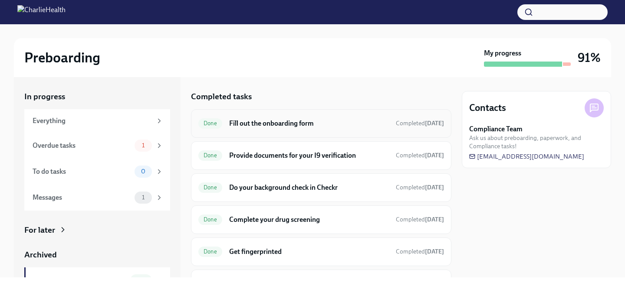
click at [297, 124] on h6 "Fill out the onboarding form" at bounding box center [309, 124] width 160 height 10
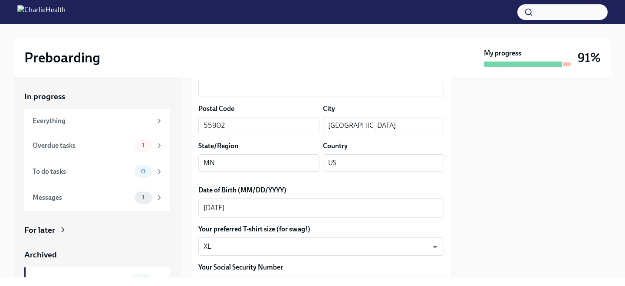
scroll to position [324, 0]
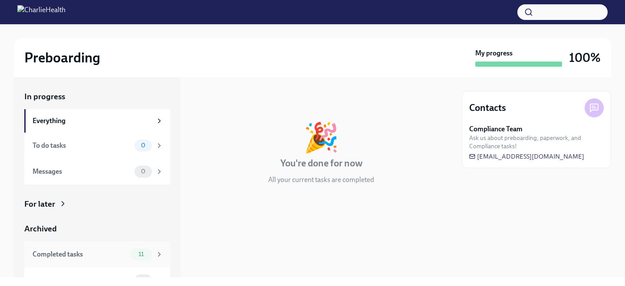
click at [144, 250] on div "11" at bounding box center [141, 255] width 22 height 12
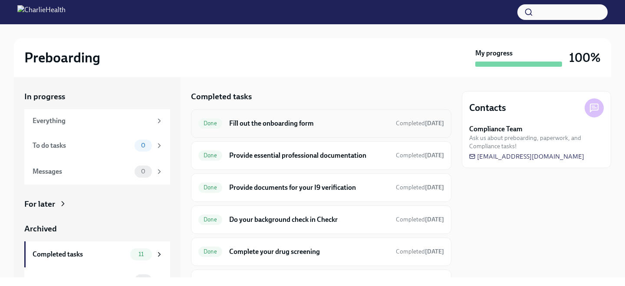
click at [294, 124] on h6 "Fill out the onboarding form" at bounding box center [309, 124] width 160 height 10
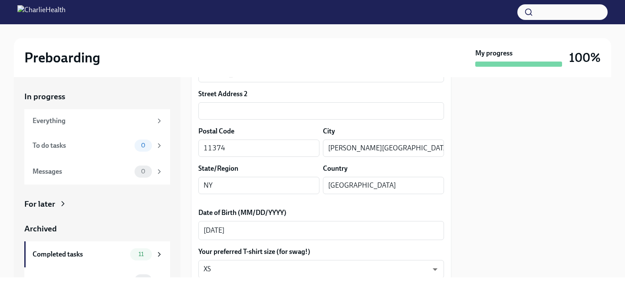
scroll to position [299, 0]
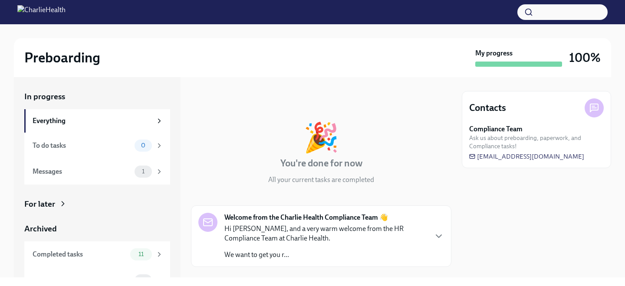
scroll to position [17, 0]
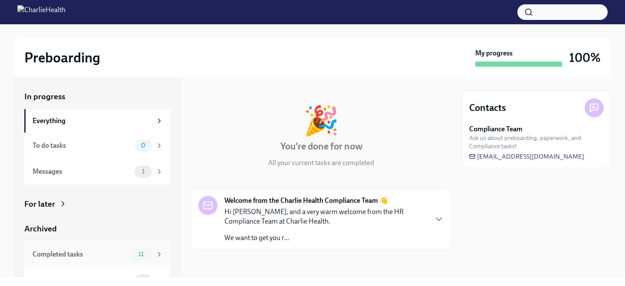
click at [130, 246] on div "Completed tasks 11" at bounding box center [97, 255] width 146 height 26
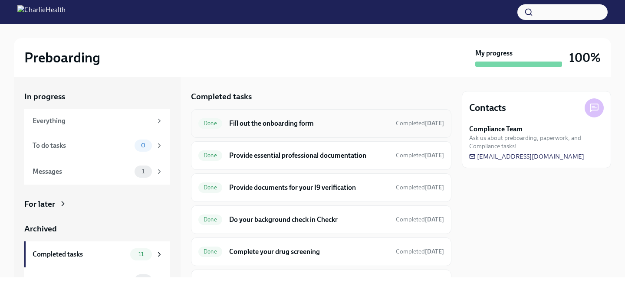
click at [248, 122] on h6 "Fill out the onboarding form" at bounding box center [309, 124] width 160 height 10
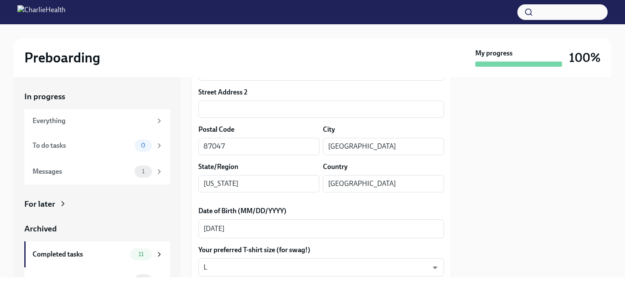
scroll to position [302, 0]
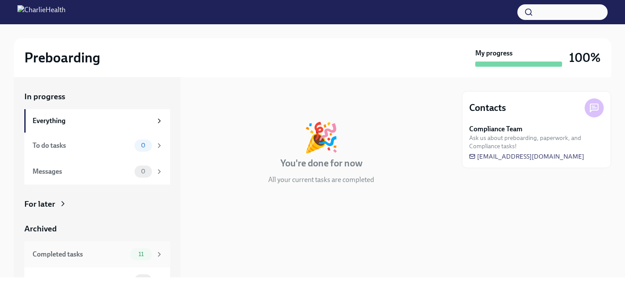
click at [141, 251] on div "11" at bounding box center [141, 255] width 22 height 12
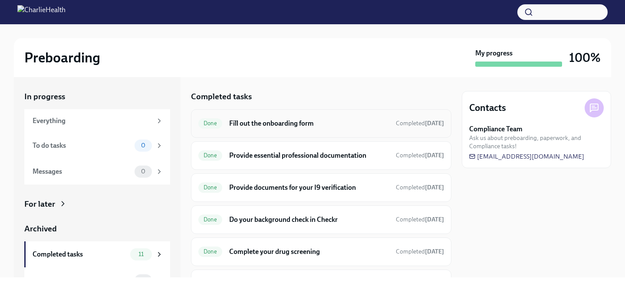
click at [272, 121] on h6 "Fill out the onboarding form" at bounding box center [309, 124] width 160 height 10
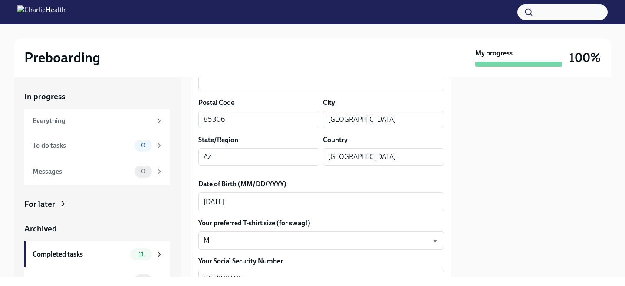
scroll to position [332, 0]
